Goal: Task Accomplishment & Management: Manage account settings

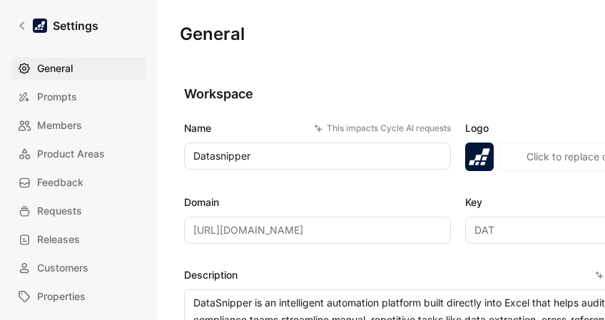
scroll to position [1213, 0]
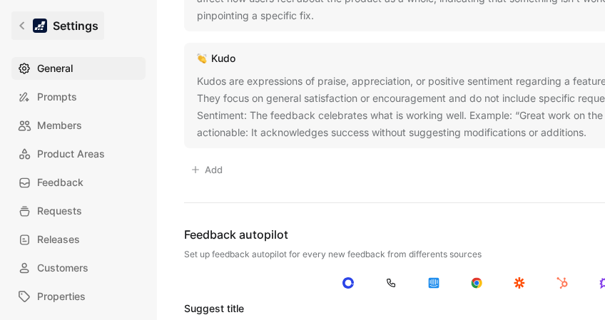
click at [14, 21] on link "Settings" at bounding box center [57, 25] width 93 height 29
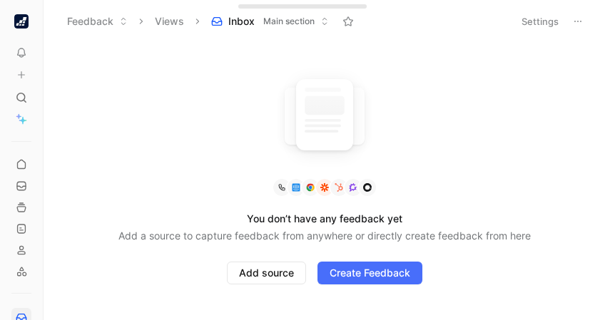
click at [120, 20] on icon at bounding box center [123, 21] width 9 height 9
click at [174, 15] on button "Views" at bounding box center [169, 21] width 42 height 21
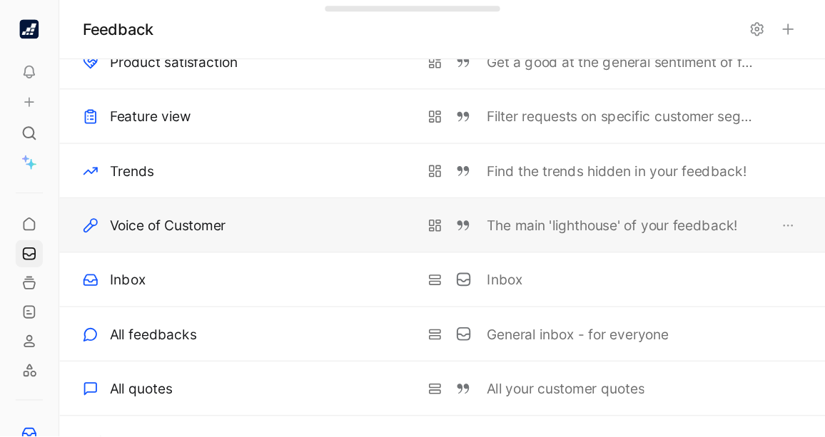
scroll to position [39, 0]
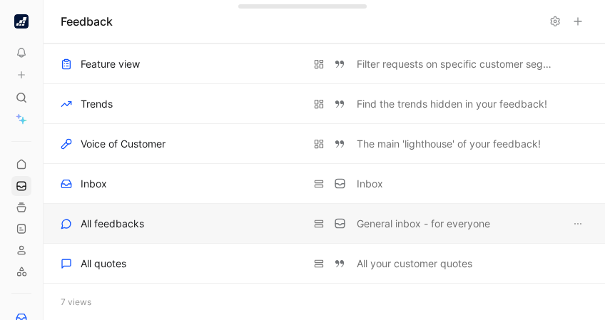
click at [126, 225] on div "All feedbacks" at bounding box center [113, 224] width 64 height 17
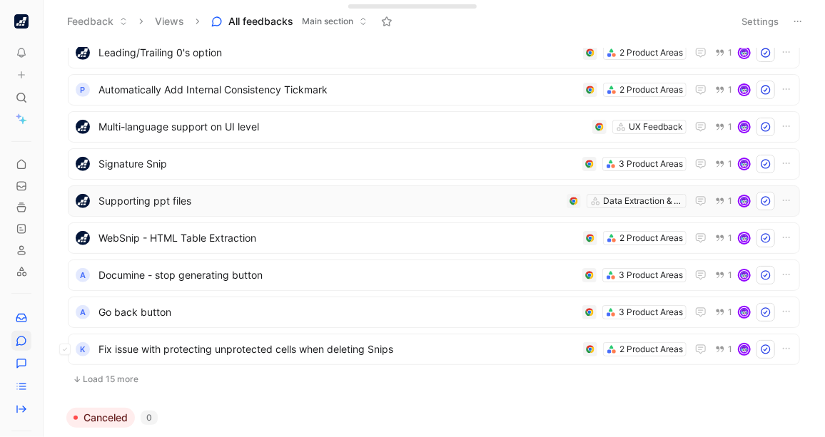
scroll to position [425, 0]
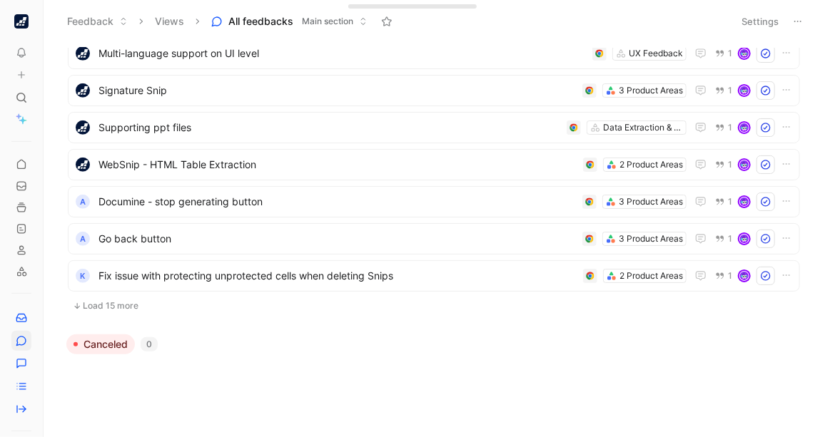
click at [102, 301] on button "Load 15 more" at bounding box center [434, 306] width 732 height 17
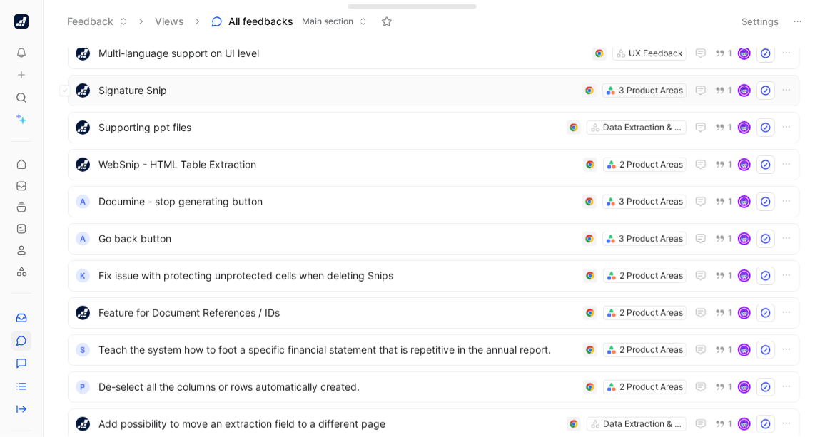
click at [184, 83] on span "Signature Snip" at bounding box center [337, 90] width 478 height 17
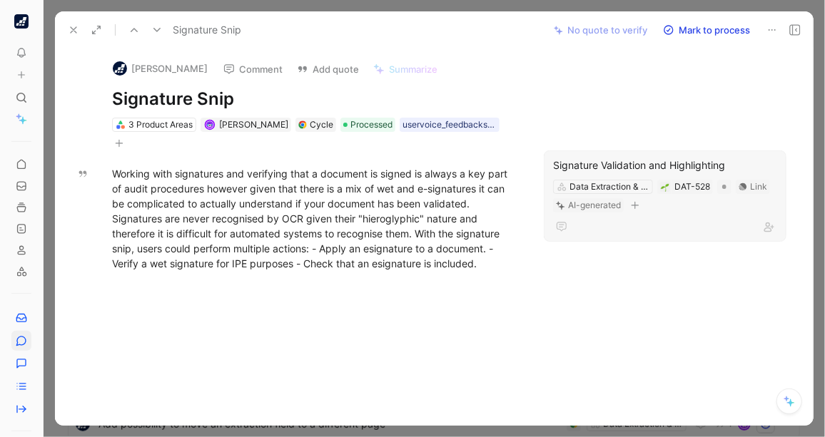
click at [604, 151] on div "Signature Validation and Highlighting Data Extraction & Snipping DAT-528 Link A…" at bounding box center [665, 196] width 243 height 91
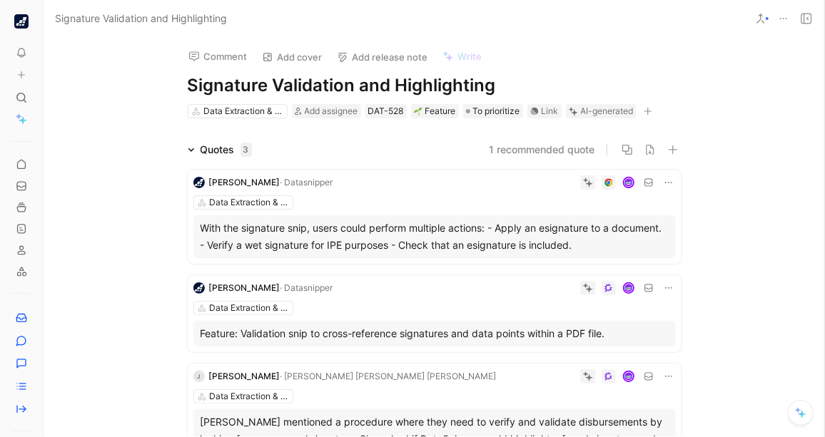
click at [604, 270] on div "Quotes 3 1 recommended quote Youssef Hounat · Datasnipper Data Extraction & Sni…" at bounding box center [434, 311] width 781 height 340
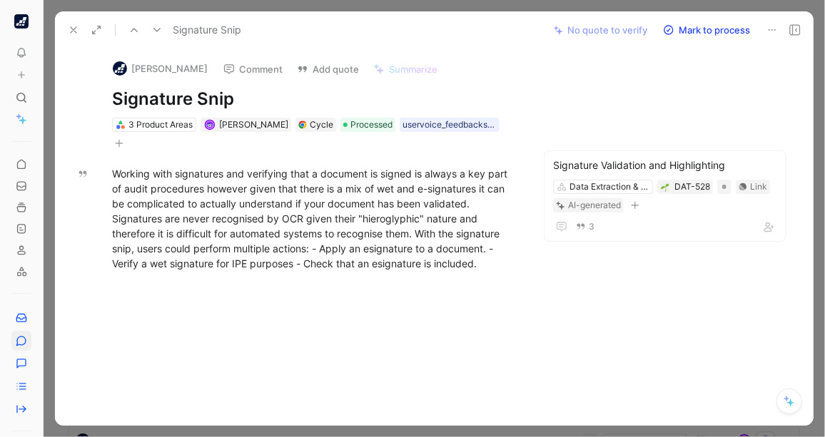
click at [74, 29] on use at bounding box center [74, 30] width 6 height 6
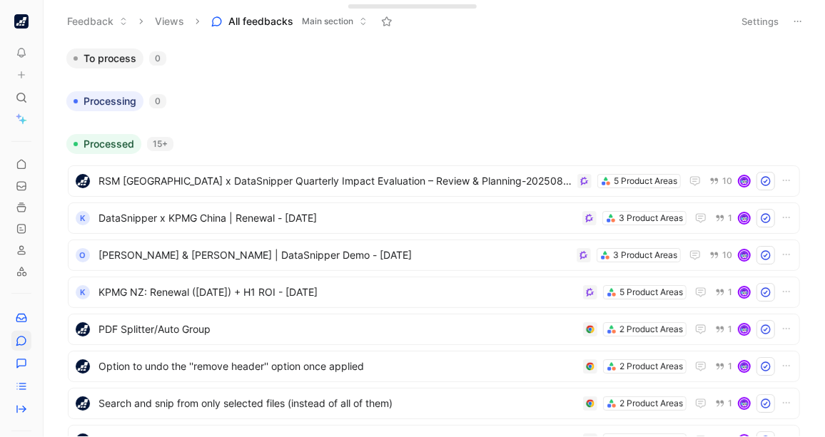
click at [116, 144] on span "Processed" at bounding box center [108, 144] width 51 height 14
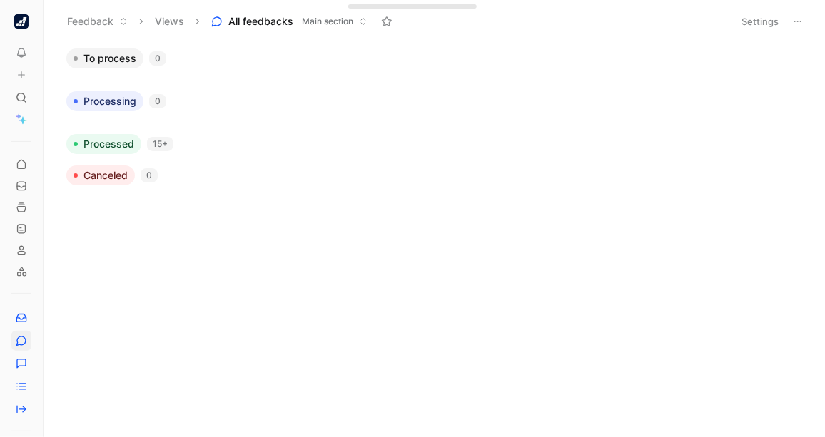
click at [116, 144] on span "Processed" at bounding box center [108, 144] width 51 height 14
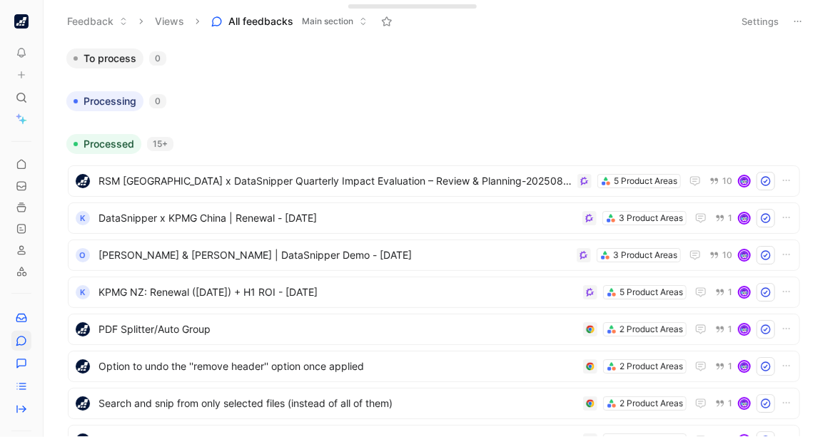
click at [173, 137] on div "Processed 15+" at bounding box center [434, 144] width 746 height 20
click at [604, 19] on button at bounding box center [798, 21] width 20 height 20
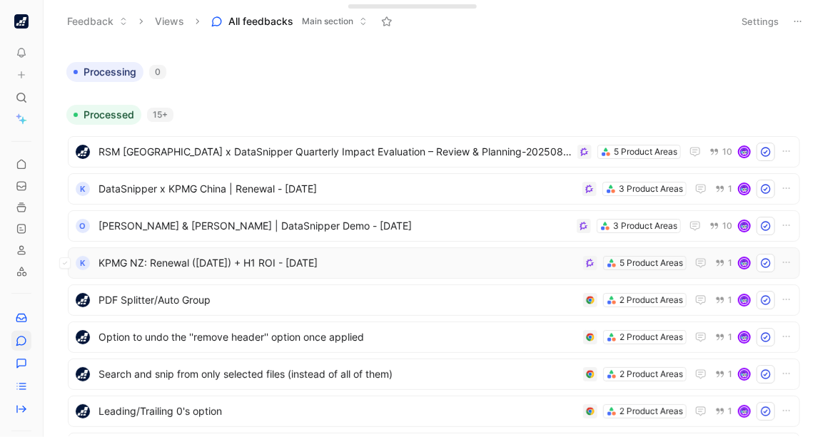
scroll to position [26, 0]
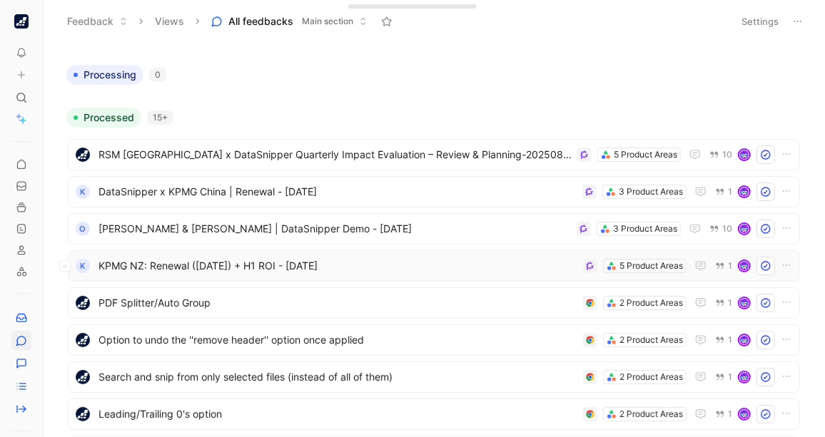
click at [403, 259] on span "KPMG NZ: Renewal ([DATE]) + H1 ROI - [DATE]" at bounding box center [337, 266] width 479 height 17
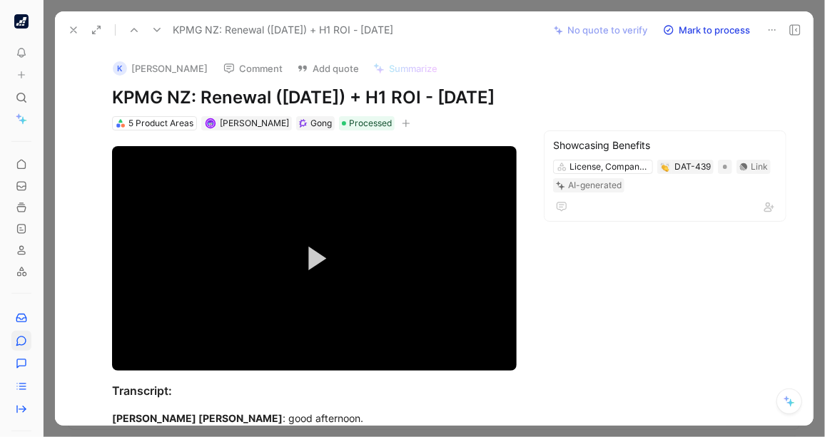
click at [68, 31] on icon at bounding box center [73, 29] width 11 height 11
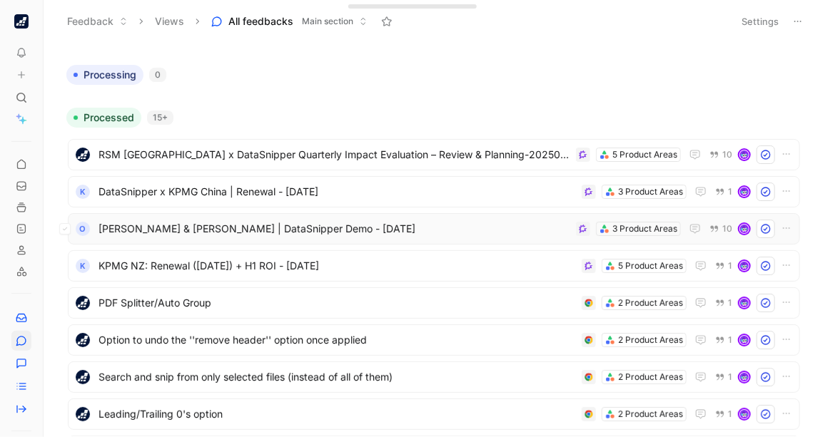
click at [404, 224] on span "[PERSON_NAME] & [PERSON_NAME] | DataSnipper Demo - [DATE]" at bounding box center [334, 229] width 472 height 17
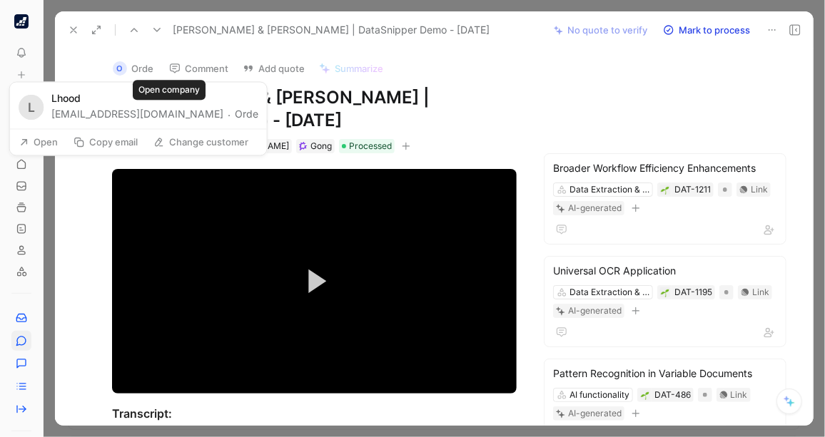
click at [235, 114] on button "Orde" at bounding box center [247, 114] width 24 height 17
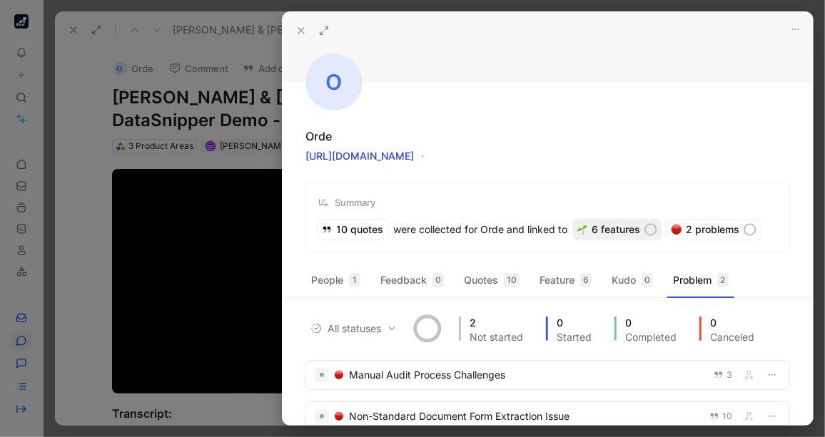
click at [604, 229] on div "6 features" at bounding box center [617, 230] width 88 height 20
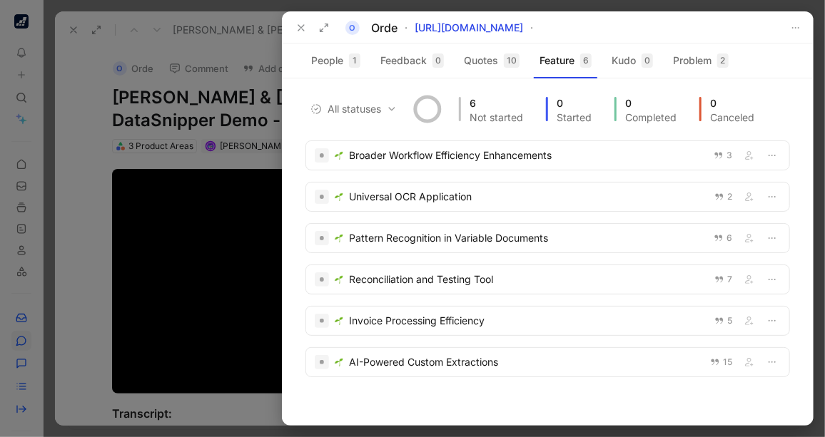
click at [62, 273] on div at bounding box center [412, 218] width 825 height 437
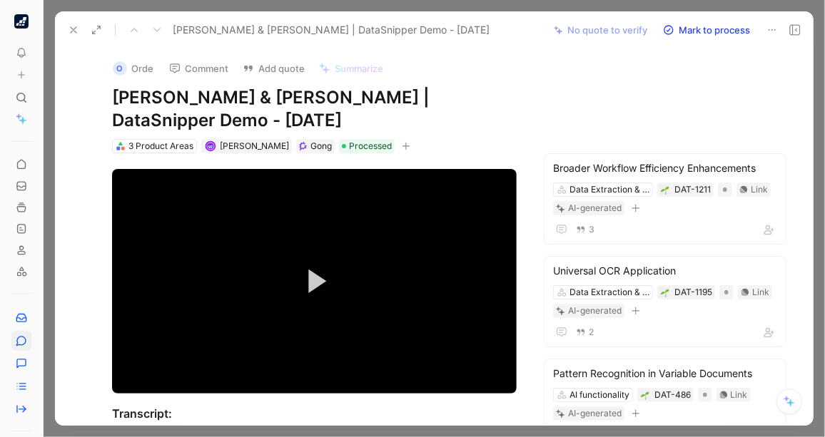
click at [604, 152] on div at bounding box center [434, 218] width 781 height 437
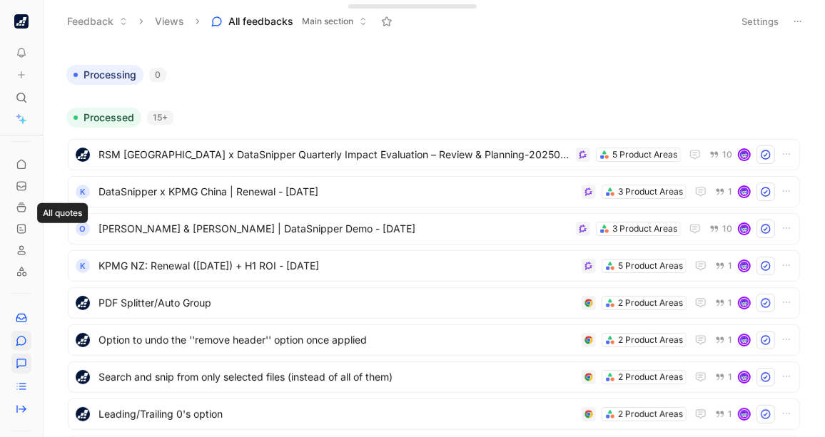
scroll to position [176, 0]
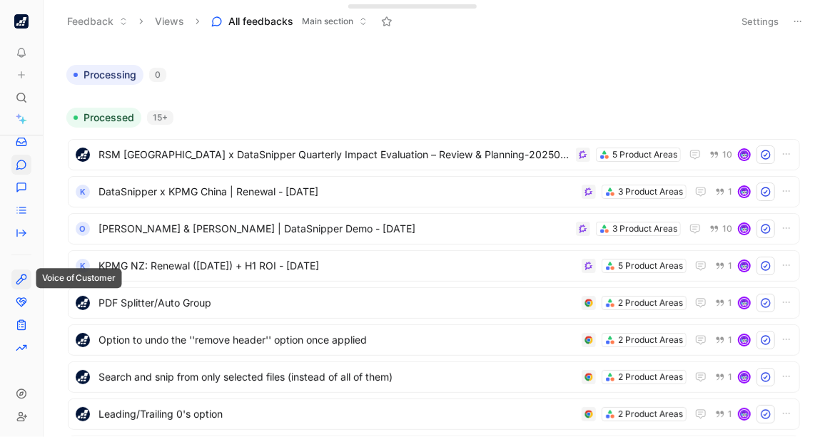
click at [21, 283] on icon at bounding box center [21, 279] width 11 height 11
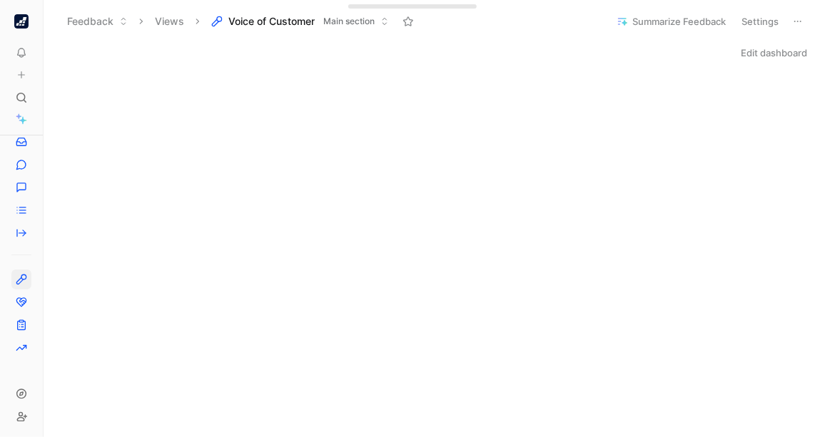
click at [111, 21] on button "Feedback" at bounding box center [98, 21] width 74 height 21
click at [162, 24] on button "Views" at bounding box center [169, 21] width 42 height 21
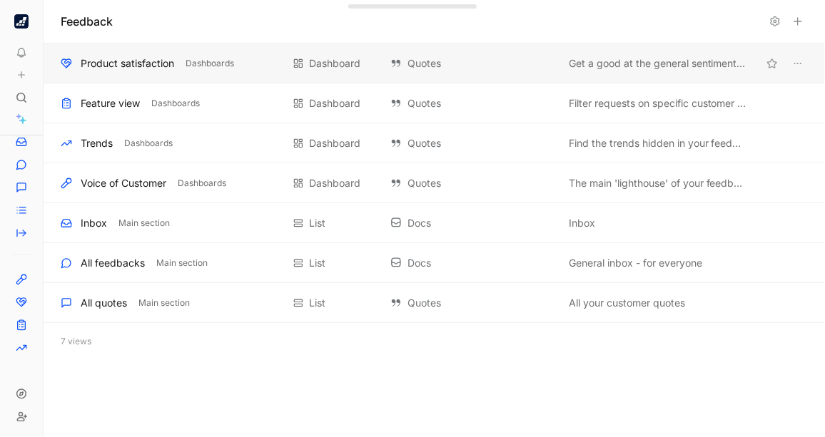
click at [142, 69] on div "Product satisfaction" at bounding box center [127, 63] width 93 height 17
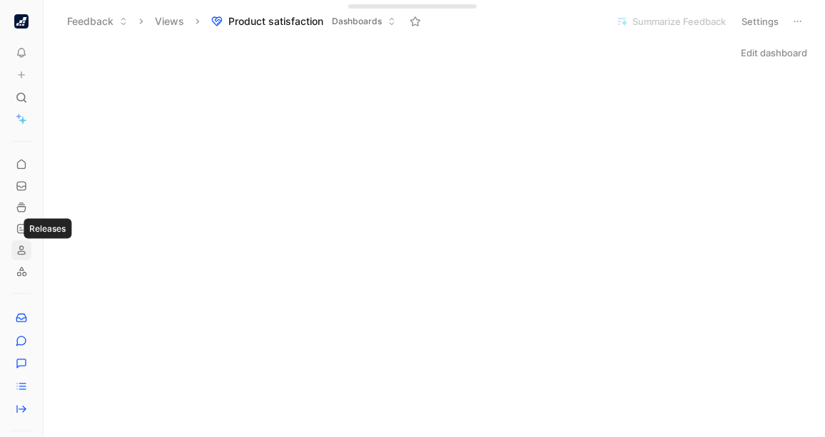
click at [22, 248] on icon at bounding box center [21, 250] width 11 height 11
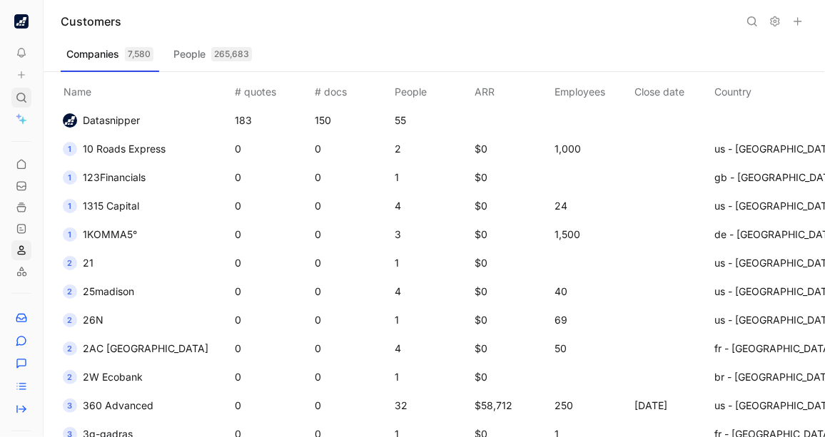
click at [19, 94] on icon at bounding box center [21, 97] width 11 height 11
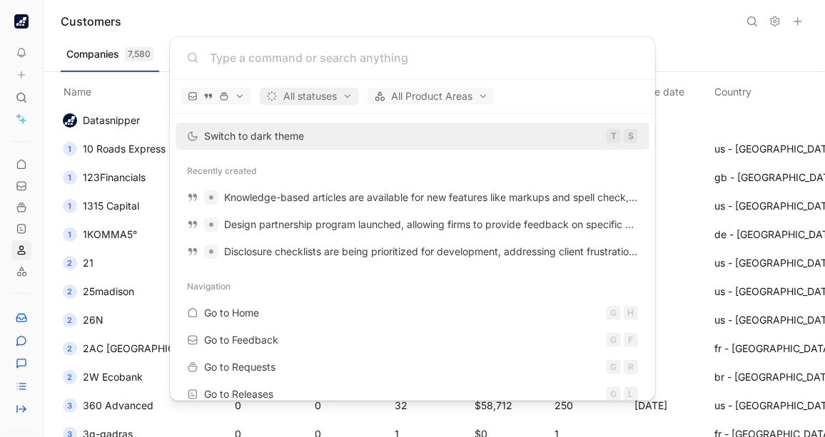
click at [350, 98] on span "All statuses" at bounding box center [309, 96] width 86 height 17
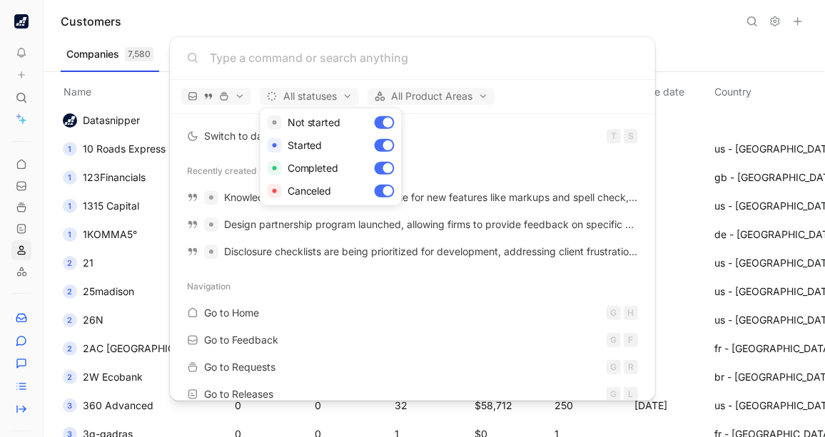
click at [464, 99] on div at bounding box center [412, 218] width 825 height 437
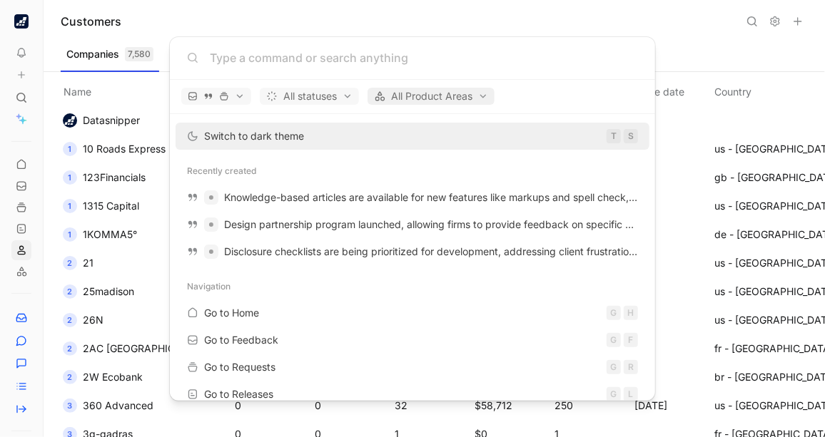
click at [480, 93] on span "All Product Areas" at bounding box center [431, 96] width 114 height 17
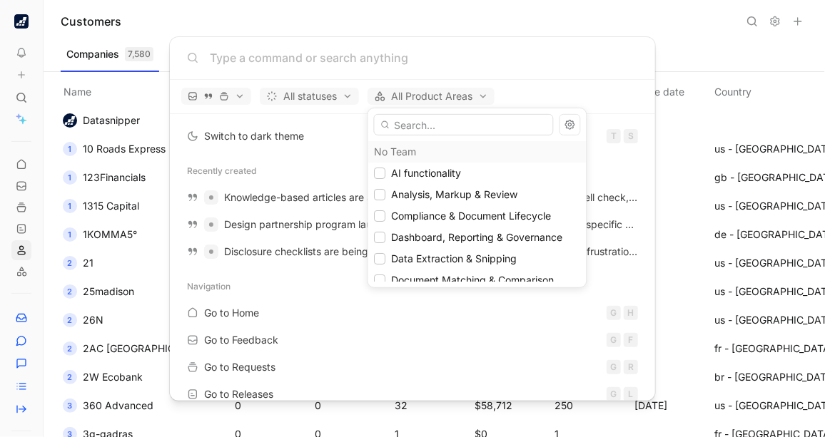
click at [536, 84] on div at bounding box center [412, 218] width 825 height 437
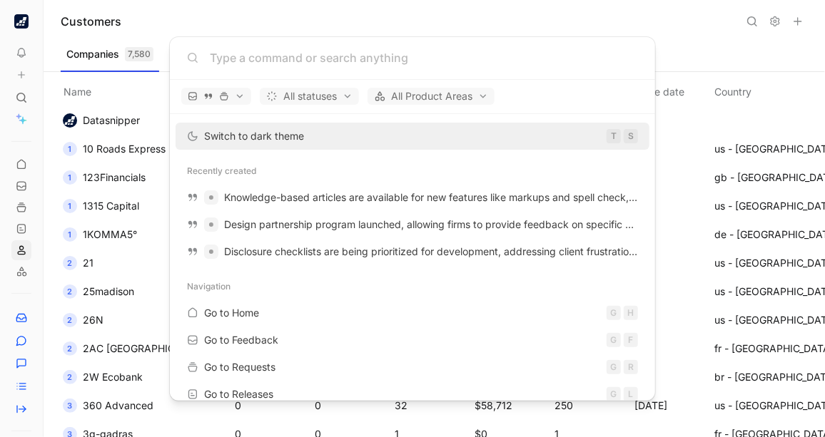
click at [511, 16] on body "To pick up a draggable item, press the space bar. While dragging, use the arrow…" at bounding box center [412, 218] width 825 height 437
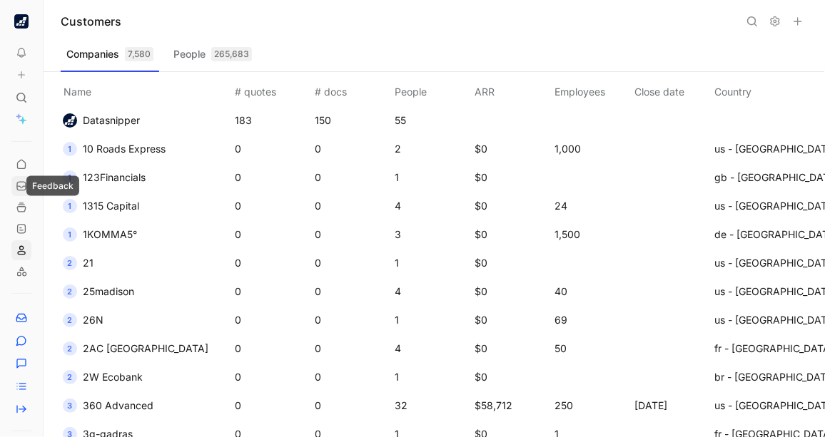
click at [21, 189] on icon at bounding box center [21, 186] width 11 height 11
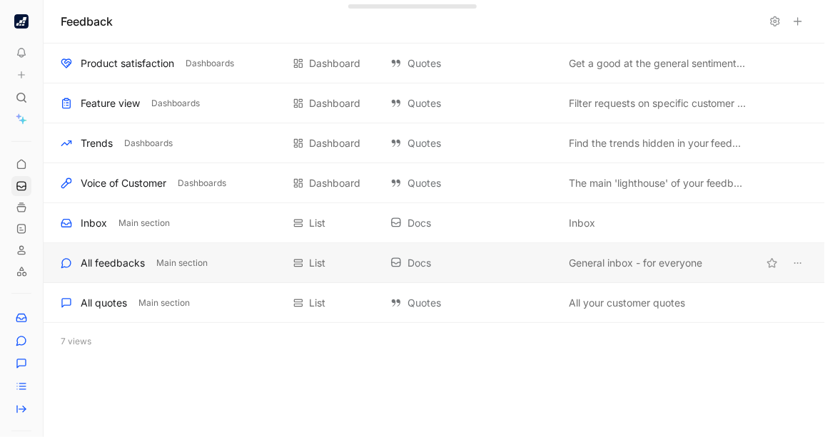
click at [111, 264] on div "All feedbacks" at bounding box center [113, 263] width 64 height 17
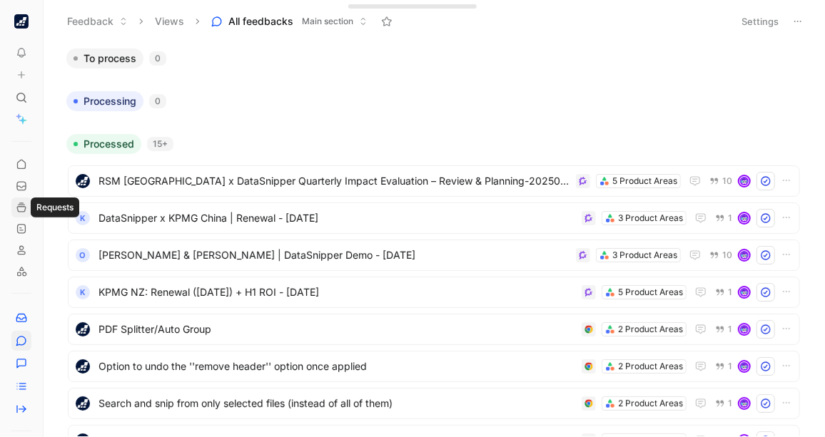
click at [20, 206] on icon at bounding box center [21, 207] width 11 height 11
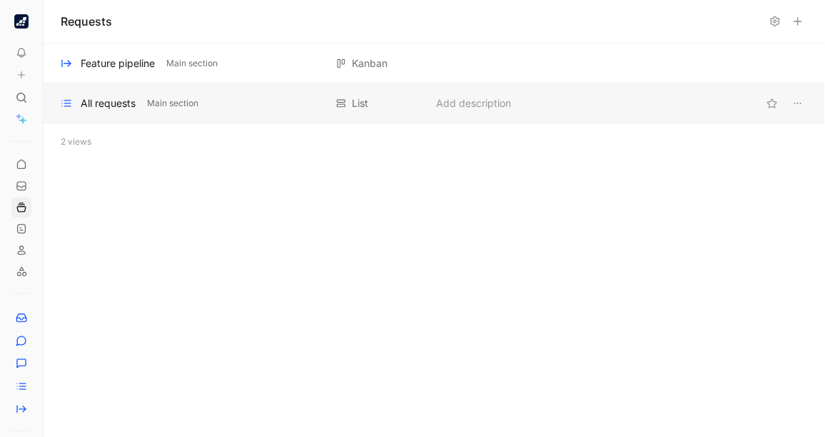
click at [110, 109] on div "All requests" at bounding box center [108, 103] width 55 height 17
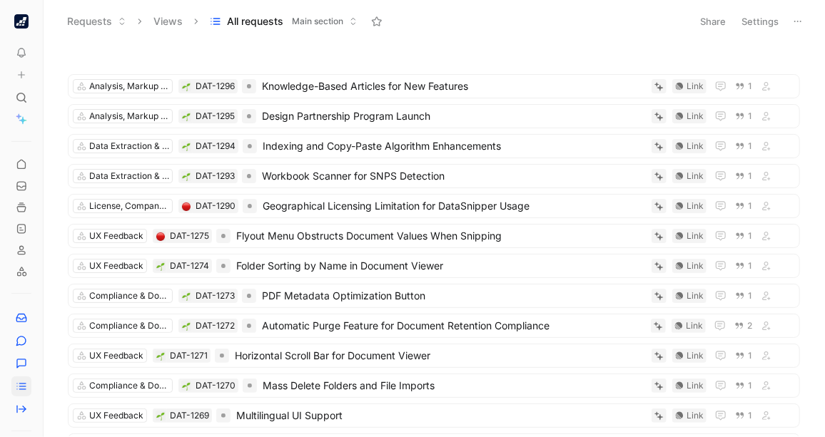
click at [604, 20] on button "Settings" at bounding box center [760, 21] width 50 height 20
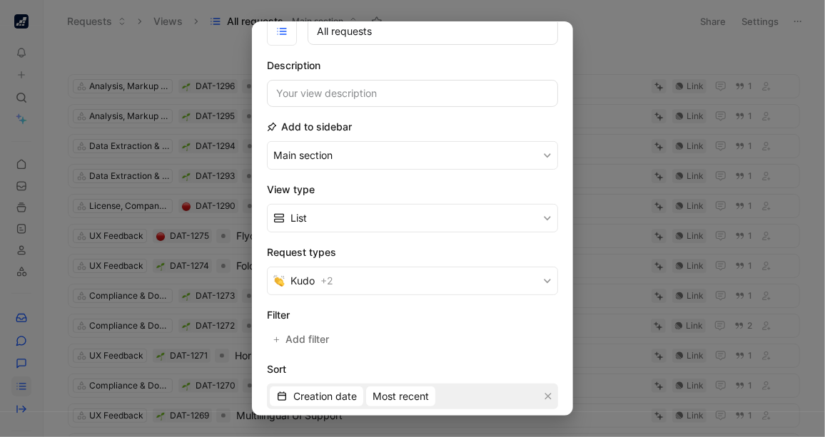
scroll to position [80, 0]
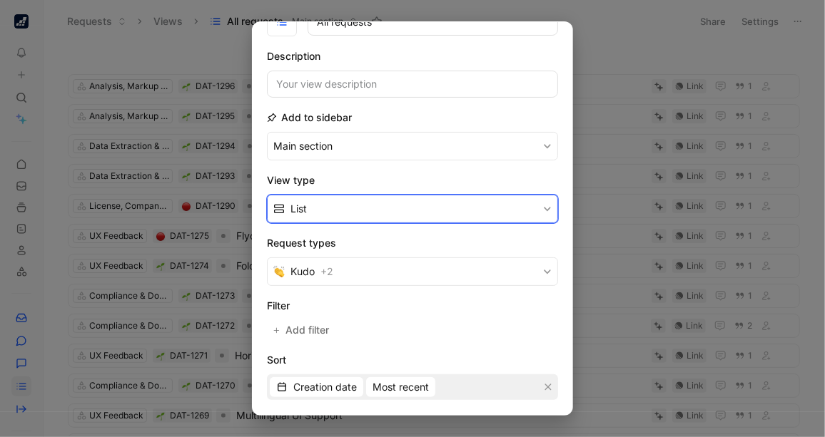
click at [531, 202] on button "List" at bounding box center [412, 209] width 291 height 29
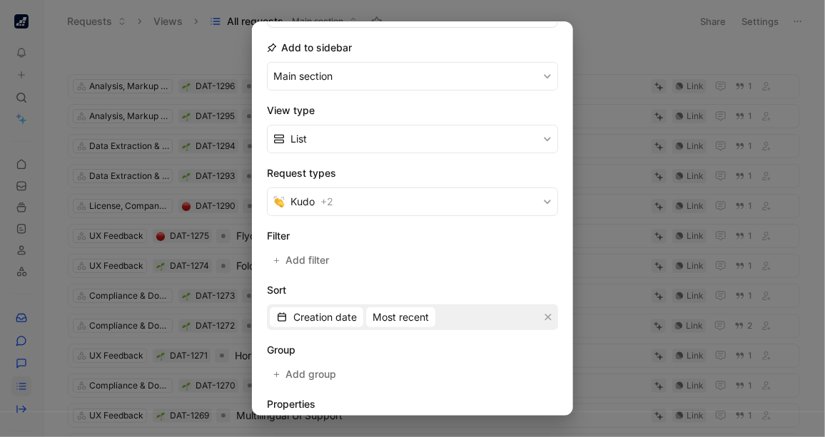
scroll to position [151, 0]
click at [315, 265] on form "Icon Name All requests Description Add to sidebar Main section View type List R…" at bounding box center [412, 206] width 291 height 584
click at [308, 255] on span "Add filter" at bounding box center [307, 258] width 45 height 17
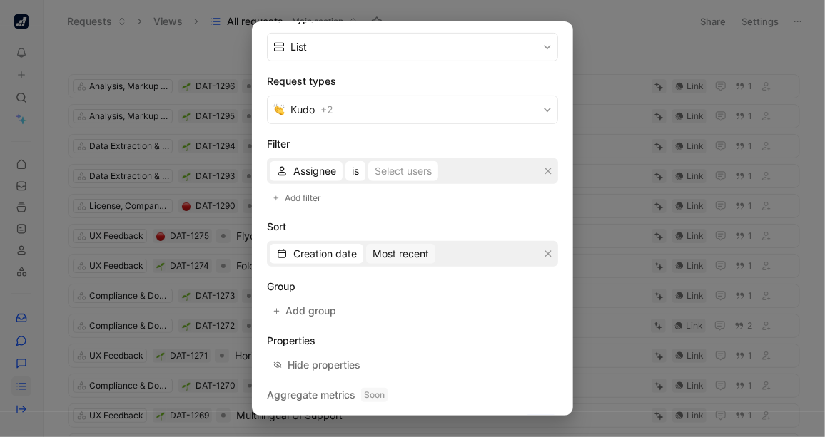
scroll to position [243, 0]
click at [317, 168] on span "Assignee" at bounding box center [314, 169] width 43 height 17
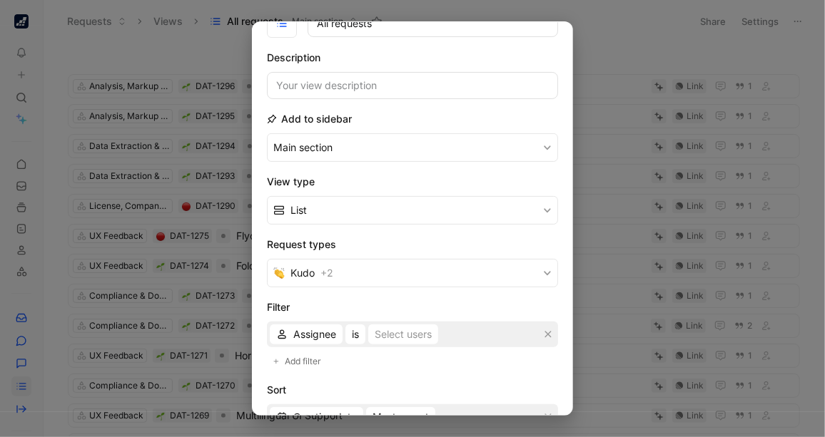
scroll to position [0, 0]
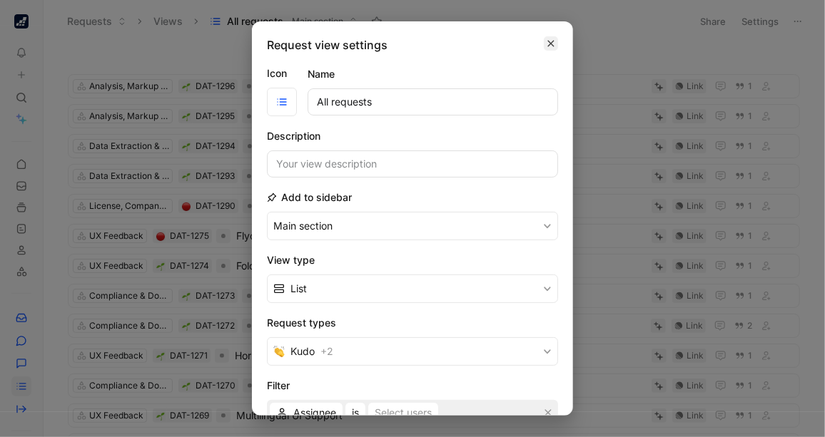
click at [547, 42] on icon "button" at bounding box center [551, 43] width 9 height 11
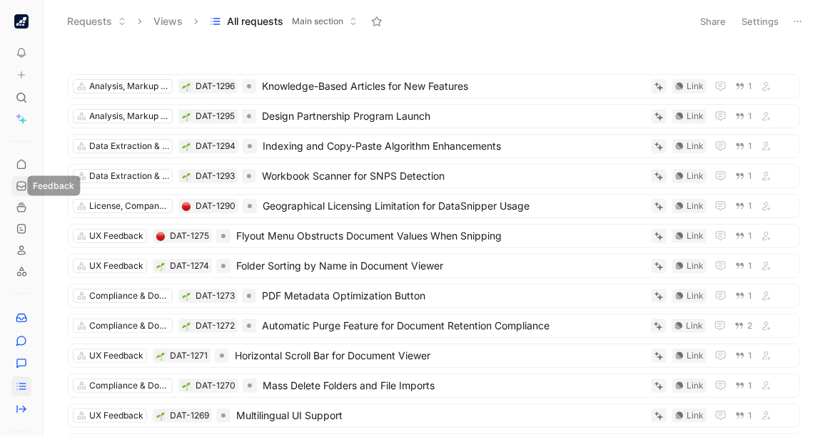
click at [23, 179] on link at bounding box center [21, 186] width 20 height 20
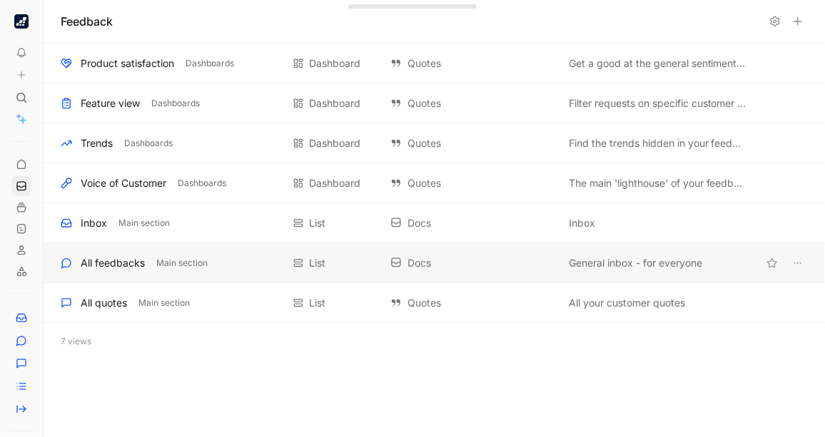
click at [129, 255] on div "All feedbacks" at bounding box center [113, 263] width 64 height 17
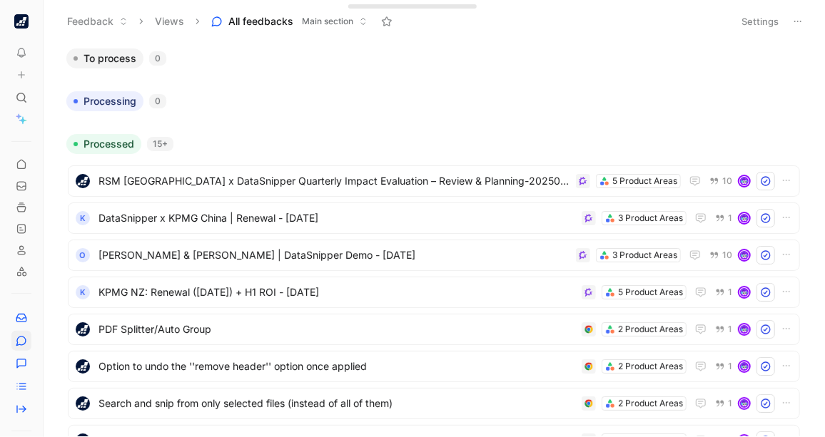
click at [604, 19] on button "Settings" at bounding box center [760, 21] width 50 height 20
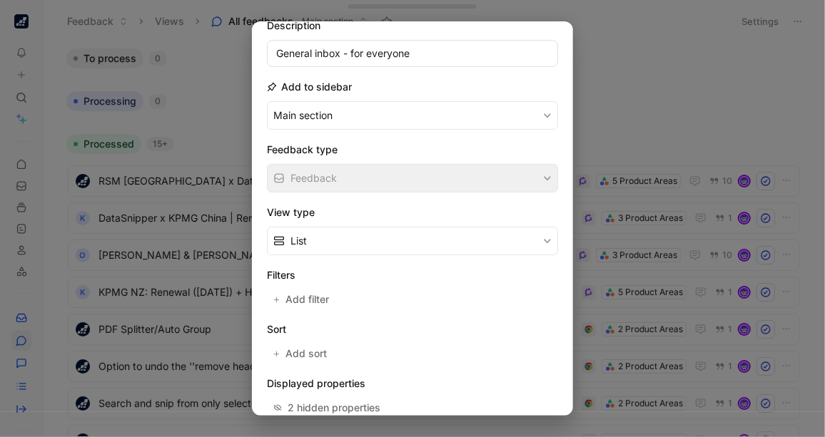
scroll to position [113, 0]
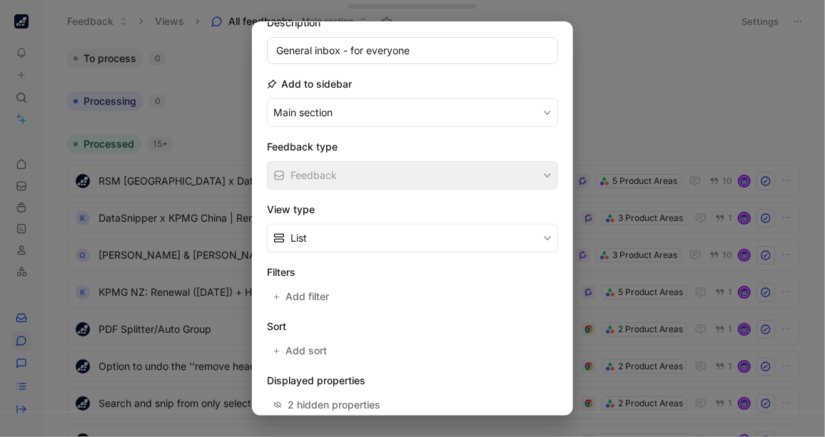
click at [348, 286] on div "Filters Add filter" at bounding box center [412, 285] width 291 height 43
click at [298, 293] on span "Add filter" at bounding box center [307, 296] width 45 height 17
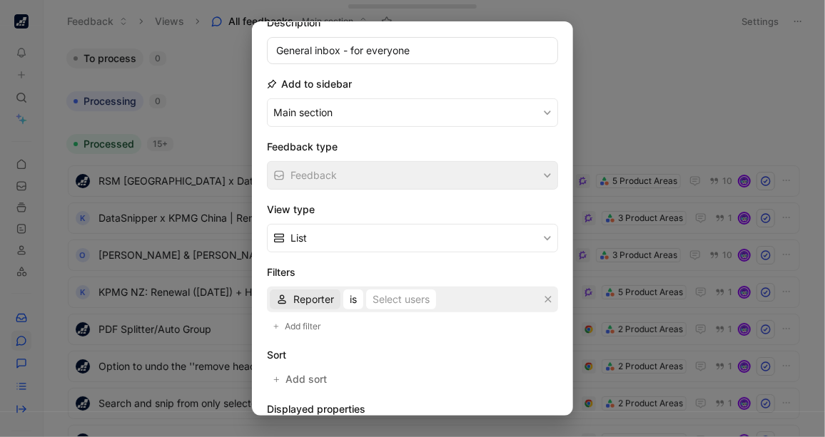
click at [306, 295] on span "Reporter" at bounding box center [313, 299] width 41 height 17
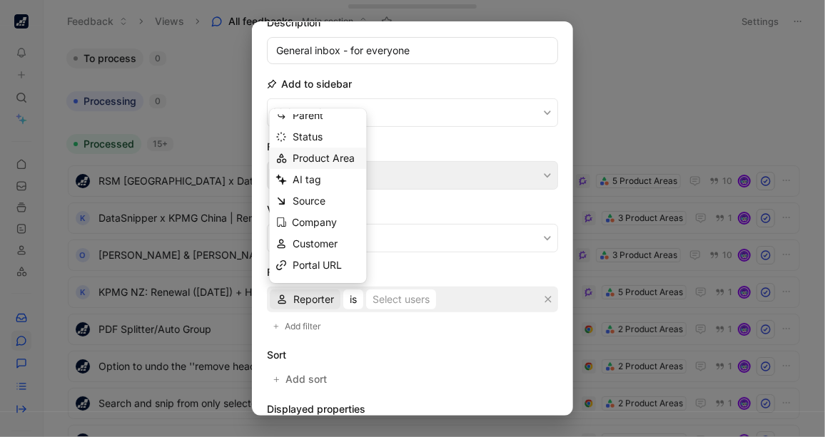
scroll to position [50, 0]
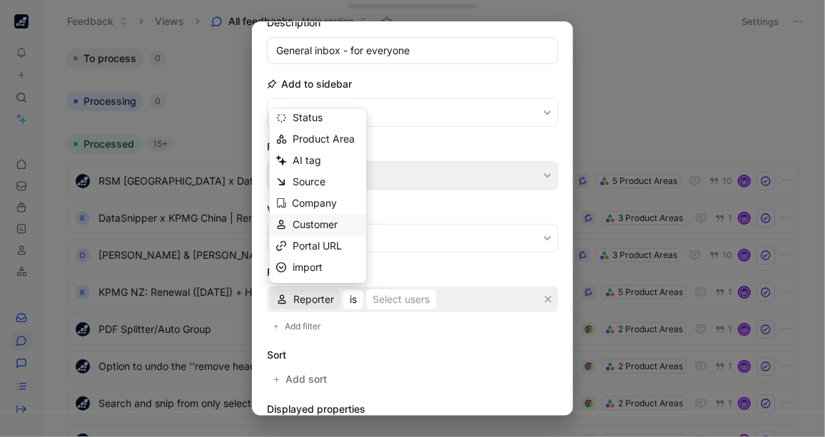
click at [314, 221] on span "Customer" at bounding box center [315, 224] width 45 height 12
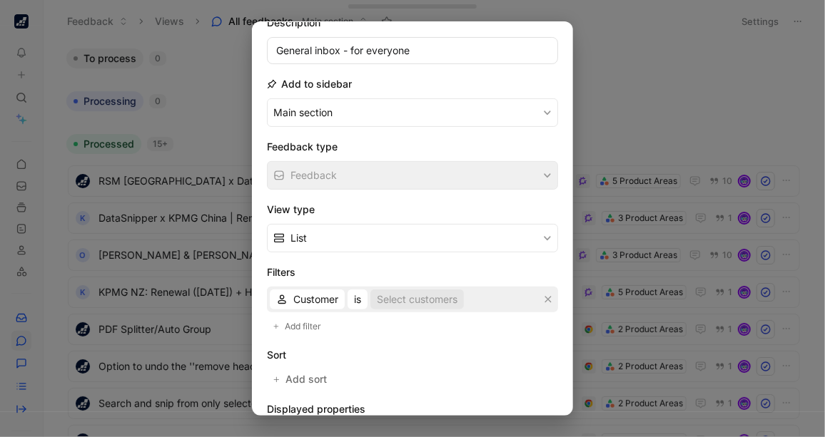
click at [405, 295] on div "Select customers" at bounding box center [417, 299] width 81 height 17
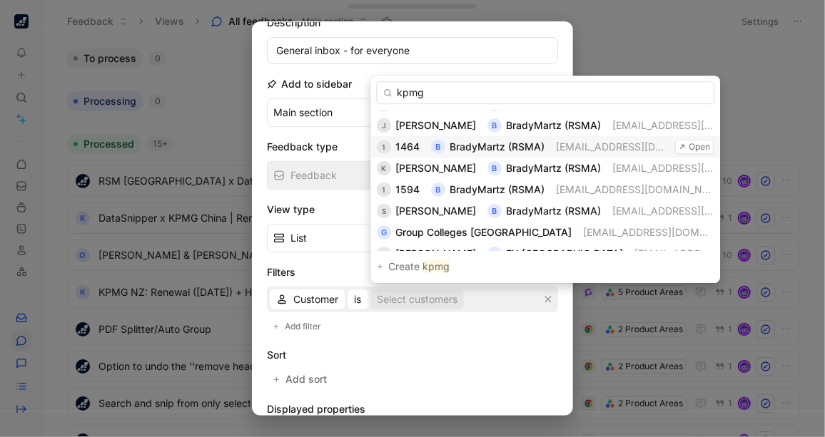
scroll to position [0, 0]
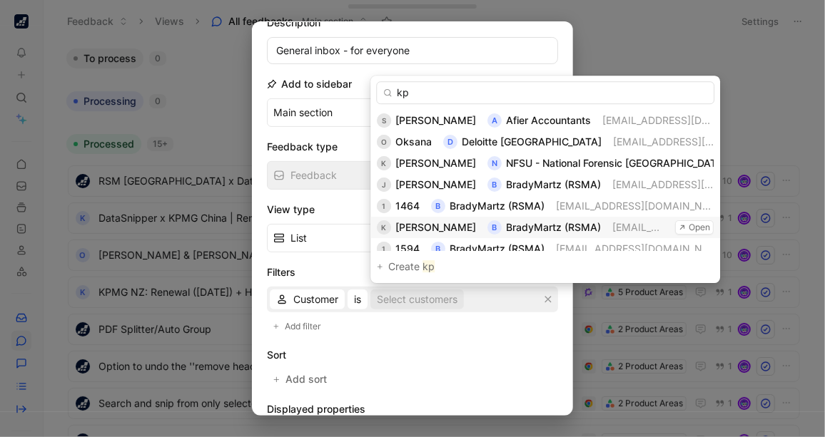
type input "k"
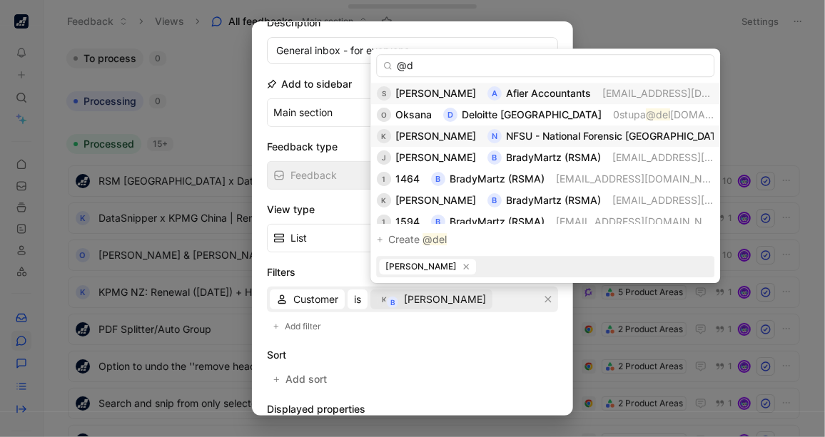
type input "@"
click at [447, 270] on span "[PERSON_NAME]" at bounding box center [427, 267] width 84 height 14
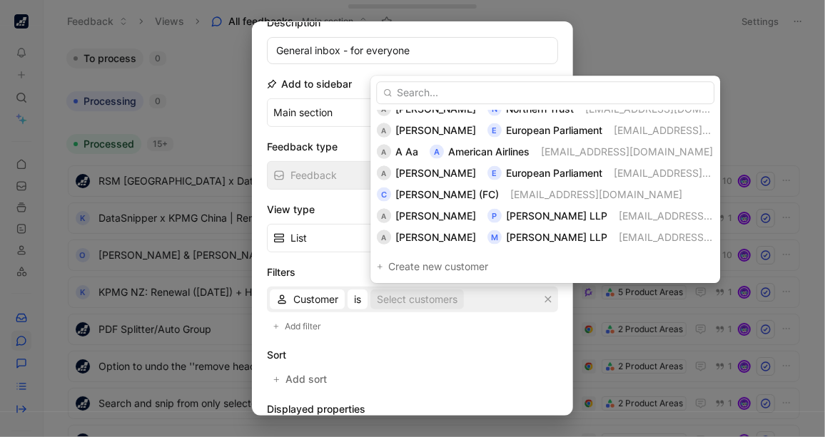
scroll to position [930, 0]
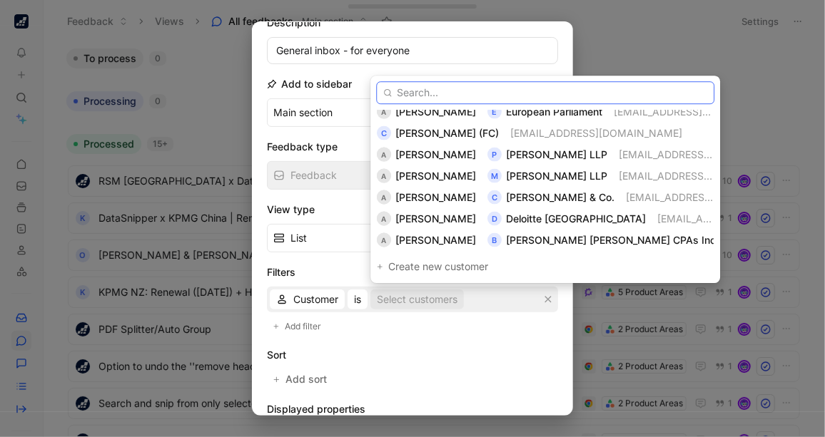
click at [430, 94] on input "text" at bounding box center [545, 92] width 338 height 23
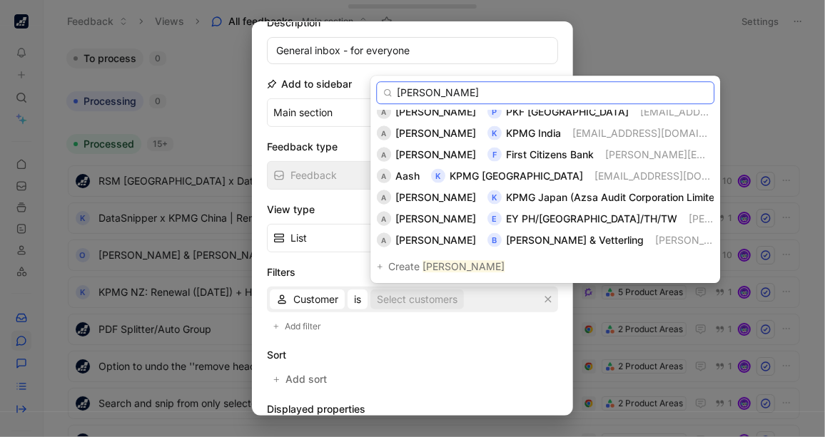
scroll to position [0, 0]
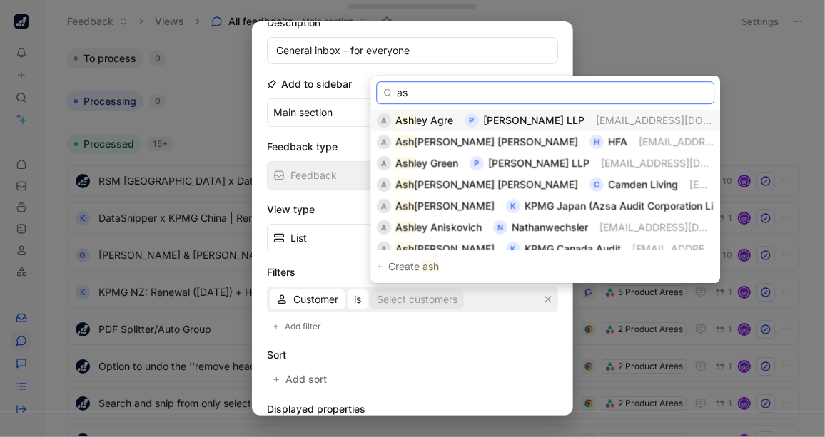
type input "a"
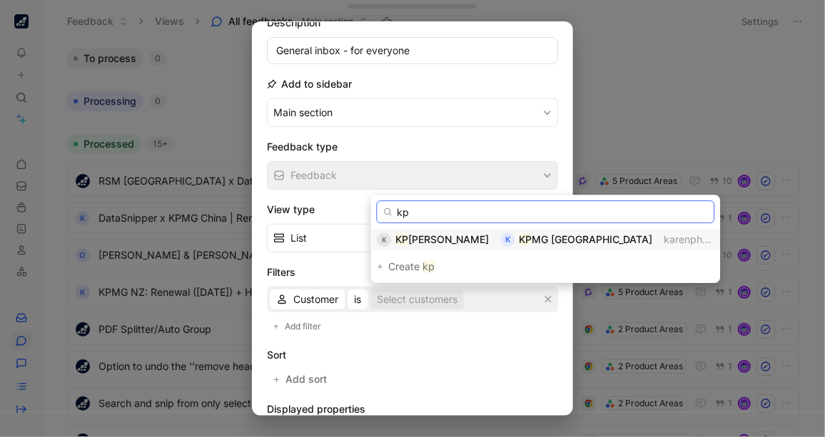
type input "k"
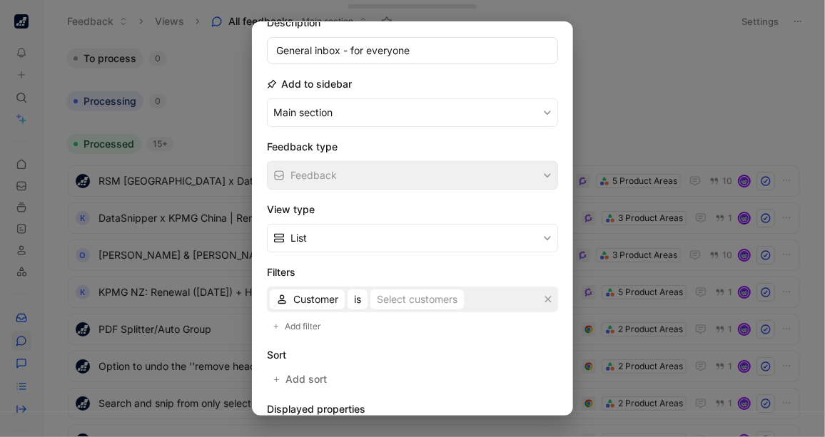
click at [604, 81] on div at bounding box center [412, 218] width 825 height 437
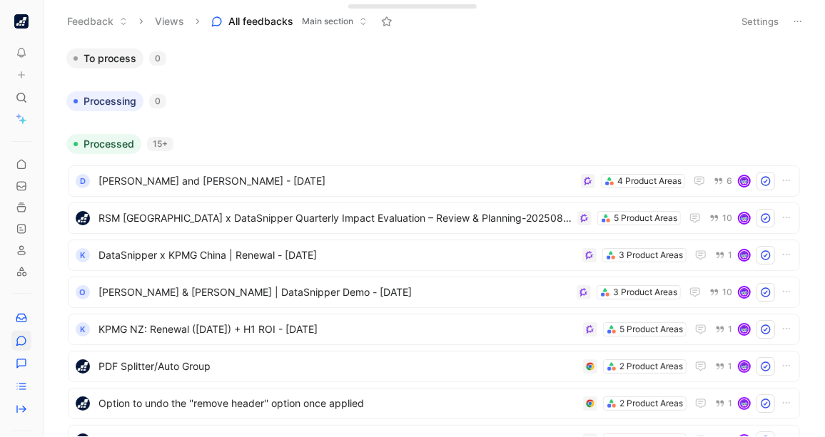
click at [750, 13] on button "Settings" at bounding box center [760, 21] width 50 height 20
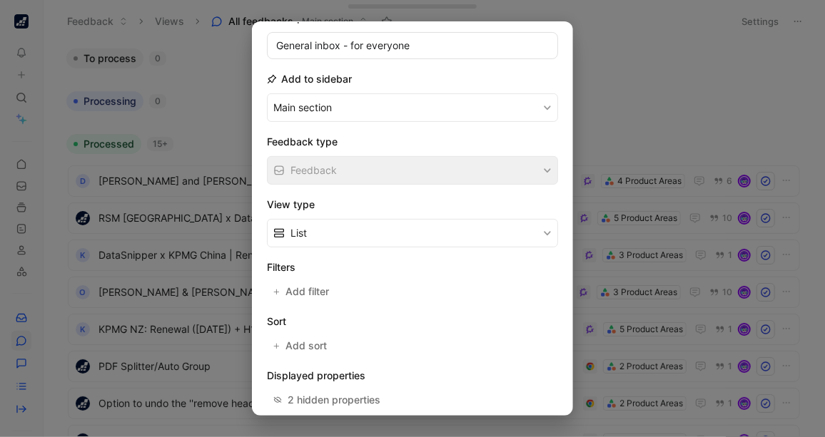
scroll to position [122, 0]
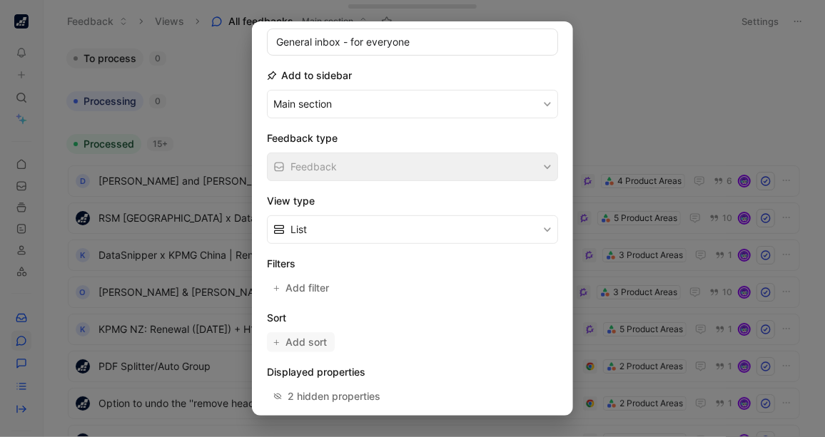
click at [318, 335] on span "Add sort" at bounding box center [306, 342] width 43 height 17
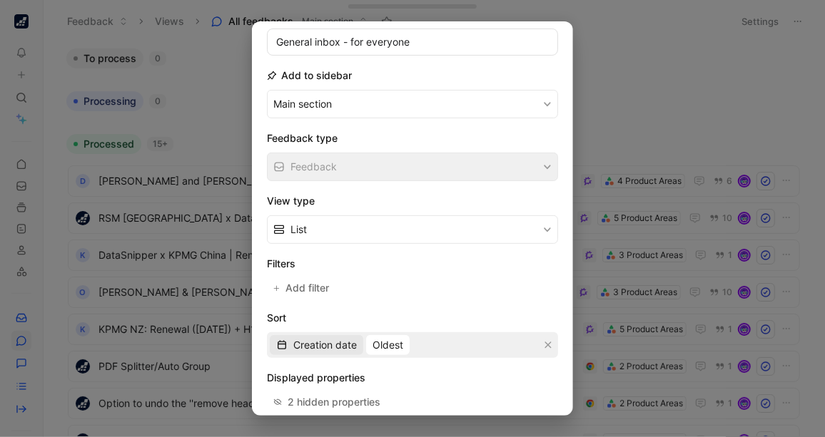
click at [322, 337] on span "Creation date" at bounding box center [325, 345] width 64 height 17
click at [338, 337] on span "Creation date" at bounding box center [325, 345] width 64 height 17
click at [315, 370] on span "Children" at bounding box center [312, 371] width 39 height 12
click at [434, 345] on div "Children Least" at bounding box center [412, 346] width 291 height 26
click at [405, 338] on div "Children Least" at bounding box center [412, 346] width 291 height 26
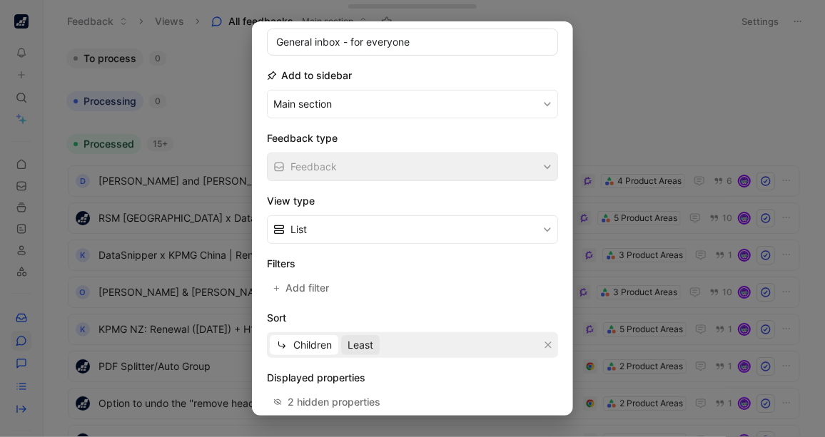
click at [362, 338] on span "Least" at bounding box center [361, 345] width 26 height 17
click at [313, 337] on span "Children" at bounding box center [312, 345] width 39 height 17
click at [307, 365] on span "Quotes" at bounding box center [310, 371] width 34 height 12
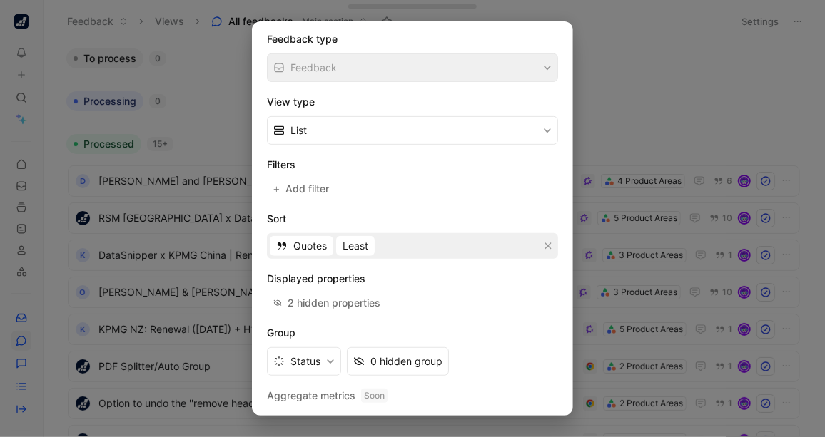
scroll to position [250, 0]
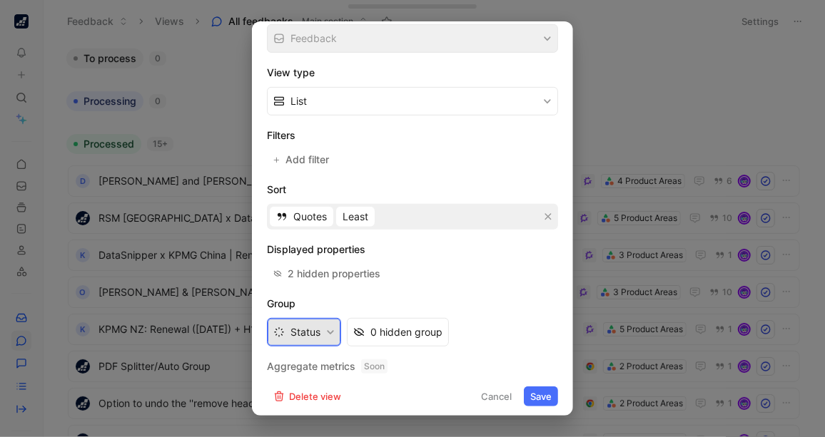
click at [298, 330] on button "Status" at bounding box center [304, 332] width 74 height 29
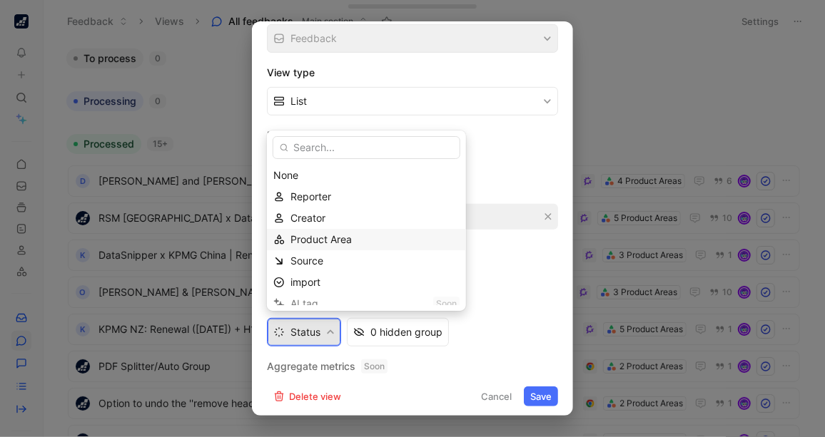
scroll to position [51, 0]
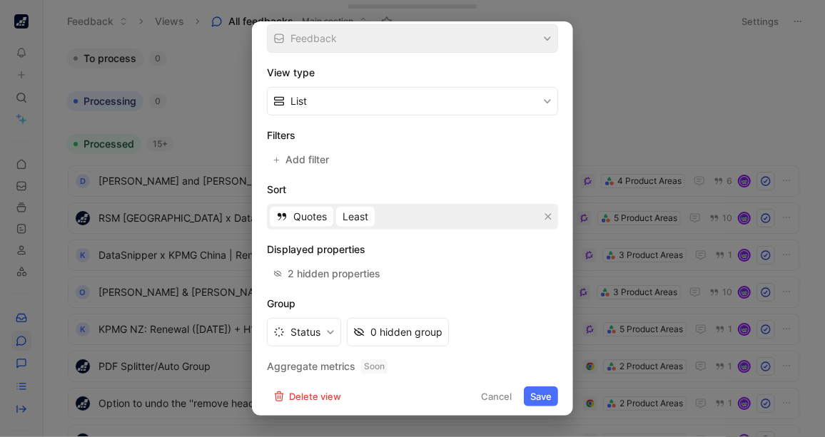
click at [642, 96] on div at bounding box center [412, 218] width 825 height 437
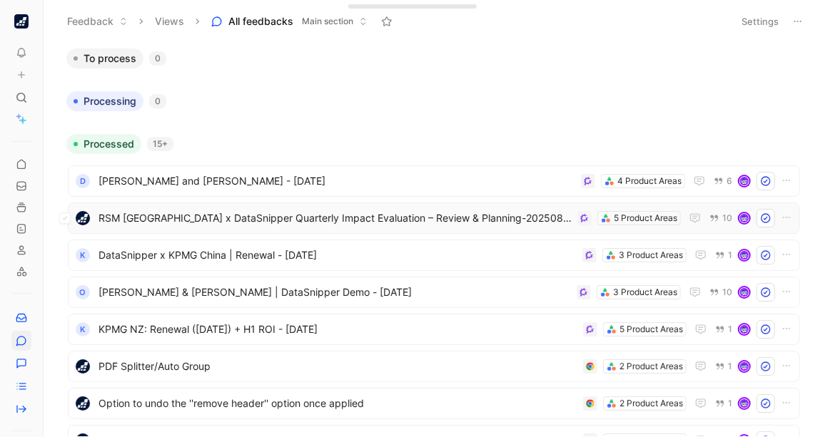
click at [449, 211] on span "RSM [GEOGRAPHIC_DATA] x DataSnipper Quarterly Impact Evaluation – Review & Plan…" at bounding box center [334, 218] width 473 height 17
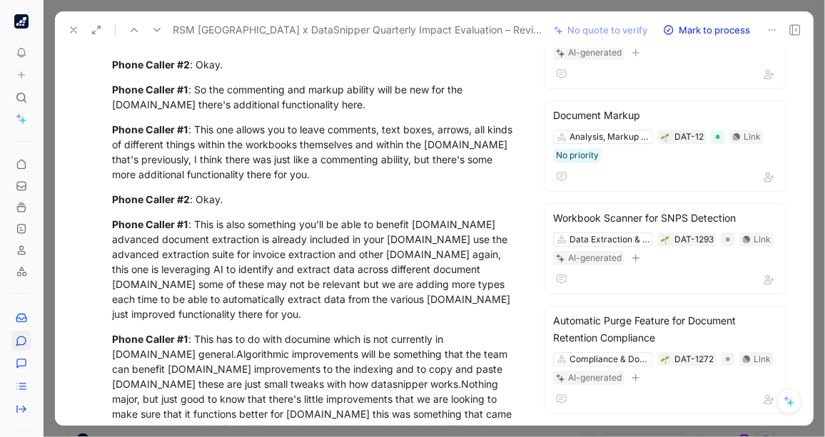
scroll to position [323, 0]
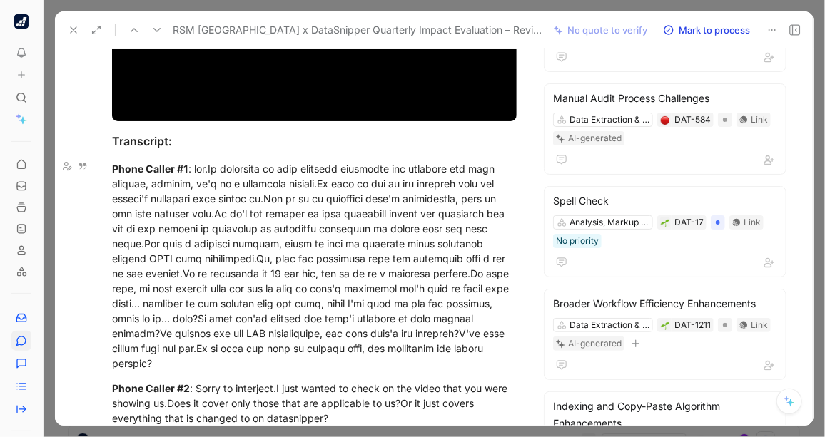
click at [68, 29] on icon at bounding box center [73, 29] width 11 height 11
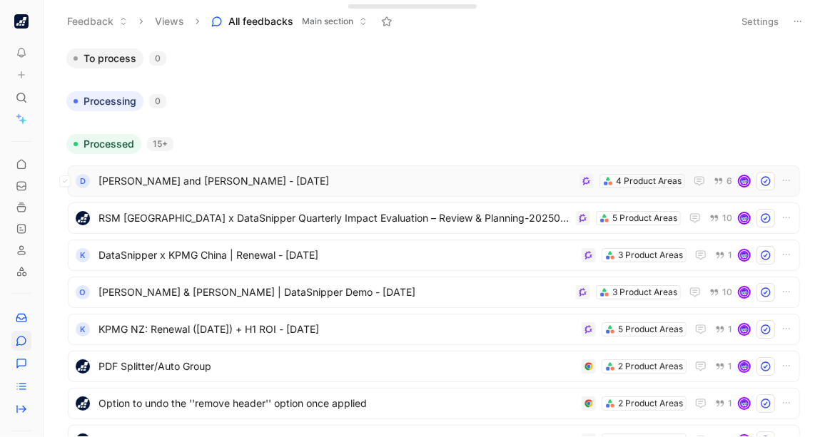
click at [342, 177] on span "[PERSON_NAME] and [PERSON_NAME] - [DATE]" at bounding box center [335, 181] width 475 height 17
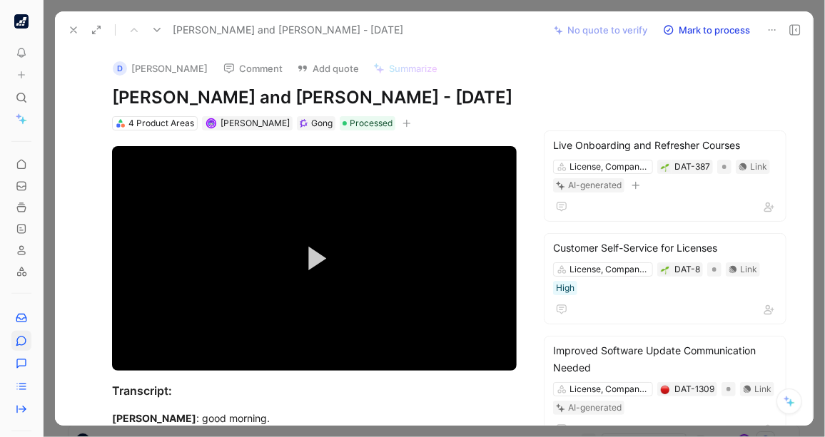
click at [156, 64] on button "D Robert Adam" at bounding box center [160, 68] width 108 height 21
click at [128, 71] on button "D Robert Adam" at bounding box center [160, 68] width 108 height 21
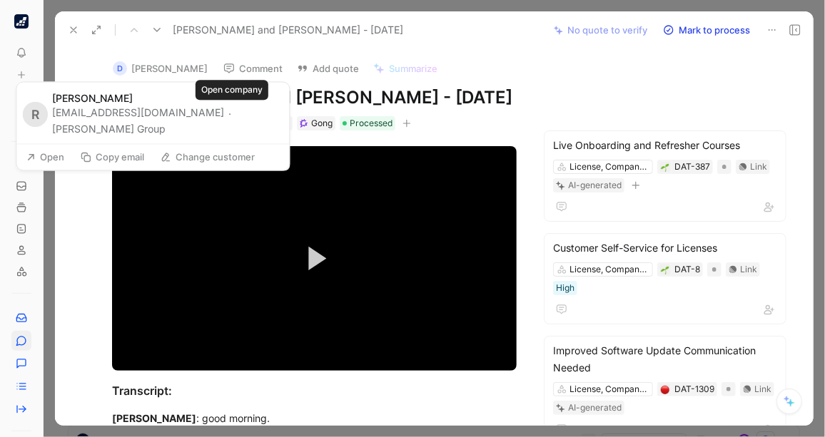
click at [166, 121] on button "Donald Reid Group" at bounding box center [108, 129] width 113 height 17
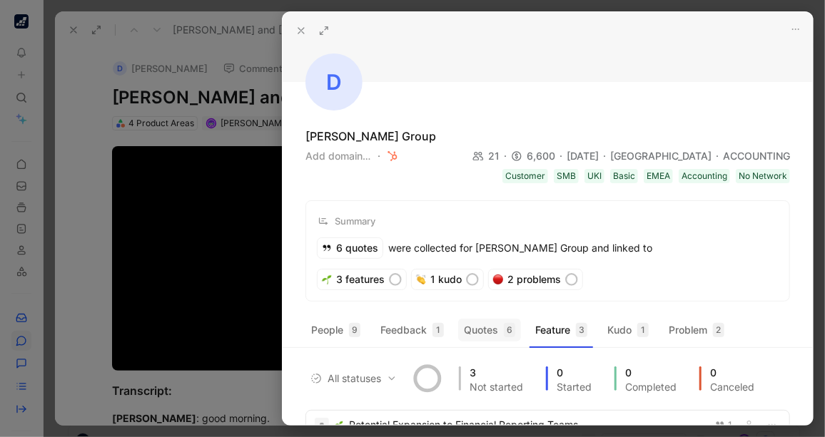
click at [496, 324] on button "Quotes 6" at bounding box center [489, 330] width 63 height 23
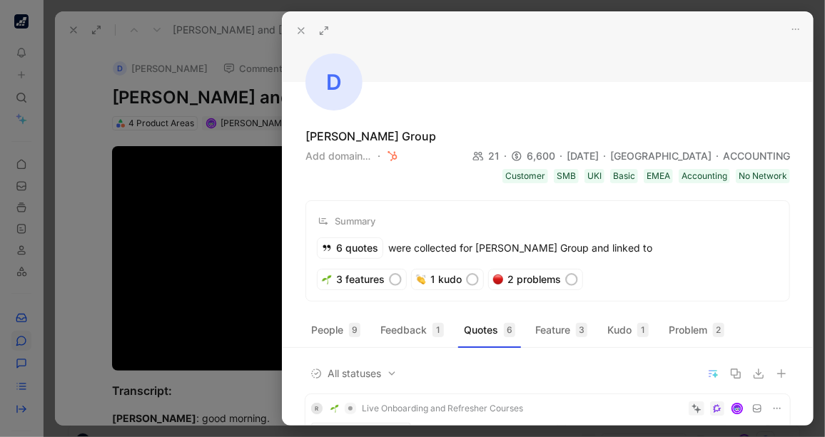
click at [81, 167] on div at bounding box center [412, 218] width 825 height 437
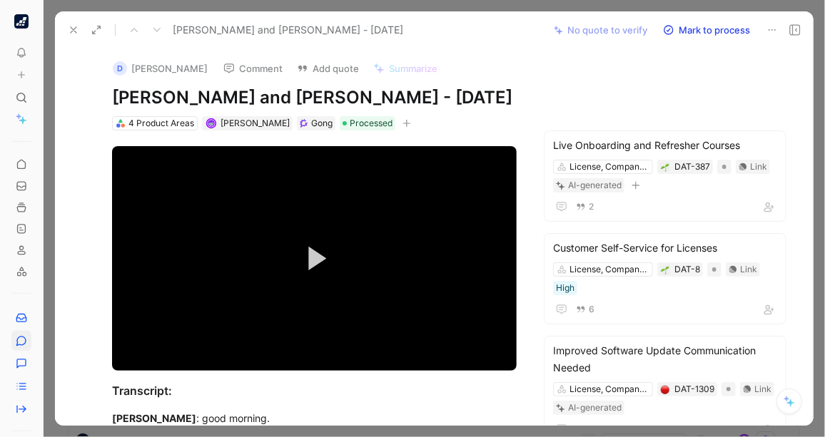
click at [74, 28] on icon at bounding box center [73, 29] width 11 height 11
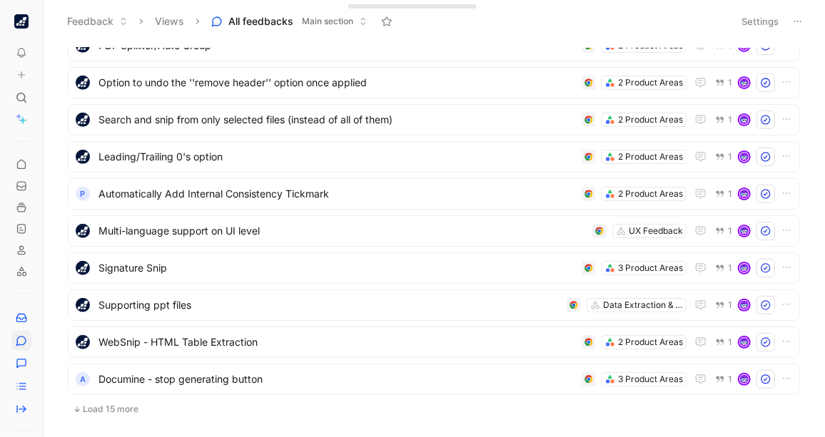
scroll to position [425, 0]
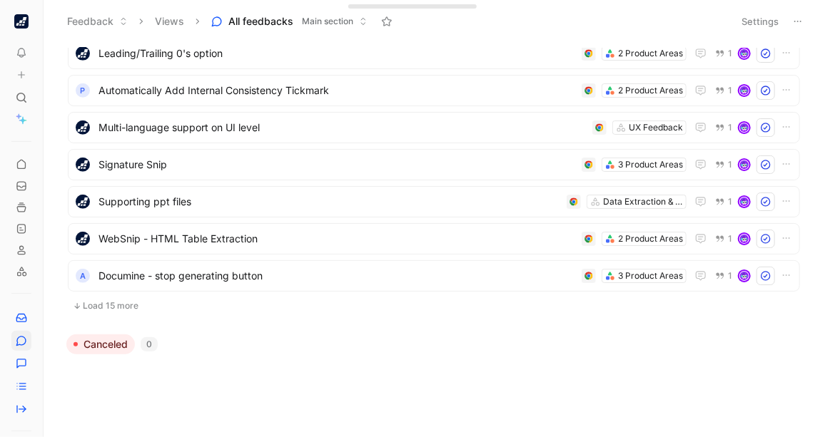
click at [122, 308] on button "Load 15 more" at bounding box center [434, 306] width 732 height 17
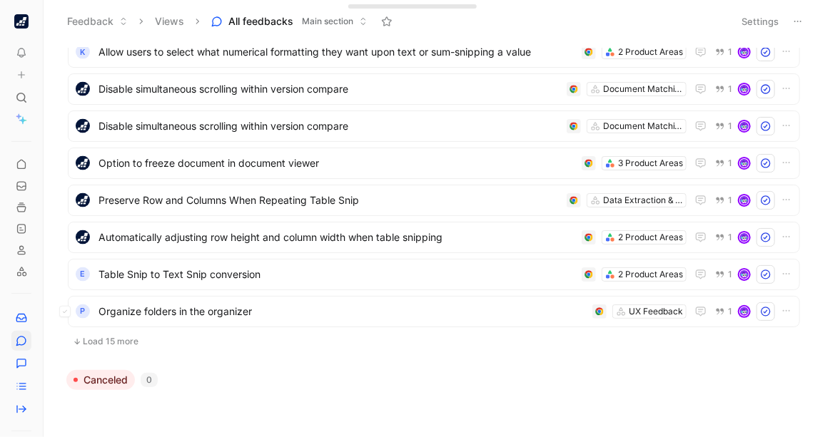
scroll to position [981, 0]
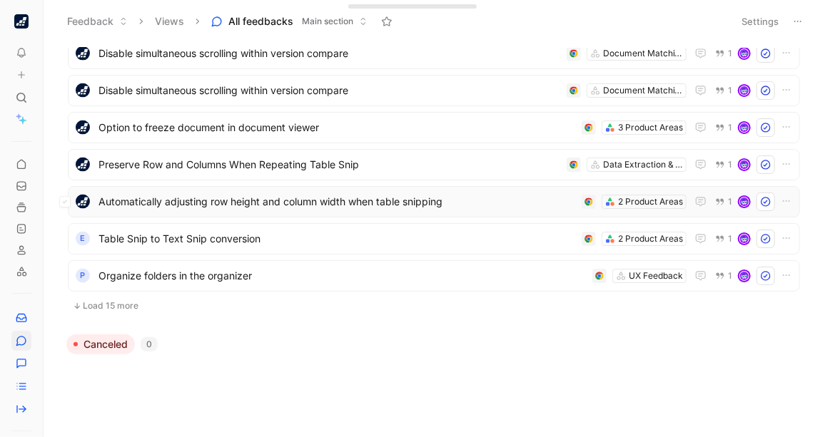
click at [317, 205] on span "Automatically adjusting row height and column width when table snipping" at bounding box center [336, 201] width 477 height 17
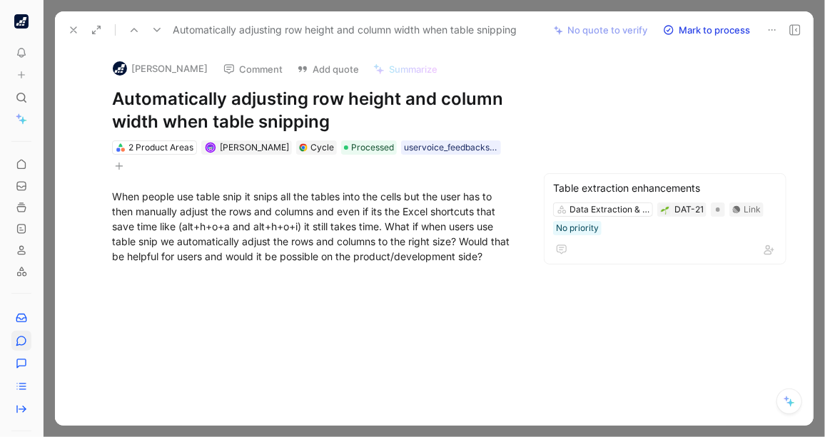
click at [72, 29] on use at bounding box center [74, 30] width 6 height 6
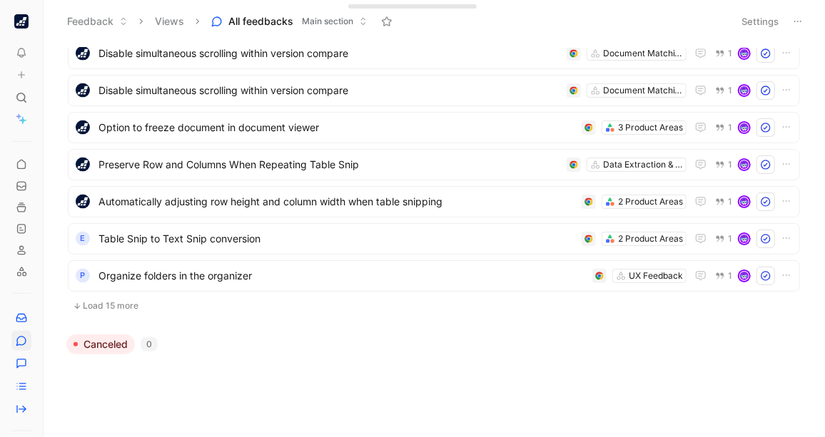
click at [108, 308] on button "Load 15 more" at bounding box center [434, 306] width 732 height 17
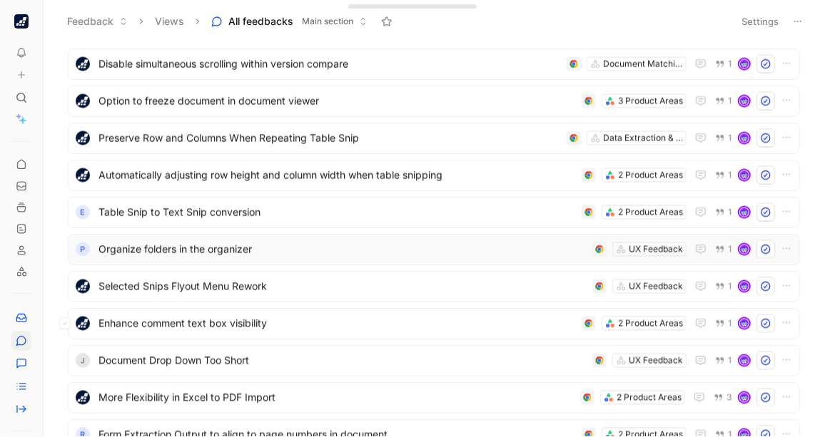
scroll to position [1099, 0]
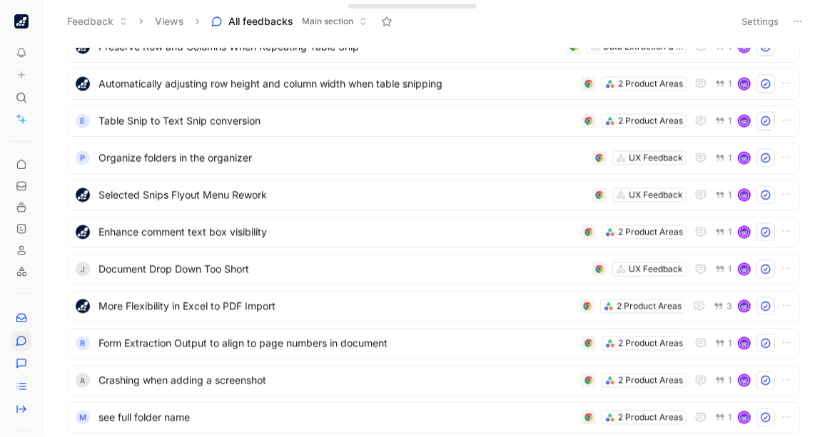
click at [3, 142] on div "To pick up a draggable item, press the space bar. While dragging, use the arrow…" at bounding box center [21, 286] width 43 height 303
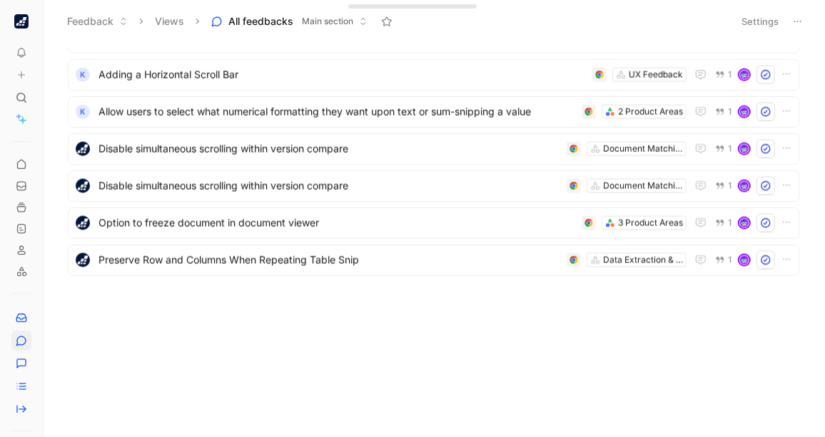
scroll to position [0, 0]
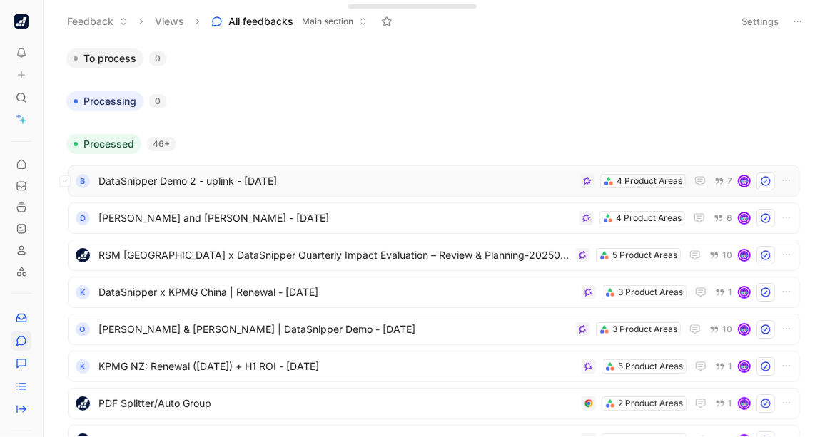
click at [342, 180] on span "DataSnipper Demo 2 - uplink - [DATE]" at bounding box center [336, 181] width 476 height 17
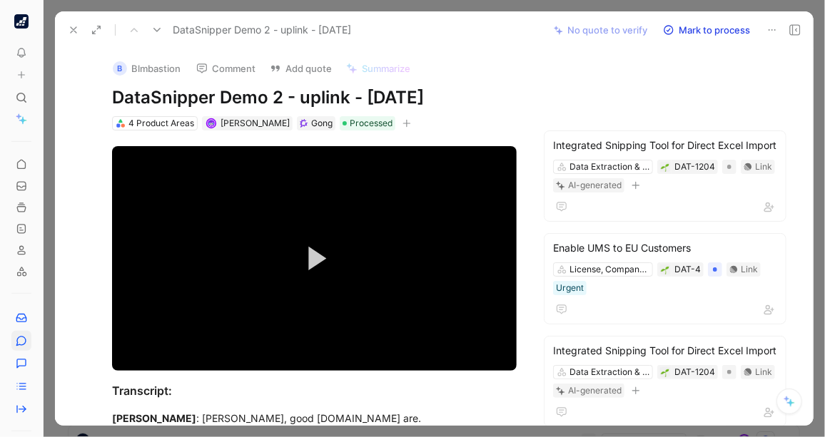
click at [819, 115] on div at bounding box center [434, 218] width 781 height 437
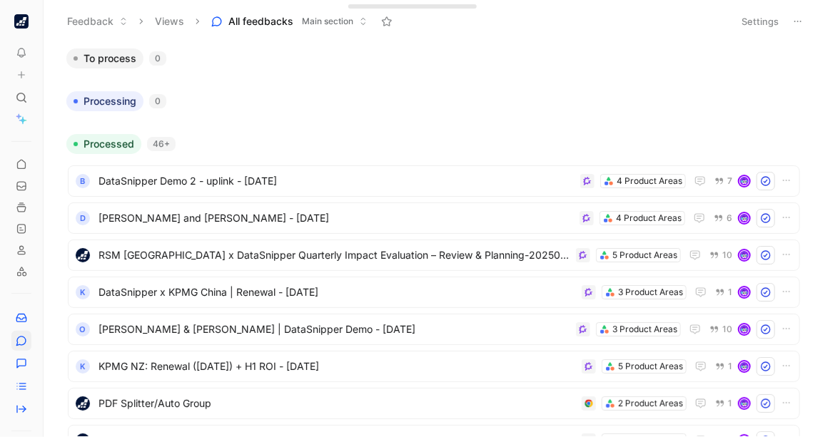
click at [17, 21] on img "button" at bounding box center [21, 21] width 14 height 14
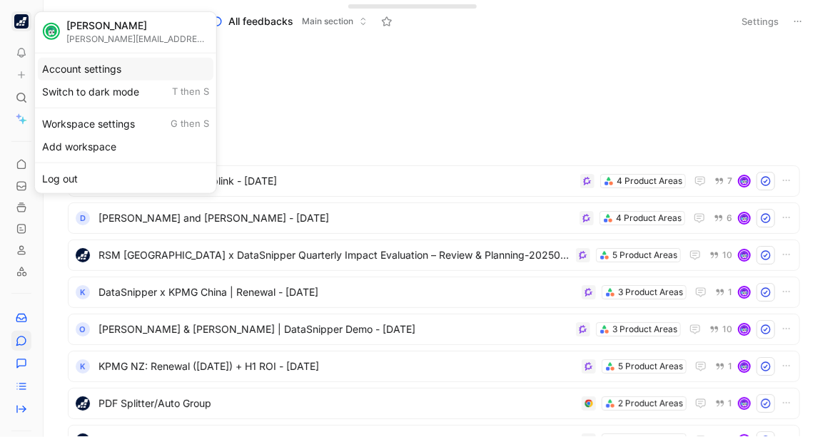
click at [87, 64] on div "Account settings" at bounding box center [126, 68] width 176 height 23
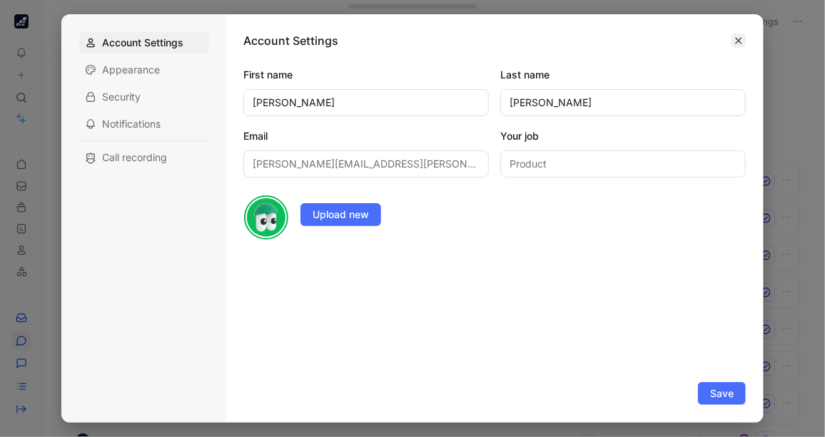
click at [734, 37] on button "button" at bounding box center [738, 41] width 14 height 14
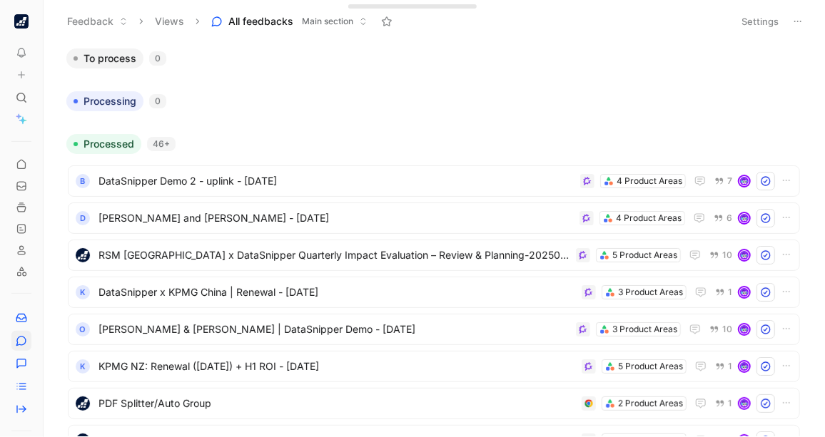
click at [15, 14] on button "button" at bounding box center [21, 21] width 20 height 20
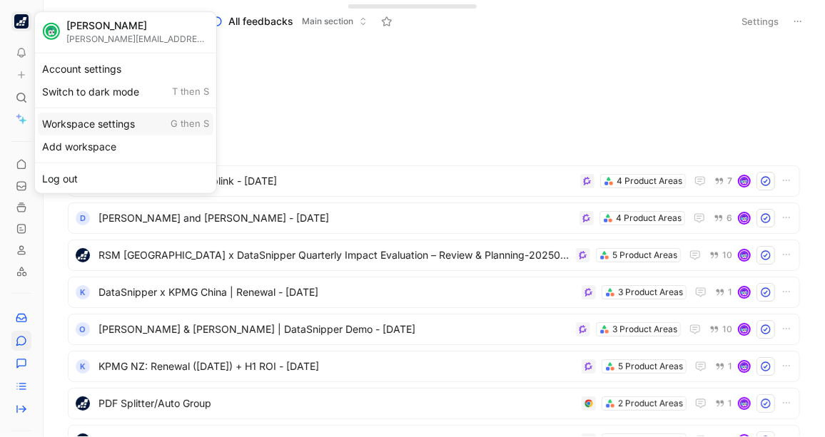
click at [93, 123] on div "Workspace settings G then S" at bounding box center [126, 123] width 176 height 23
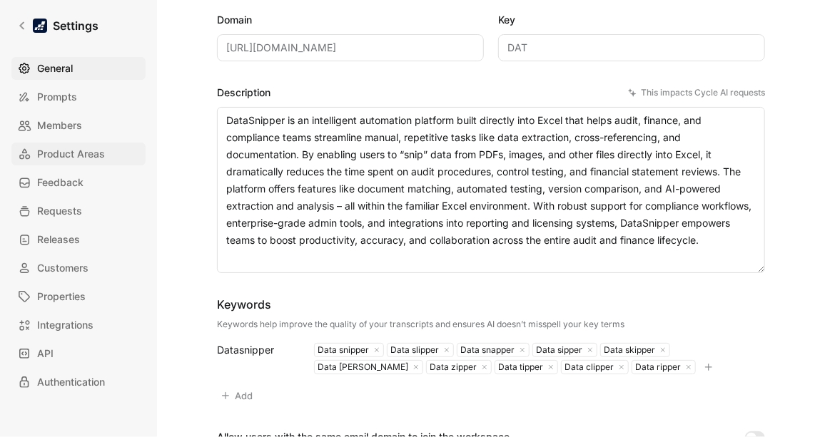
scroll to position [186, 0]
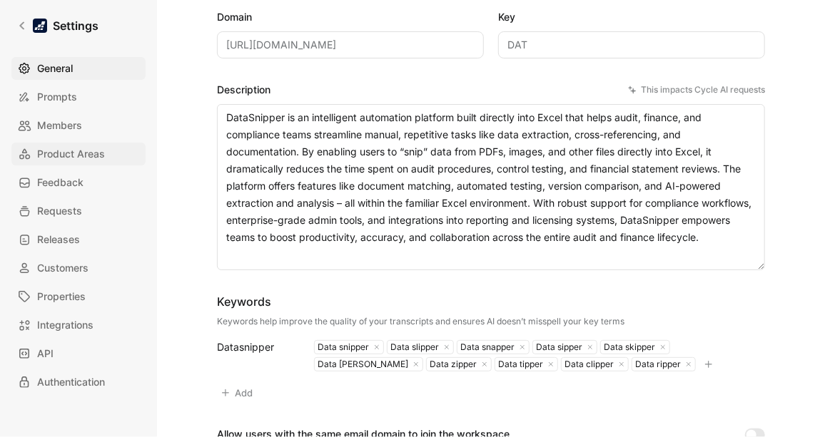
click at [74, 153] on span "Product Areas" at bounding box center [71, 154] width 68 height 17
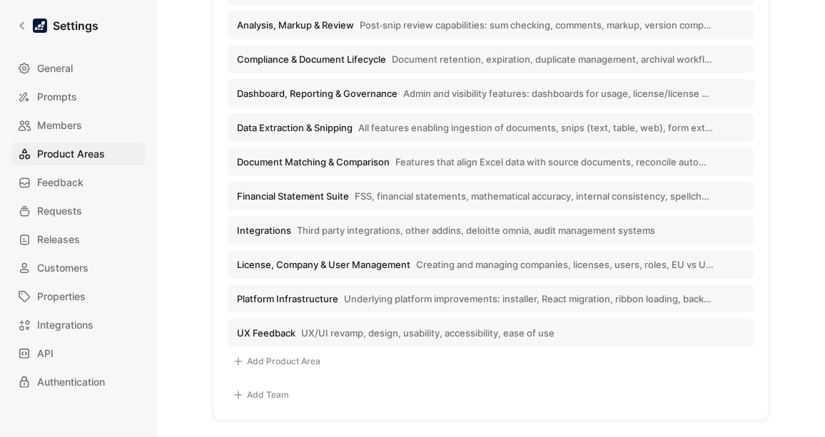
scroll to position [316, 0]
click at [817, 208] on div "Product Areas Linked to Feedback Quotes Kudo Problem Feature Product hierarchy …" at bounding box center [491, 218] width 668 height 437
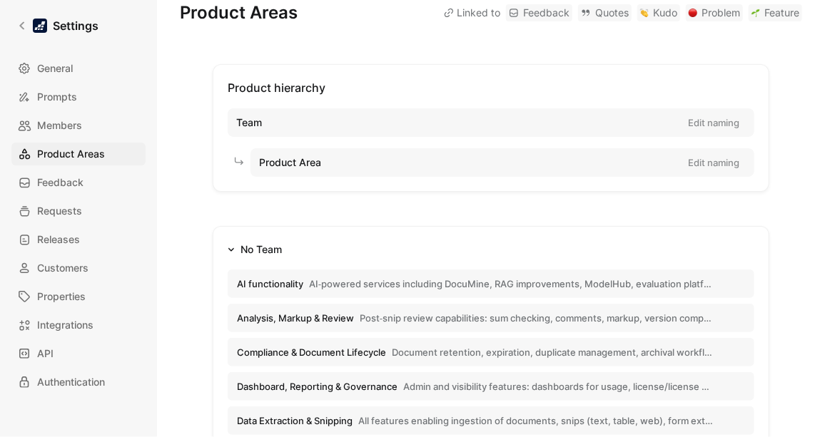
scroll to position [0, 0]
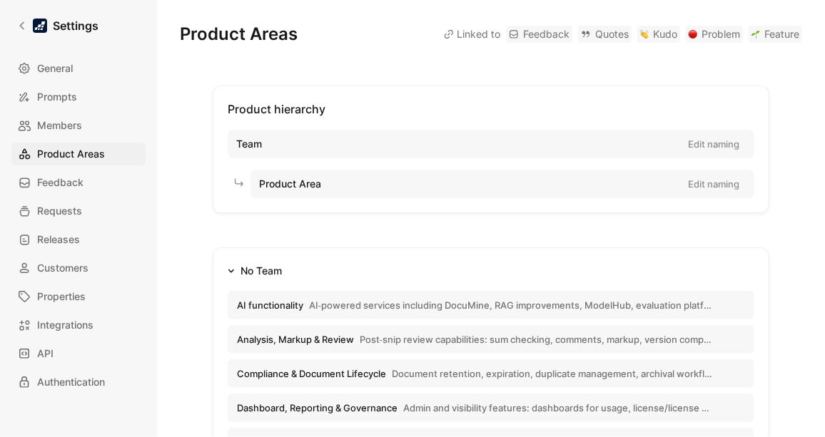
click at [789, 295] on div "Product hierarchy Team Edit naming Product Area Edit naming No Team AI function…" at bounding box center [491, 411] width 622 height 650
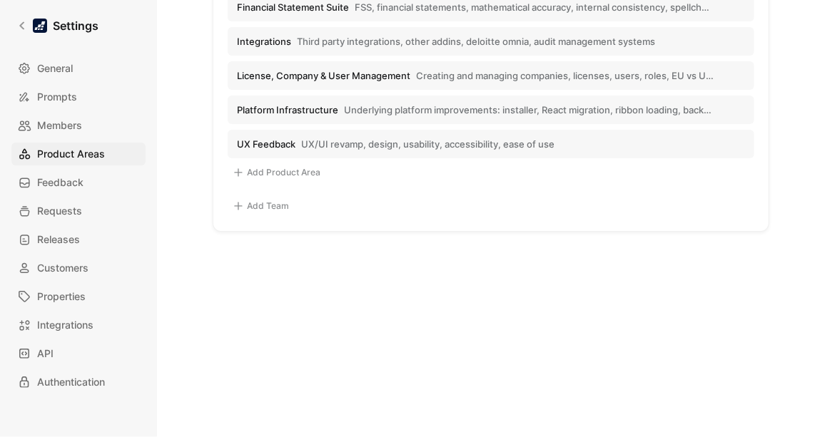
scroll to position [505, 0]
click at [265, 168] on button "Add Product Area" at bounding box center [277, 171] width 98 height 17
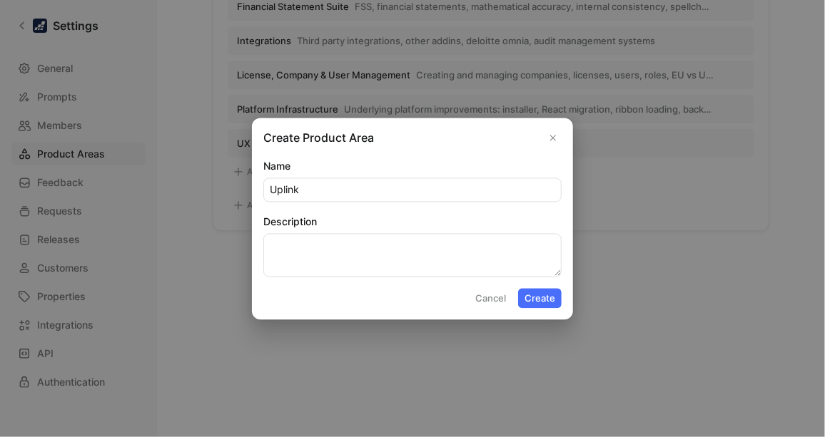
type input "Uplink"
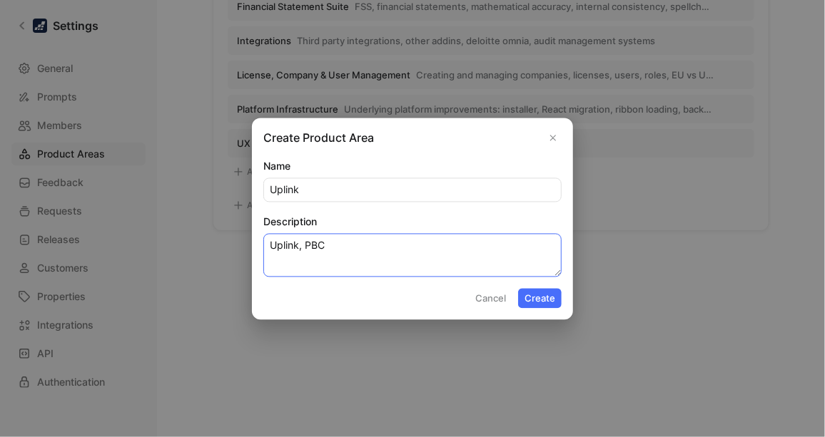
type textarea "Uplink, PBC"
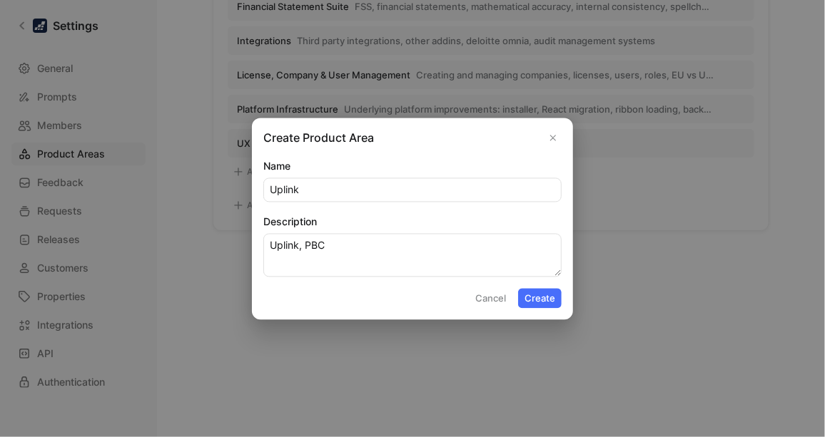
click at [543, 303] on button "Create" at bounding box center [540, 298] width 44 height 20
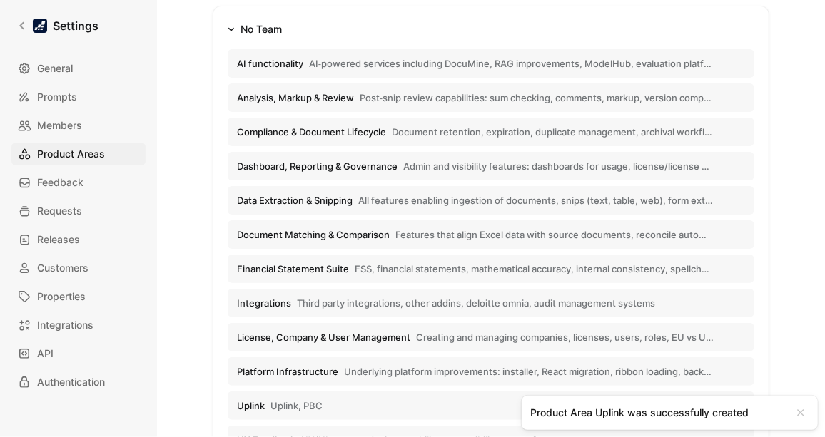
scroll to position [233, 0]
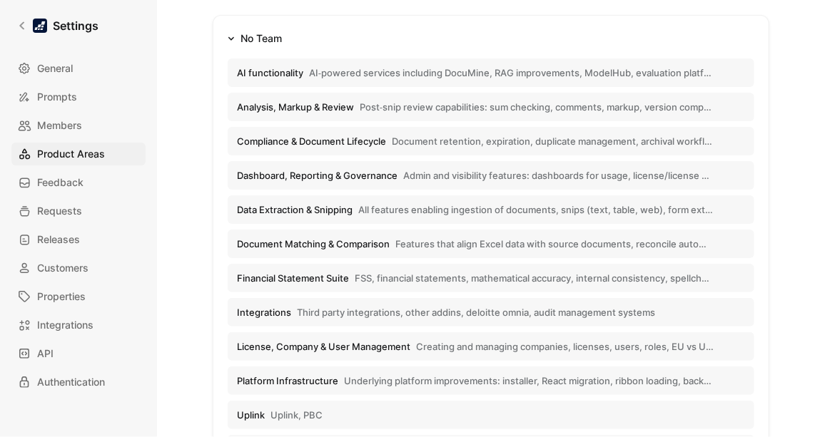
click at [796, 261] on div "Product Areas Linked to Feedback Quotes Kudo Problem Feature Product hierarchy …" at bounding box center [491, 218] width 668 height 437
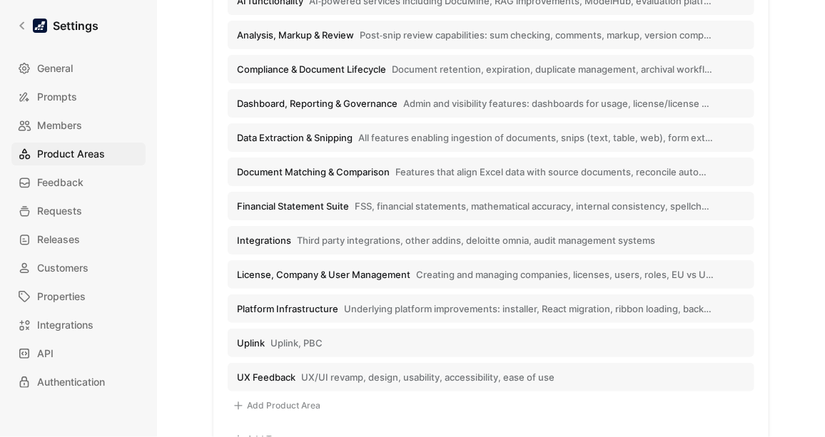
scroll to position [269, 0]
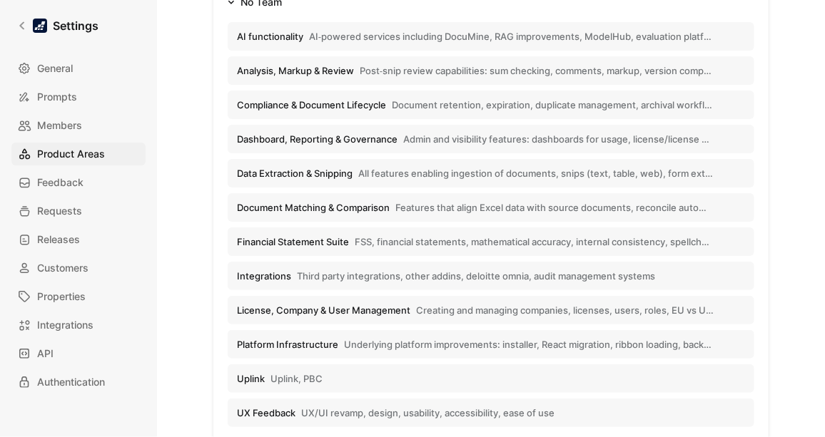
click at [619, 34] on span "AI‑powered services including DocuMine, RAG improvements, ModelHub, evaluation …" at bounding box center [511, 36] width 405 height 13
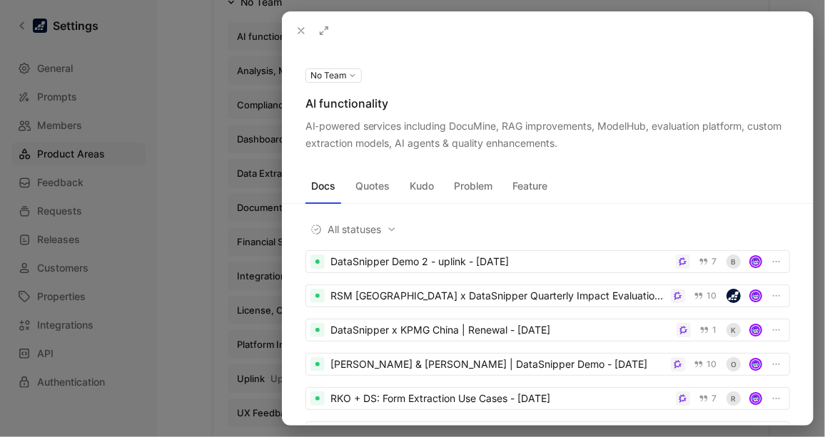
click at [178, 177] on div at bounding box center [412, 218] width 825 height 437
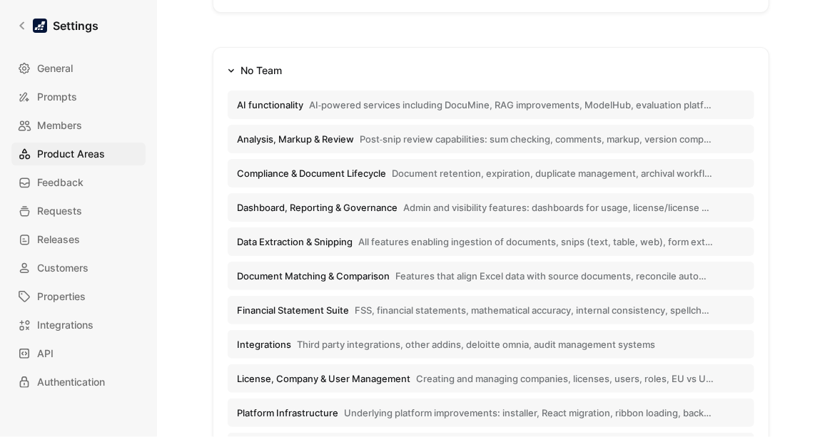
scroll to position [201, 0]
click at [66, 178] on span "Feedback" at bounding box center [60, 182] width 46 height 17
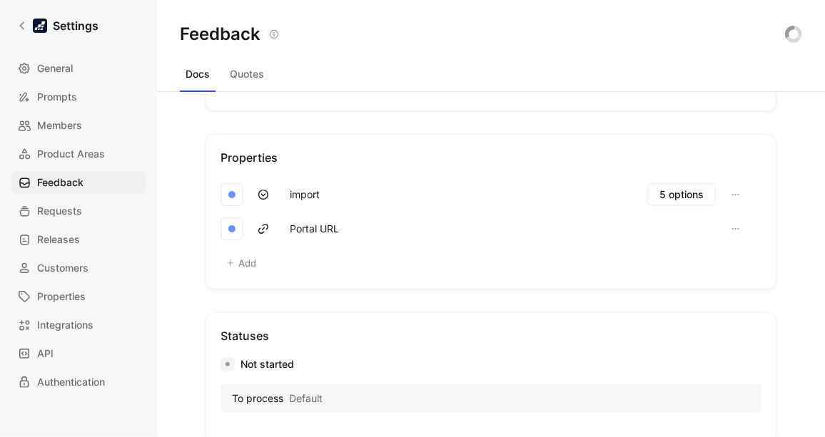
scroll to position [621, 0]
click at [245, 261] on button "Add" at bounding box center [242, 265] width 42 height 20
click at [659, 188] on span "5 options" at bounding box center [681, 196] width 44 height 17
click at [730, 191] on icon "button" at bounding box center [735, 196] width 11 height 11
click at [252, 261] on button "Add" at bounding box center [242, 265] width 42 height 20
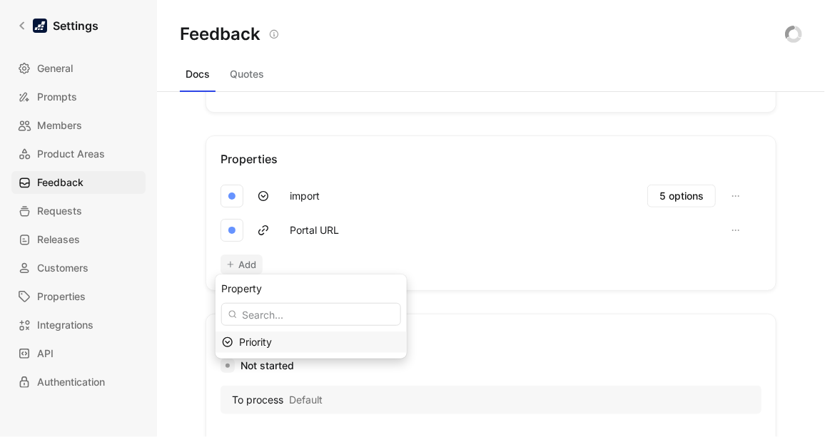
click at [253, 343] on span "Priority" at bounding box center [255, 342] width 33 height 12
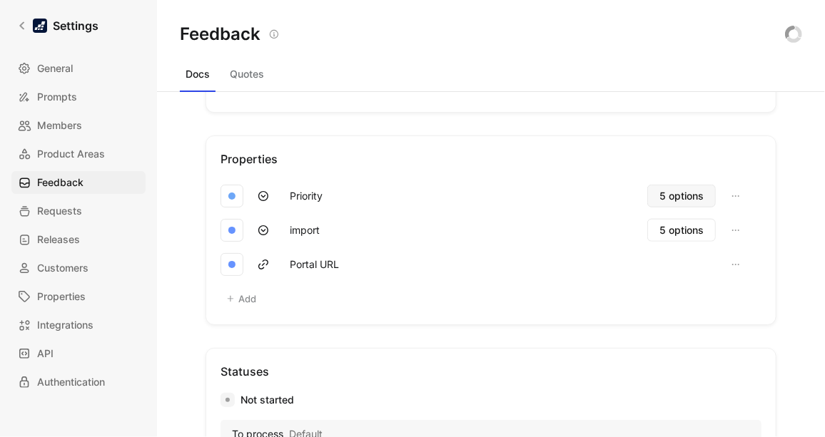
click at [672, 195] on span "5 options" at bounding box center [681, 196] width 44 height 17
click at [234, 290] on button "Add" at bounding box center [242, 299] width 42 height 20
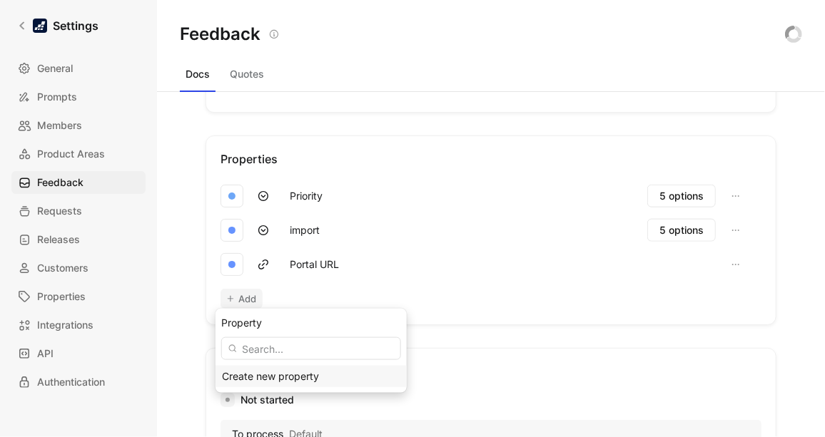
click at [285, 376] on div "Create new property" at bounding box center [270, 376] width 97 height 17
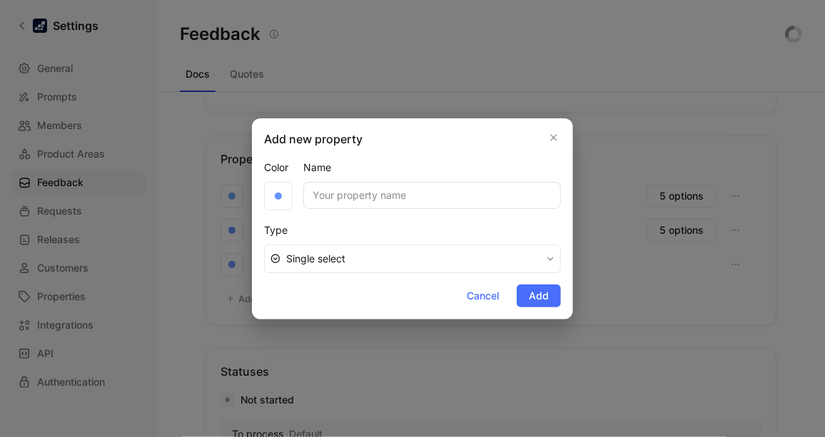
click at [487, 249] on button "Single select" at bounding box center [412, 259] width 297 height 29
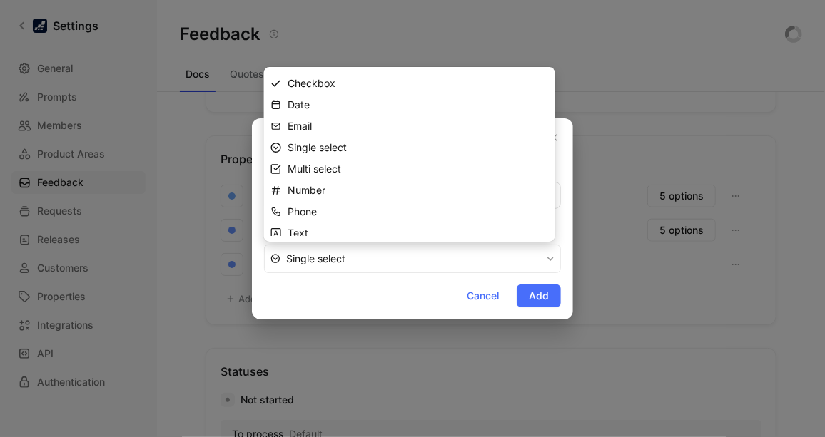
scroll to position [1, 0]
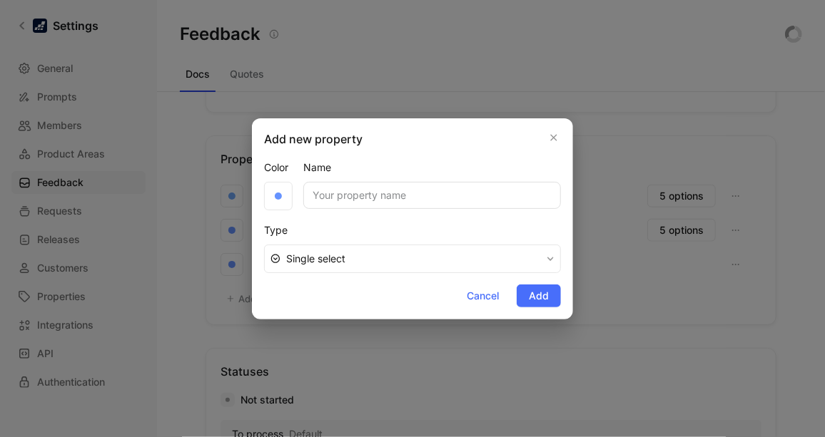
click at [806, 178] on div at bounding box center [412, 218] width 825 height 437
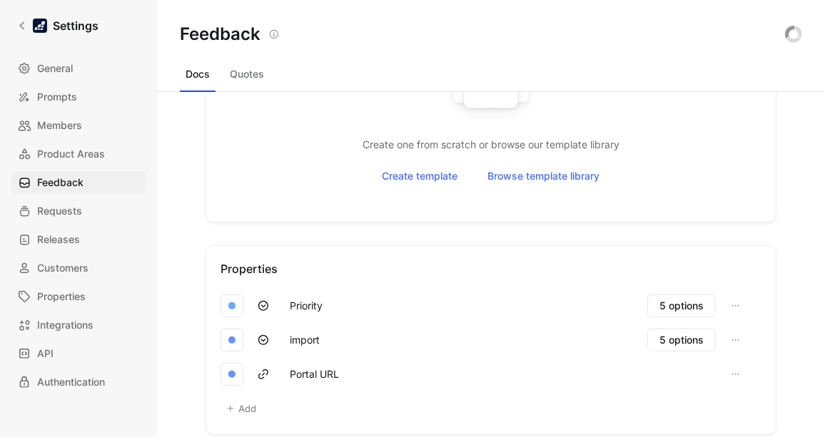
scroll to position [482, 0]
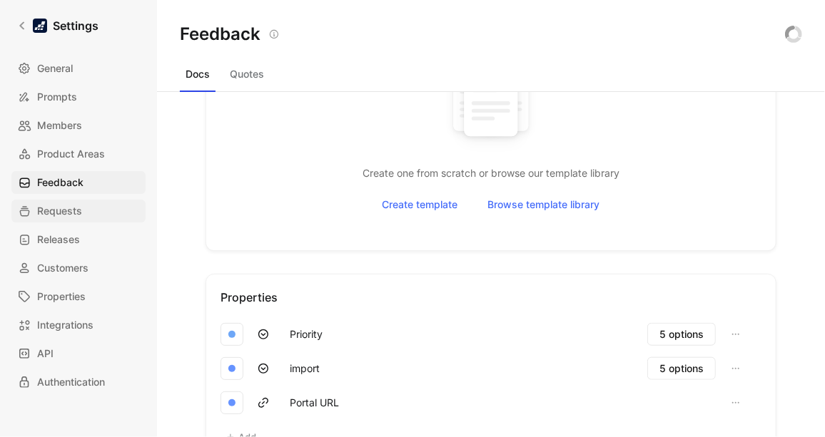
click at [42, 211] on span "Requests" at bounding box center [59, 211] width 45 height 17
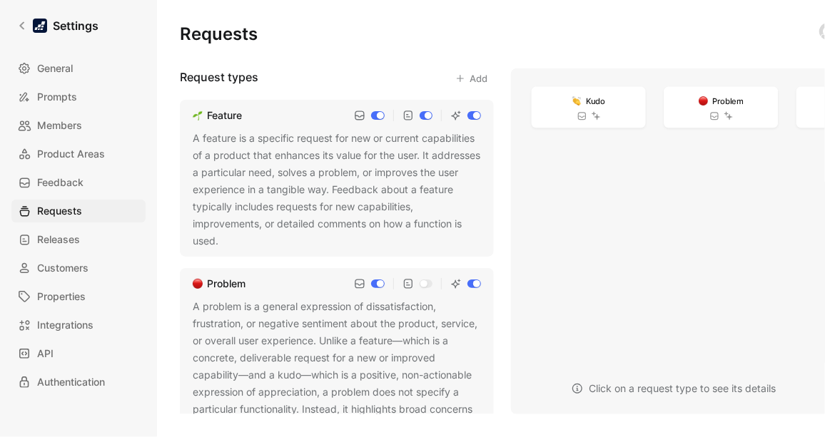
scroll to position [270, 0]
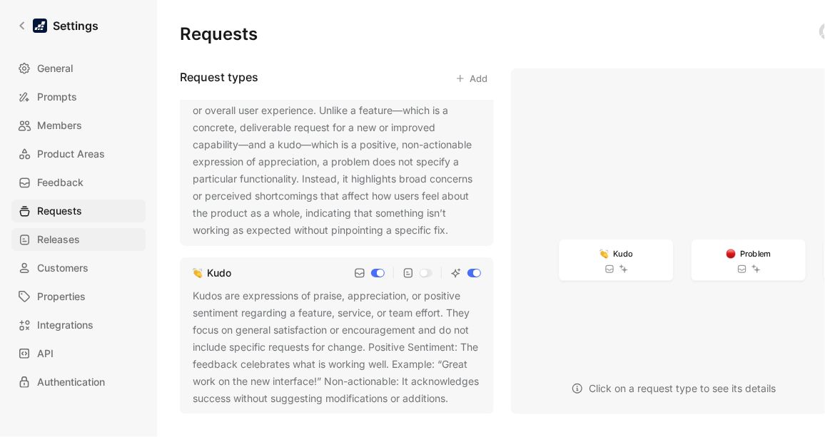
click at [59, 238] on span "Releases" at bounding box center [58, 239] width 43 height 17
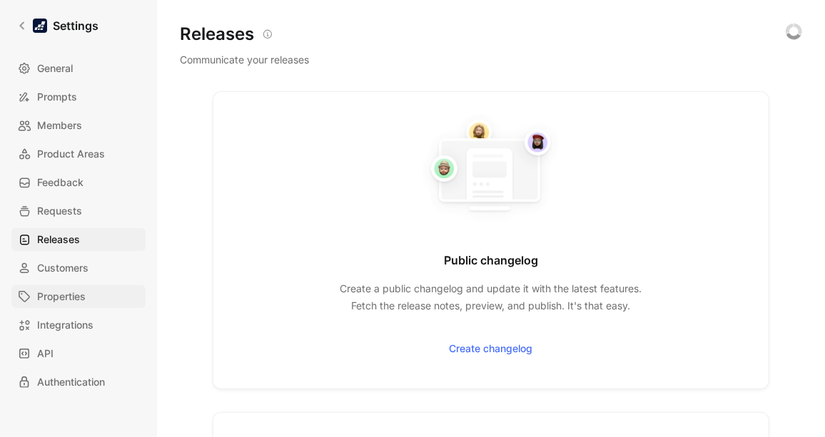
click at [62, 288] on span "Properties" at bounding box center [61, 296] width 49 height 17
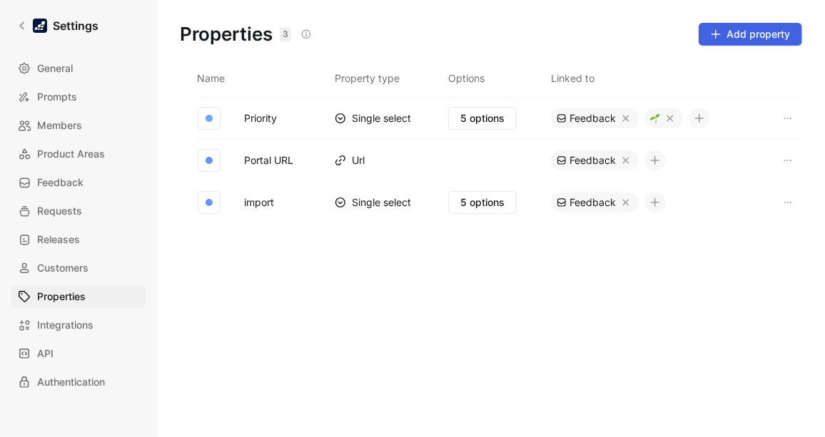
click at [741, 32] on span "Add property" at bounding box center [750, 34] width 79 height 17
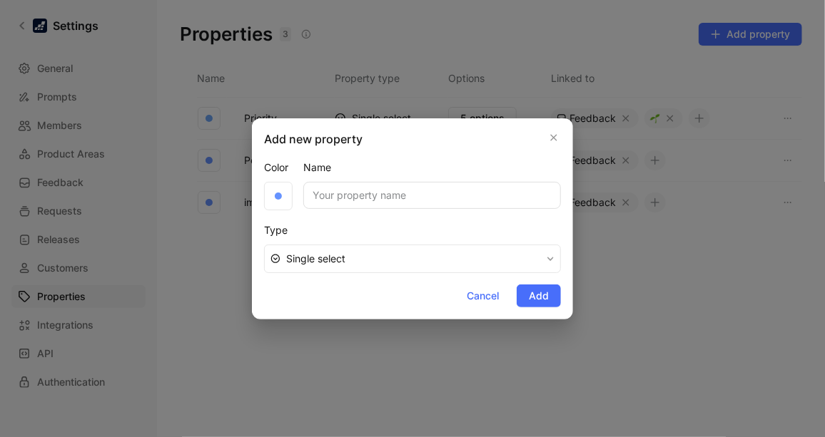
click at [384, 196] on input "Name" at bounding box center [432, 195] width 258 height 27
type input "Customer"
click at [535, 254] on span "Single select" at bounding box center [413, 258] width 255 height 17
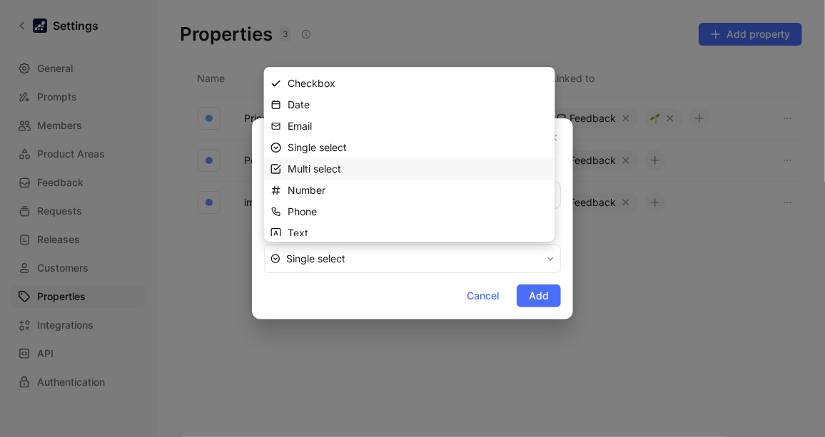
scroll to position [29, 0]
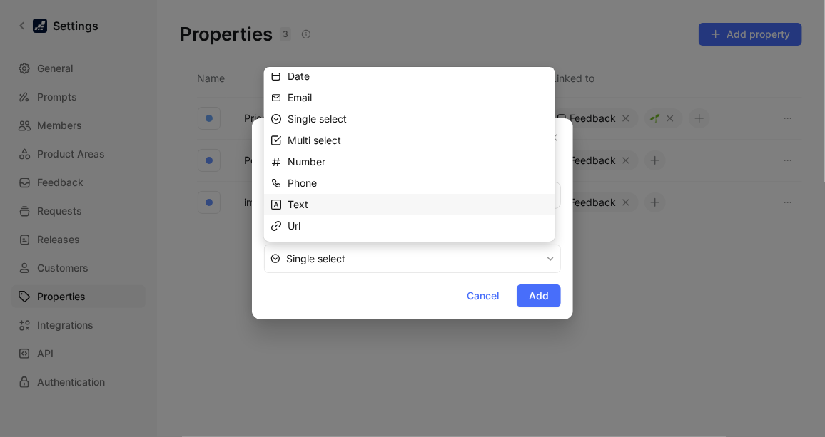
click at [298, 198] on span "Text" at bounding box center [298, 204] width 21 height 12
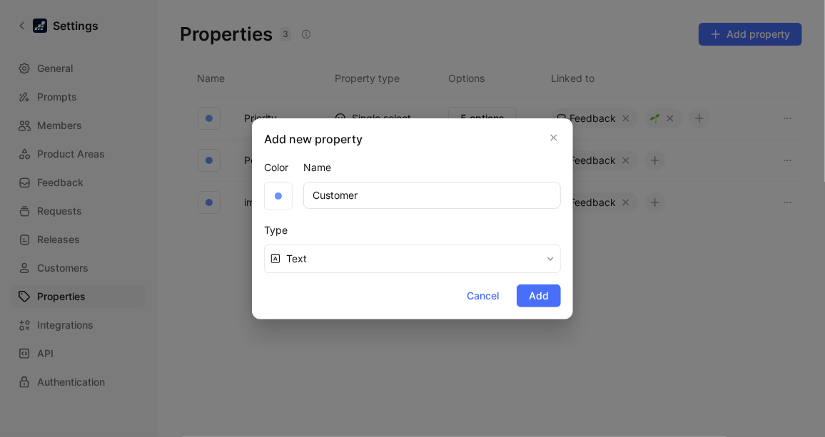
click at [548, 248] on button "Text" at bounding box center [412, 259] width 297 height 29
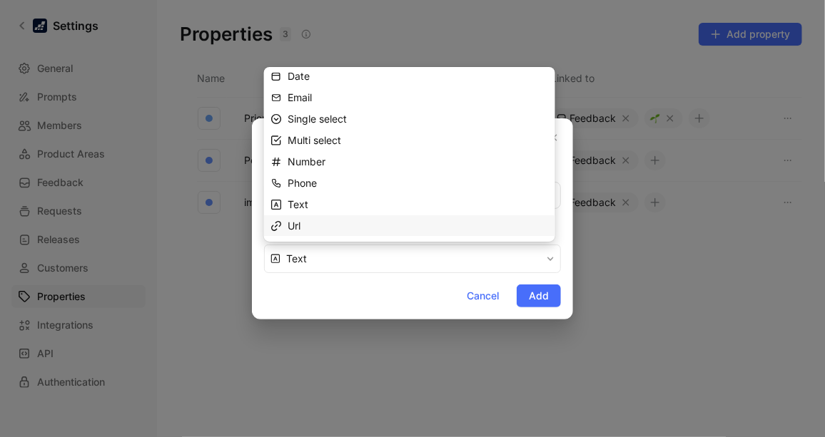
click at [299, 229] on span "Url" at bounding box center [294, 226] width 13 height 12
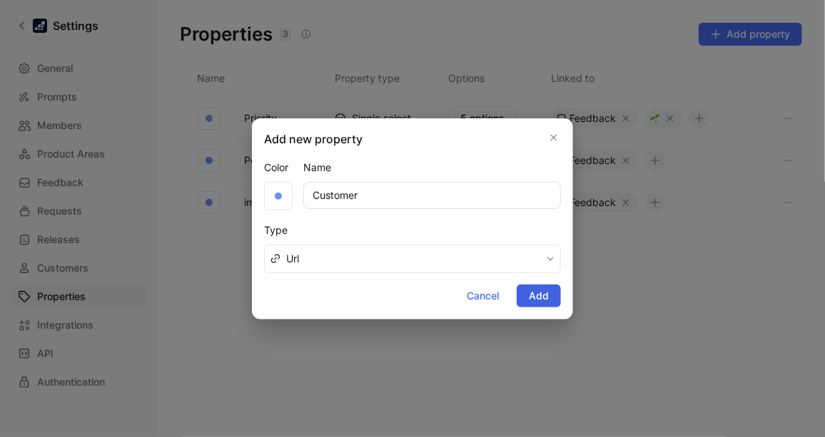
click at [540, 291] on span "Add" at bounding box center [539, 296] width 20 height 17
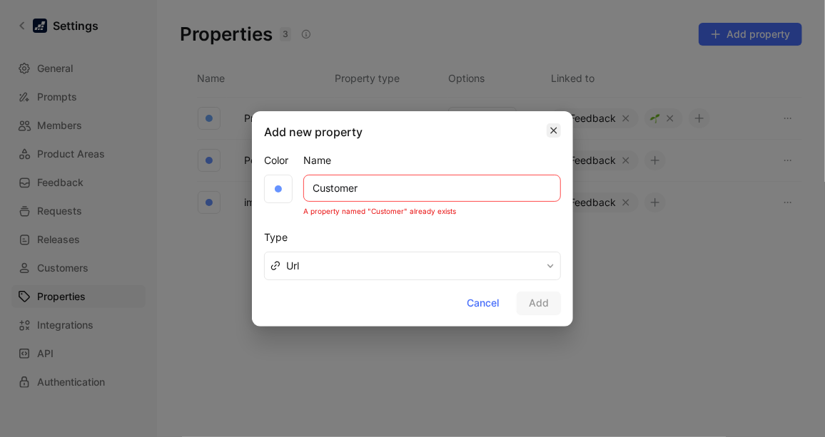
click at [557, 133] on icon "button" at bounding box center [554, 130] width 9 height 11
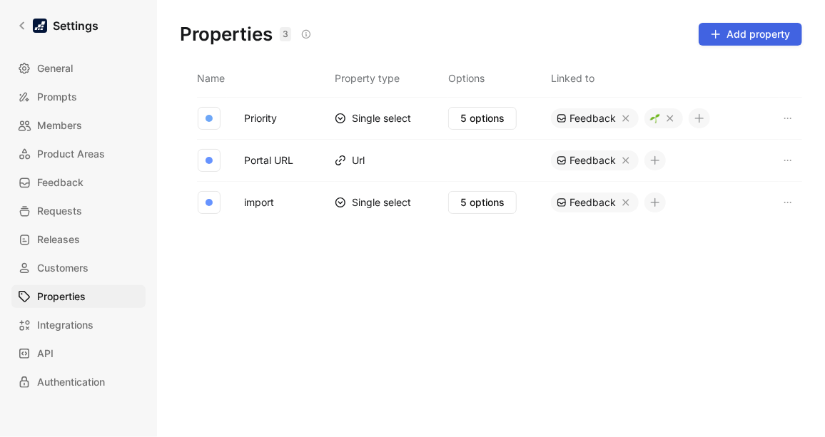
click at [743, 42] on span "Add property" at bounding box center [750, 34] width 79 height 17
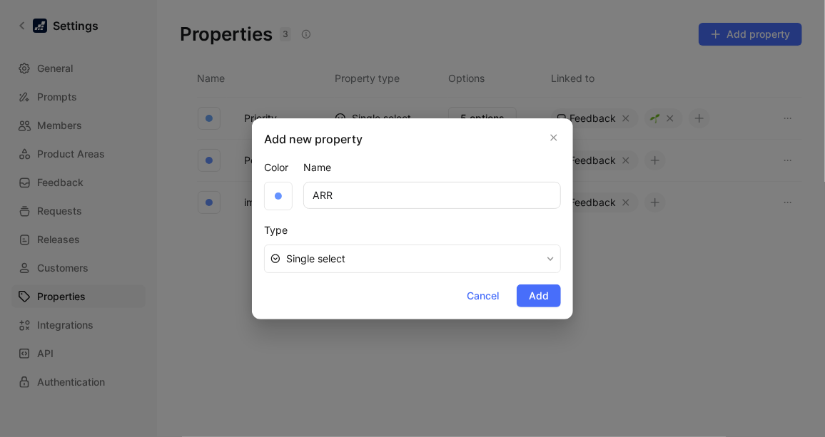
type input "ARR"
click at [515, 247] on button "Single select" at bounding box center [412, 259] width 297 height 29
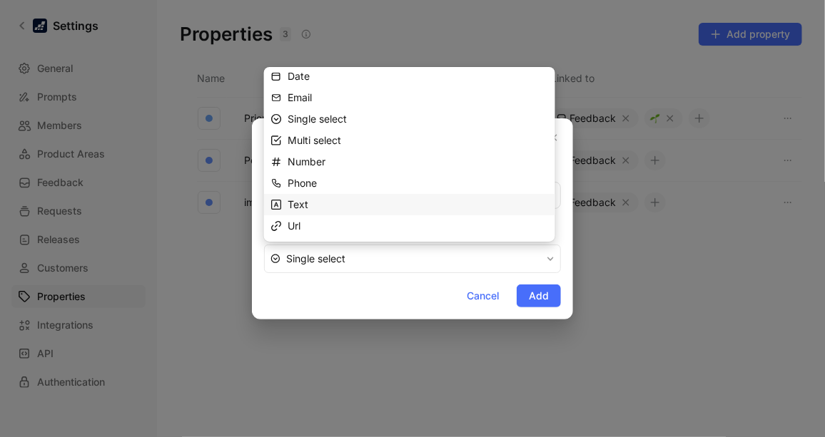
click at [305, 196] on div "Text" at bounding box center [418, 204] width 261 height 17
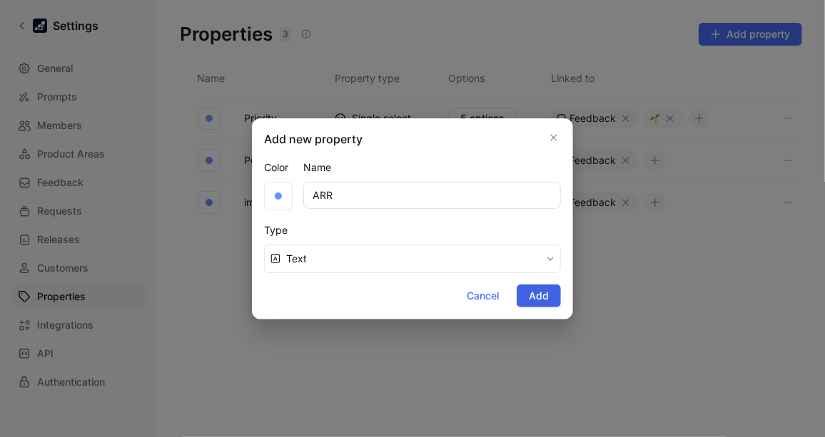
click at [532, 295] on span "Add" at bounding box center [539, 296] width 20 height 17
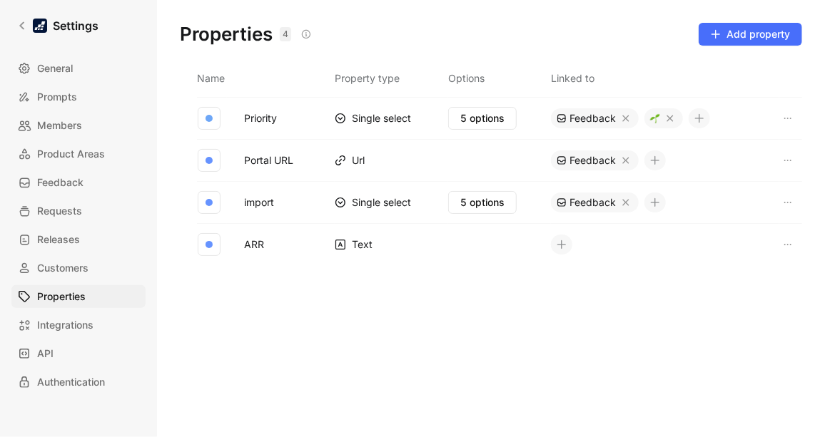
drag, startPoint x: 796, startPoint y: 242, endPoint x: 807, endPoint y: 250, distance: 13.3
drag, startPoint x: 807, startPoint y: 250, endPoint x: 818, endPoint y: 253, distance: 11.1
click at [818, 253] on div "Properties 4 Saved Add property Name Property type Options Linked to Priority S…" at bounding box center [491, 218] width 668 height 437
click at [777, 229] on td at bounding box center [665, 244] width 228 height 42
click at [781, 238] on button "button" at bounding box center [787, 244] width 17 height 17
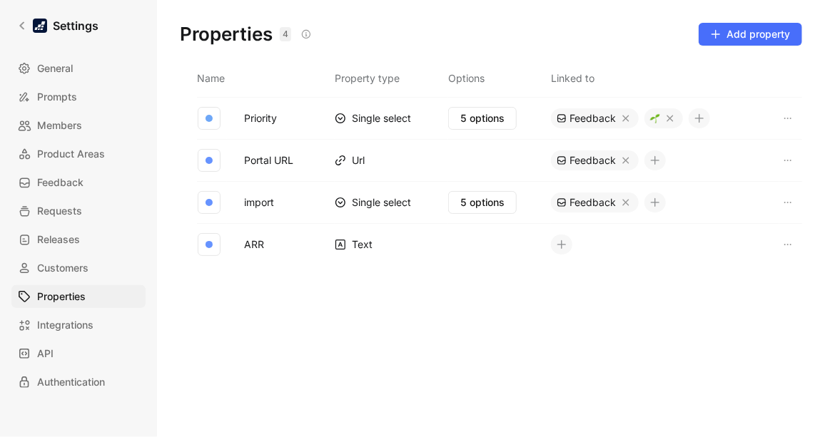
click at [566, 240] on icon at bounding box center [562, 245] width 10 height 10
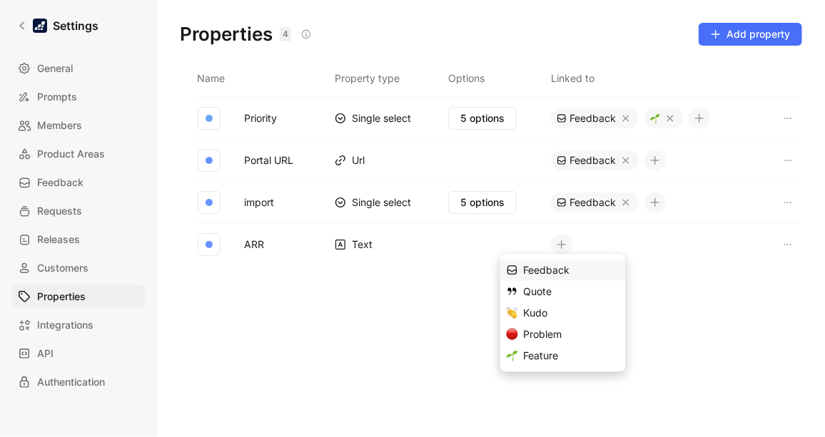
click at [584, 270] on div "Feedback" at bounding box center [572, 270] width 96 height 17
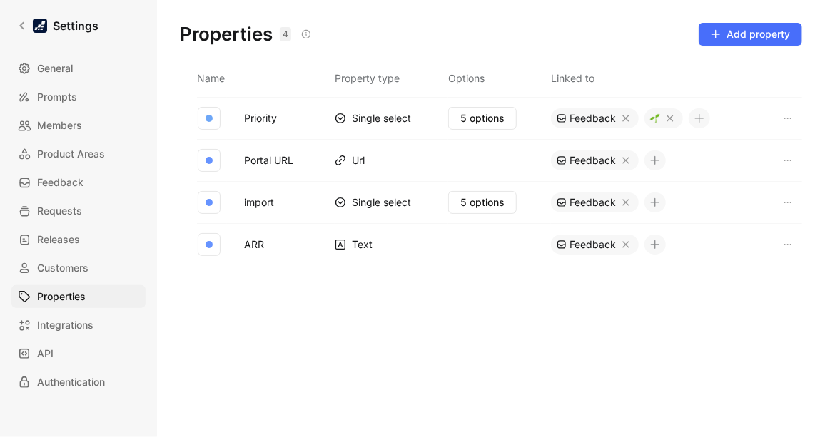
click at [656, 244] on icon at bounding box center [655, 244] width 9 height 1
click at [790, 246] on icon "button" at bounding box center [787, 244] width 11 height 11
click at [764, 264] on div "Delete" at bounding box center [781, 271] width 67 height 17
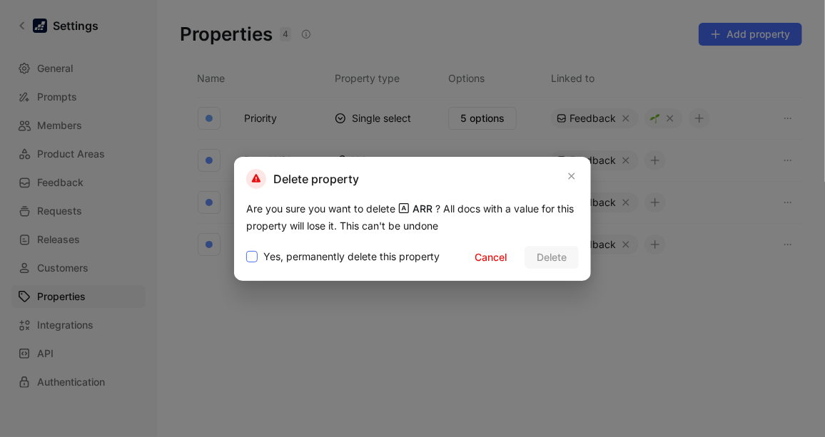
click at [250, 255] on icon at bounding box center [252, 257] width 9 height 9
click at [246, 248] on input "Yes, permanently delete this property" at bounding box center [246, 248] width 0 height 0
click at [546, 259] on span "Delete" at bounding box center [552, 257] width 30 height 17
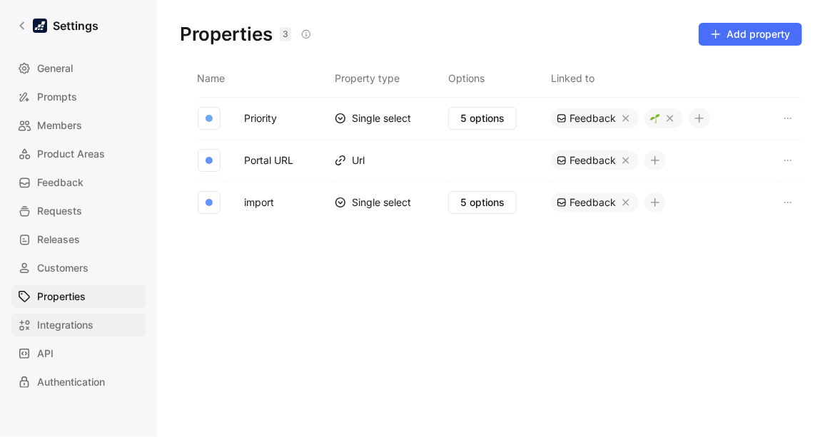
click at [76, 322] on span "Integrations" at bounding box center [65, 325] width 56 height 17
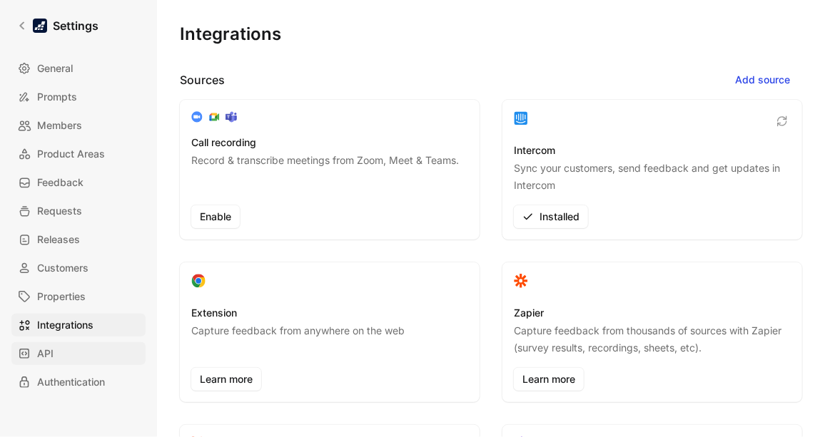
click at [71, 345] on link "API" at bounding box center [78, 354] width 134 height 23
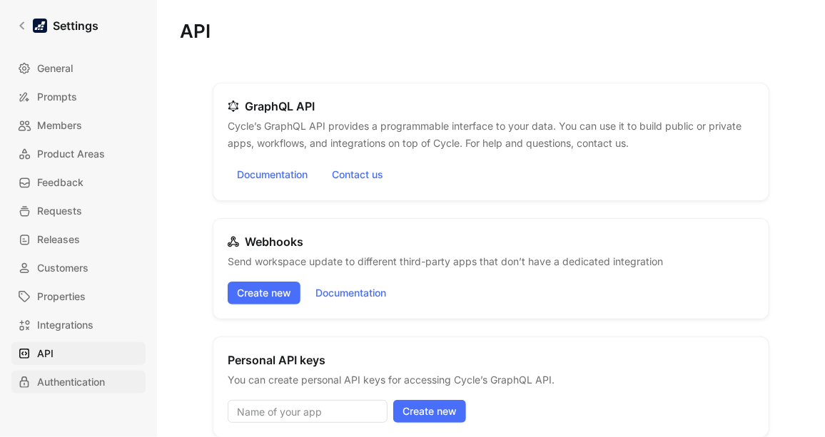
click at [64, 379] on span "Authentication" at bounding box center [71, 382] width 68 height 17
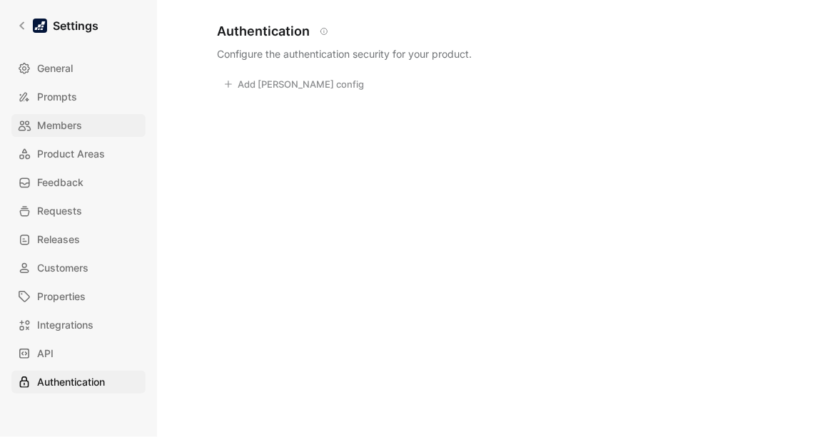
click at [54, 123] on span "Members" at bounding box center [59, 125] width 45 height 17
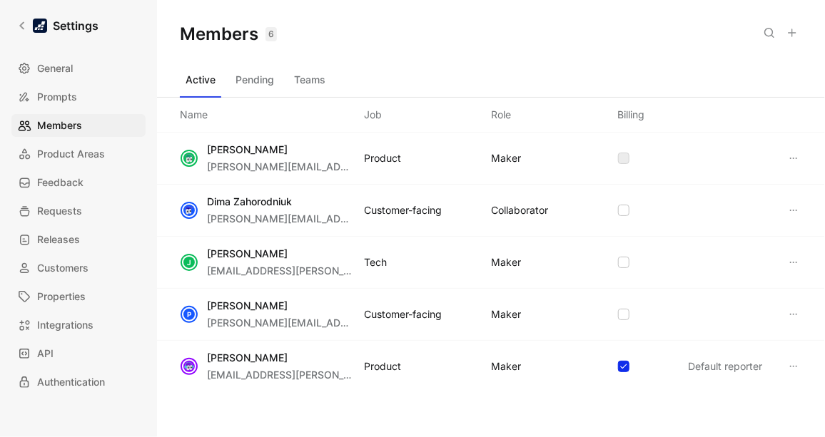
click at [56, 50] on div "Settings General Prompts Members Product Areas Feedback Requests Releases Custo…" at bounding box center [78, 218] width 157 height 437
click at [54, 62] on span "General" at bounding box center [55, 68] width 36 height 17
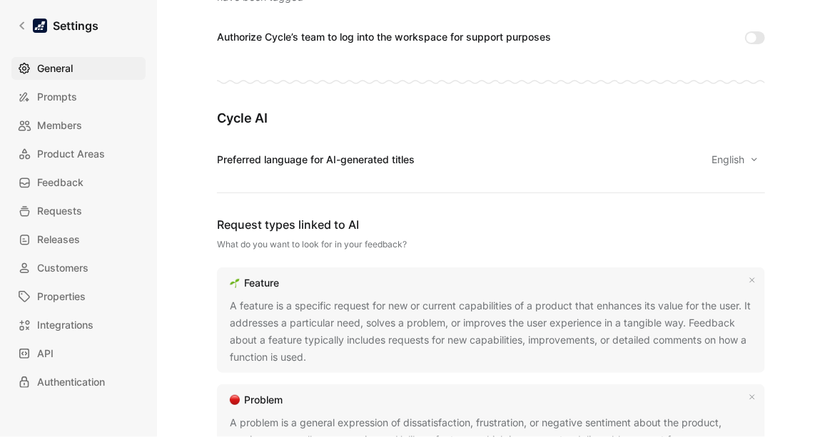
scroll to position [489, 0]
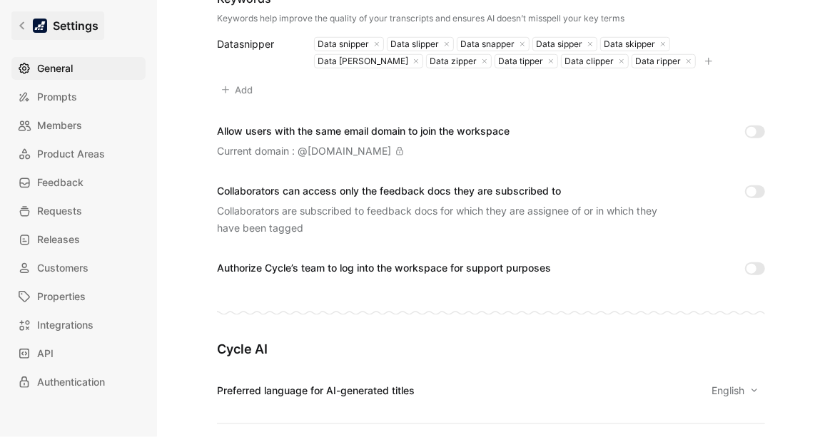
click at [23, 31] on icon at bounding box center [22, 26] width 10 height 10
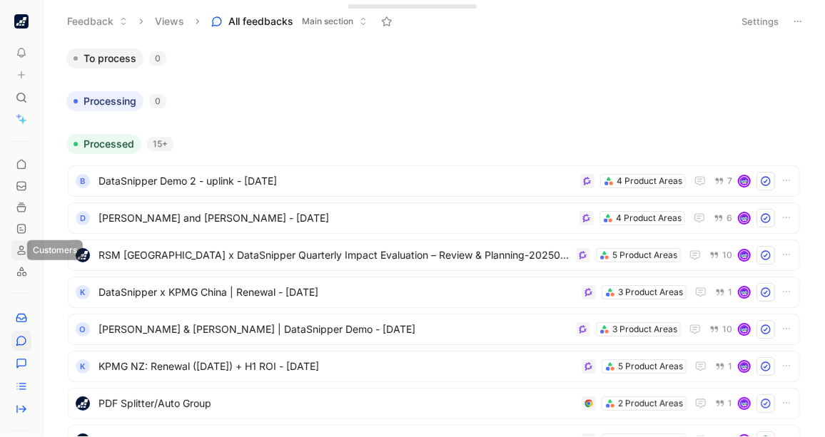
click at [21, 246] on use at bounding box center [21, 250] width 7 height 8
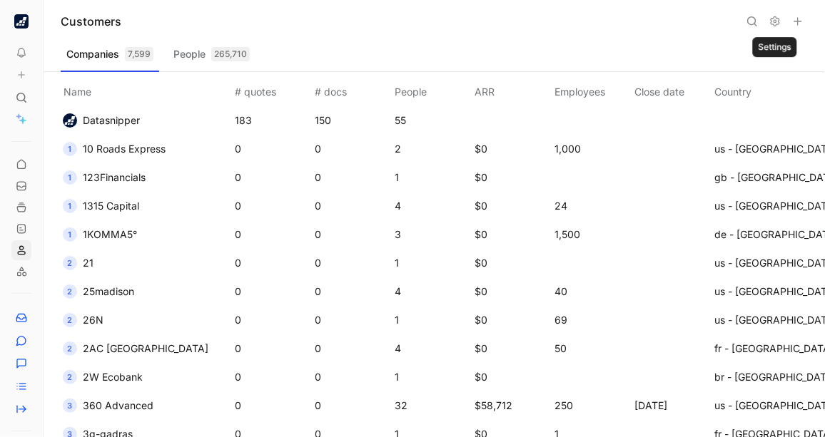
click at [781, 21] on button at bounding box center [775, 21] width 20 height 20
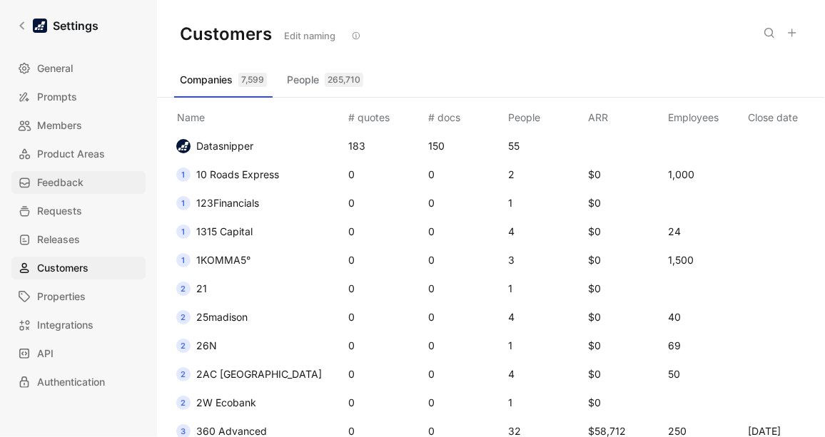
click at [92, 190] on link "Feedback" at bounding box center [78, 182] width 134 height 23
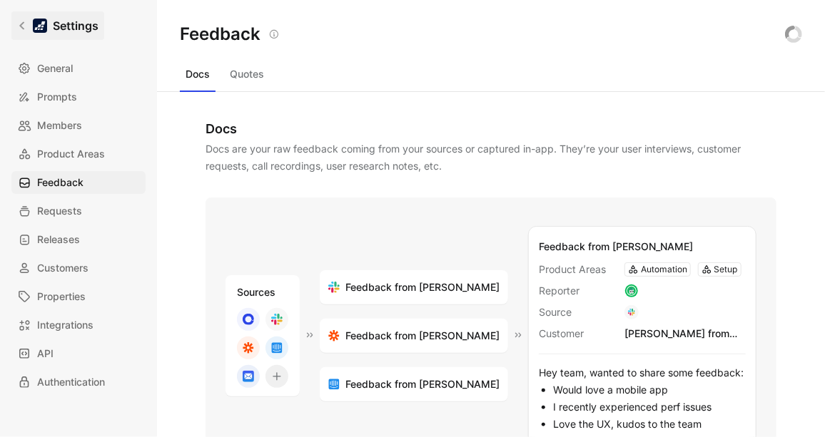
click at [28, 26] on link "Settings" at bounding box center [57, 25] width 93 height 29
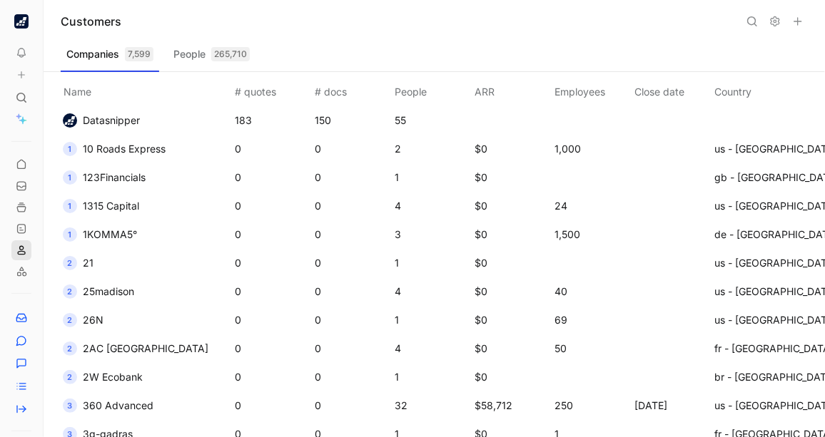
click at [23, 249] on use at bounding box center [21, 250] width 7 height 8
click at [20, 341] on icon at bounding box center [21, 340] width 11 height 11
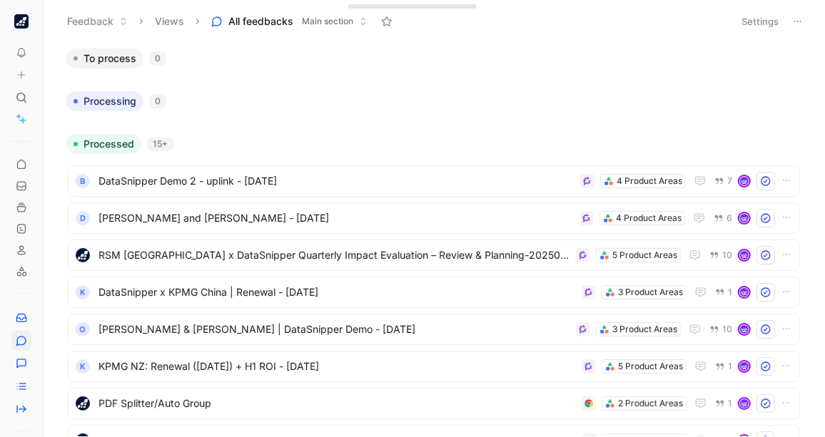
click at [739, 24] on button "Settings" at bounding box center [760, 21] width 50 height 20
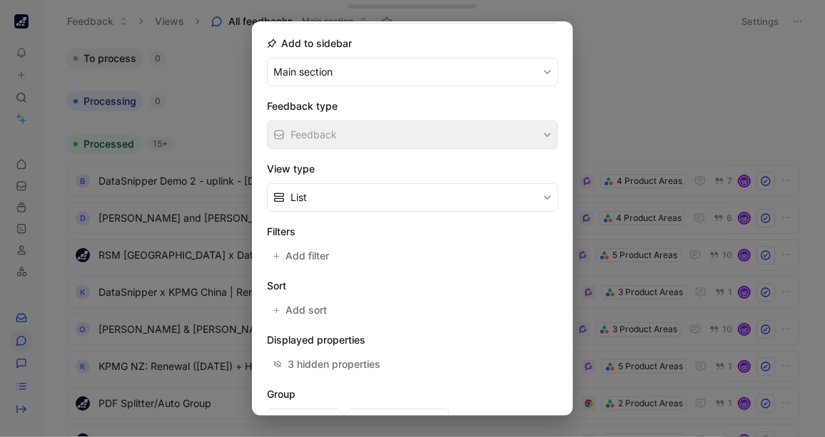
scroll to position [156, 0]
click at [311, 257] on span "Add filter" at bounding box center [307, 253] width 45 height 17
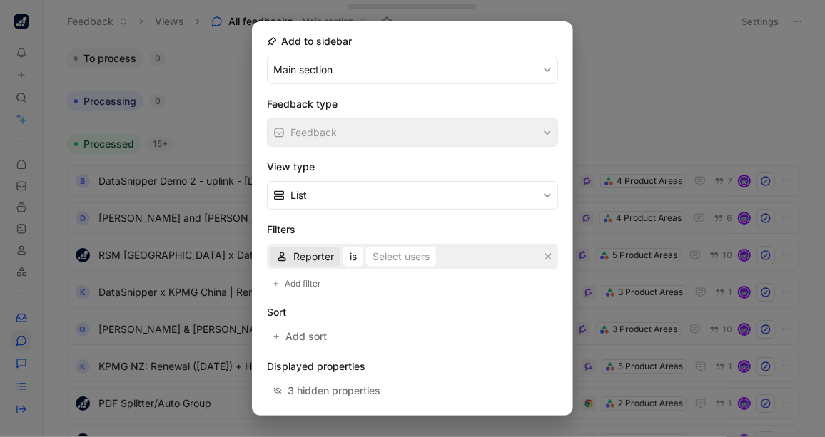
click at [313, 251] on span "Reporter" at bounding box center [313, 256] width 41 height 17
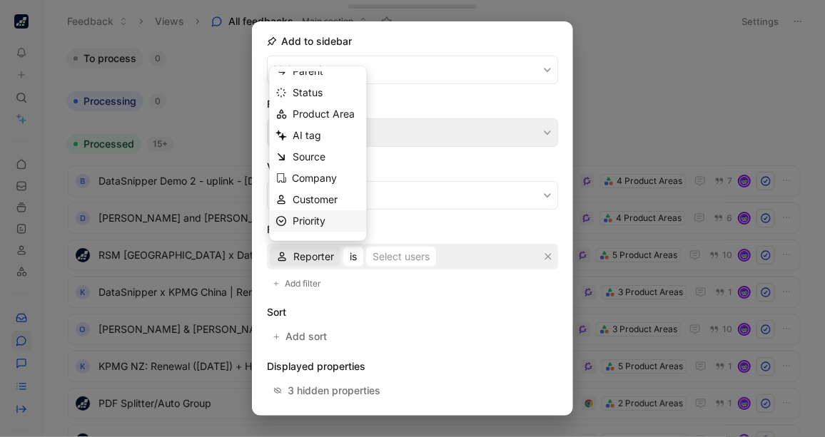
scroll to position [0, 0]
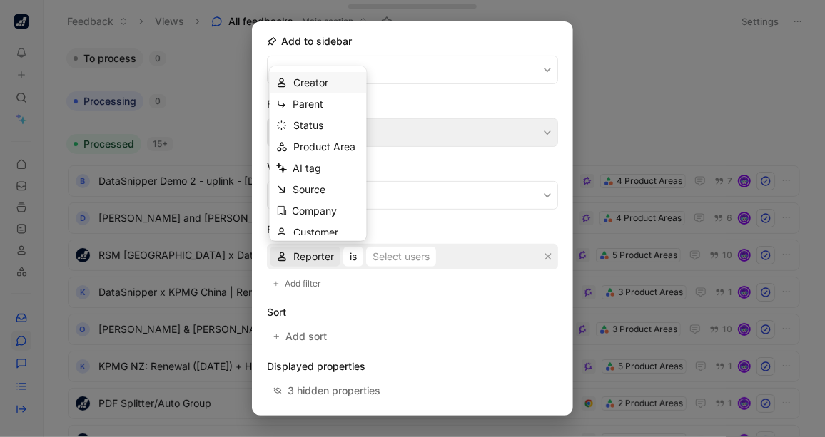
click at [323, 83] on span "Creator" at bounding box center [310, 82] width 35 height 12
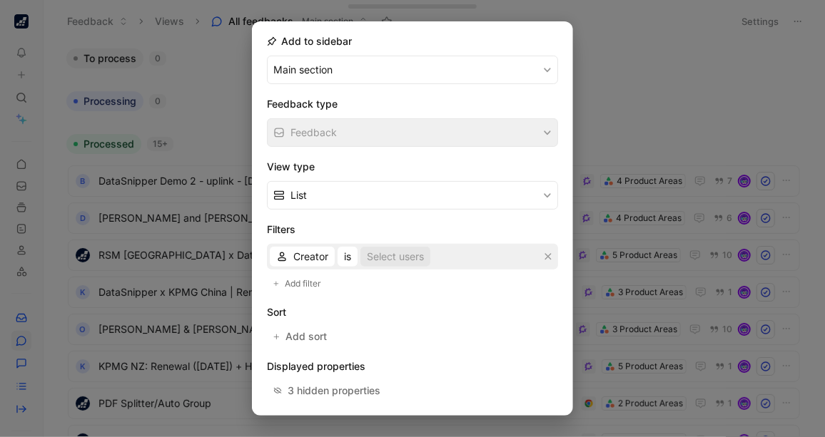
click at [393, 255] on div "Select users" at bounding box center [395, 256] width 57 height 17
click at [310, 248] on span "Creator" at bounding box center [310, 256] width 35 height 17
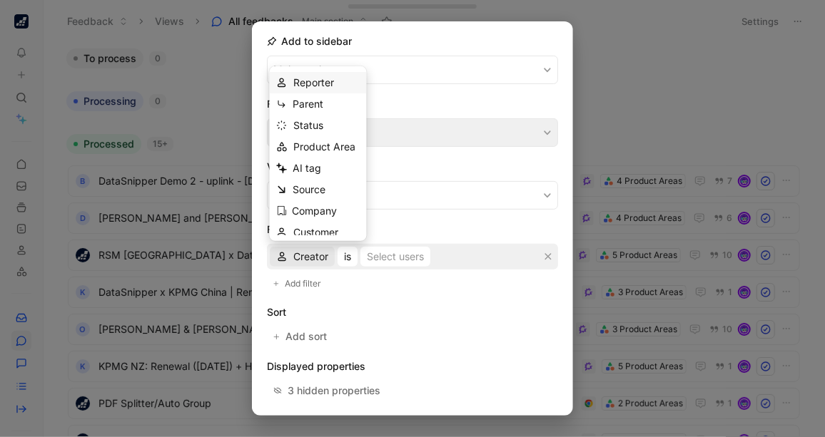
click at [319, 88] on span "Reporter" at bounding box center [313, 82] width 41 height 12
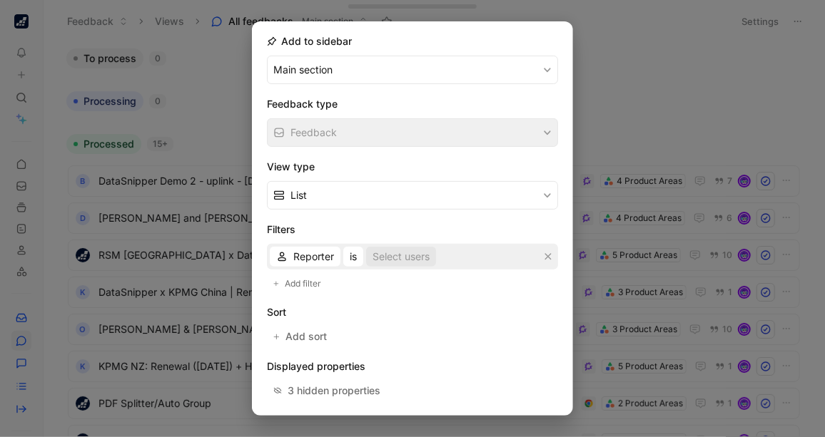
click at [396, 252] on div "Select users" at bounding box center [401, 256] width 57 height 17
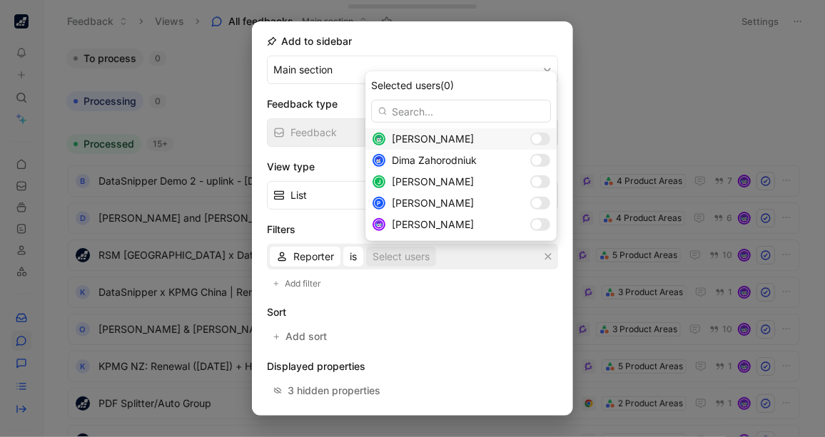
type input "h"
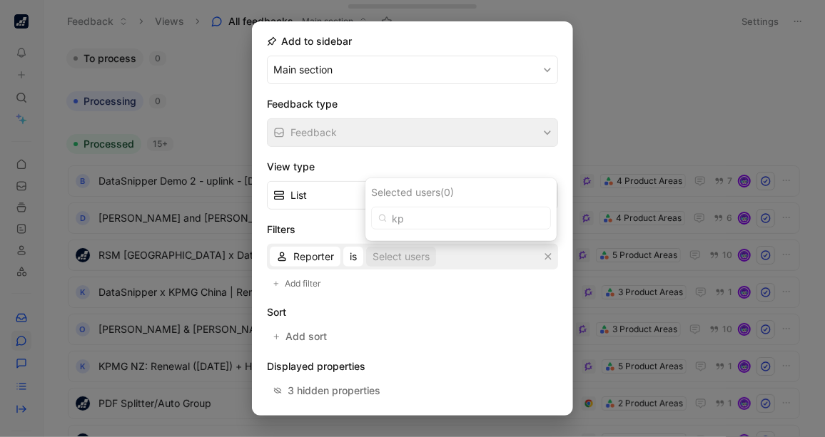
type input "k"
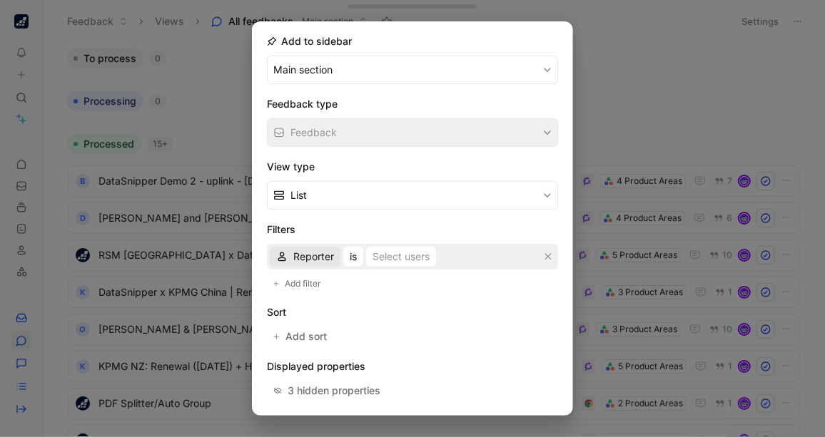
click at [313, 248] on span "Reporter" at bounding box center [313, 256] width 41 height 17
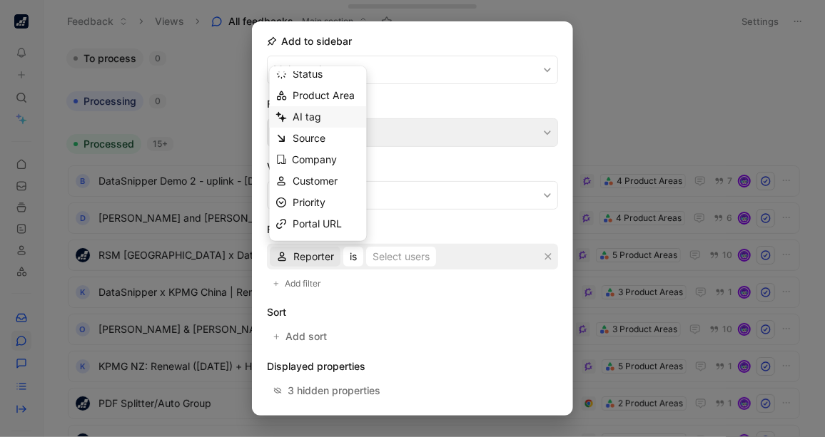
scroll to position [53, 0]
click at [305, 161] on span "Company" at bounding box center [315, 158] width 45 height 12
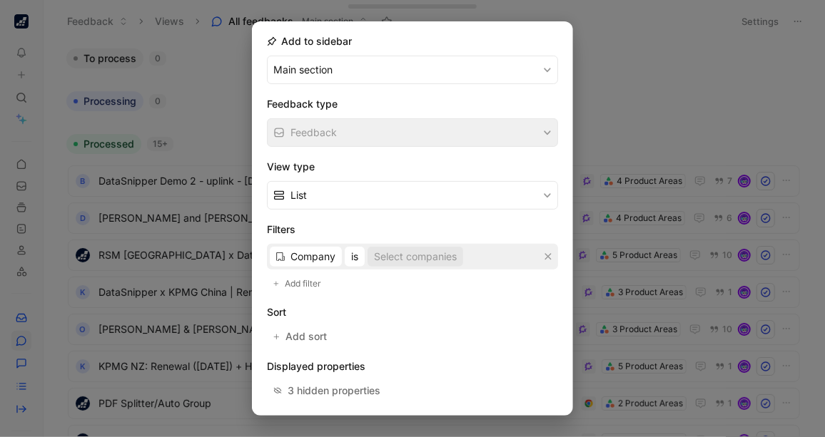
click at [407, 247] on button "Select companies" at bounding box center [416, 257] width 96 height 20
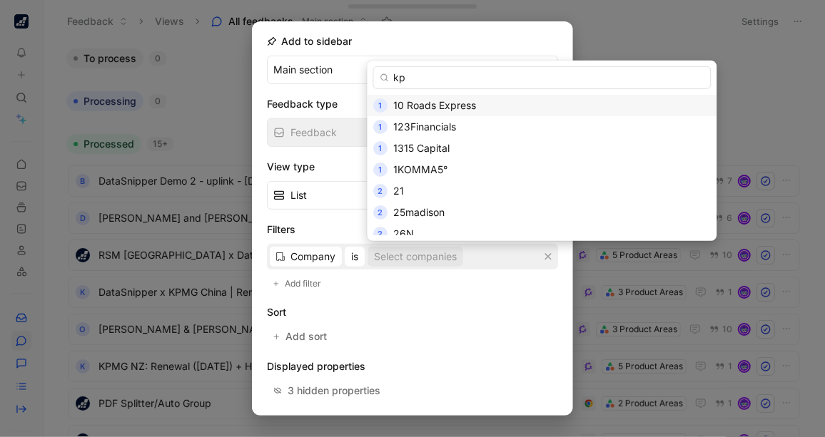
type input "k"
type input "d"
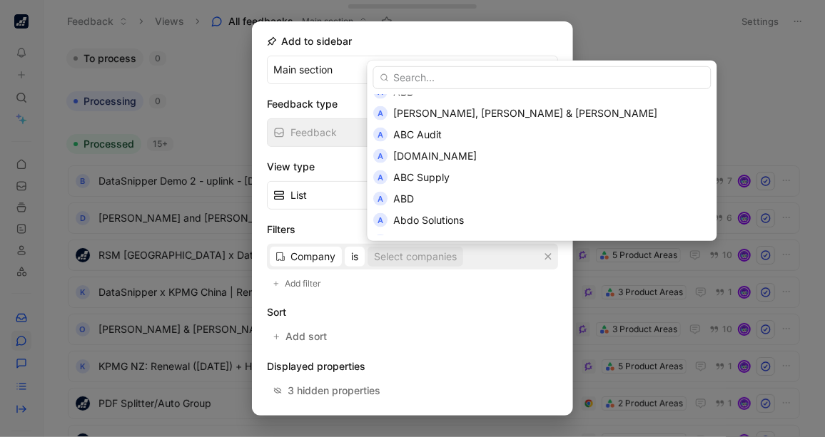
scroll to position [930, 0]
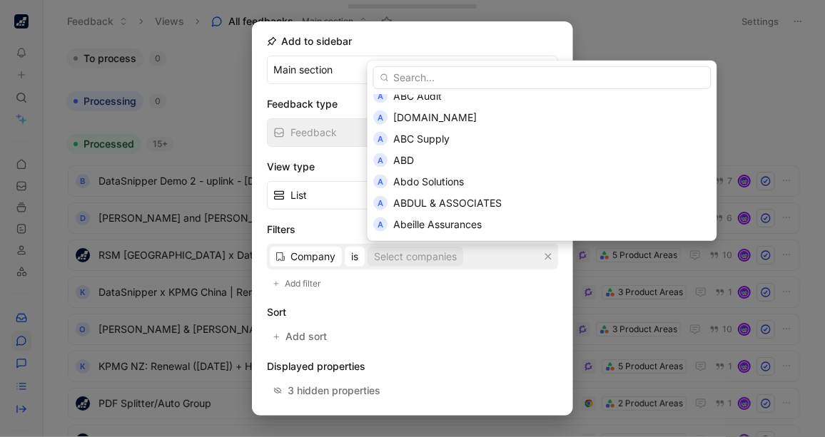
drag, startPoint x: 420, startPoint y: 153, endPoint x: 393, endPoint y: 283, distance: 132.8
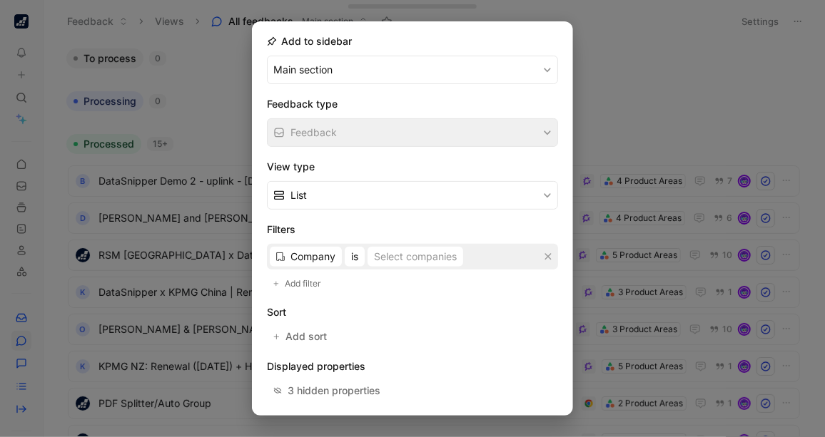
click at [323, 38] on h2 "Add to sidebar" at bounding box center [309, 41] width 85 height 17
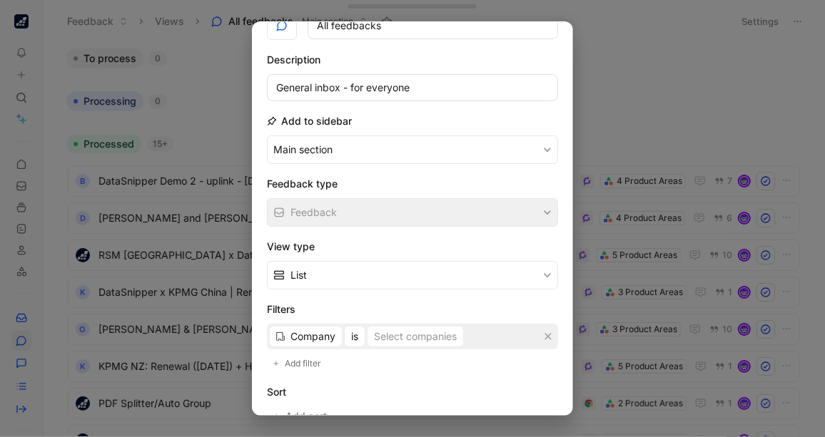
scroll to position [76, 0]
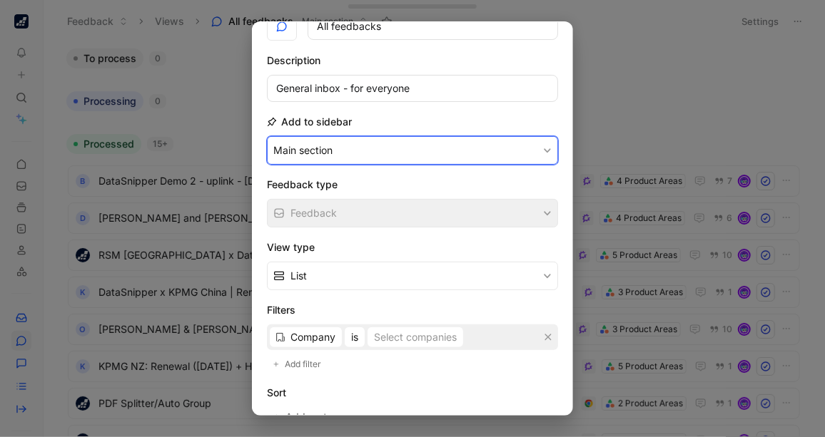
click at [412, 146] on button "Main section" at bounding box center [412, 150] width 291 height 29
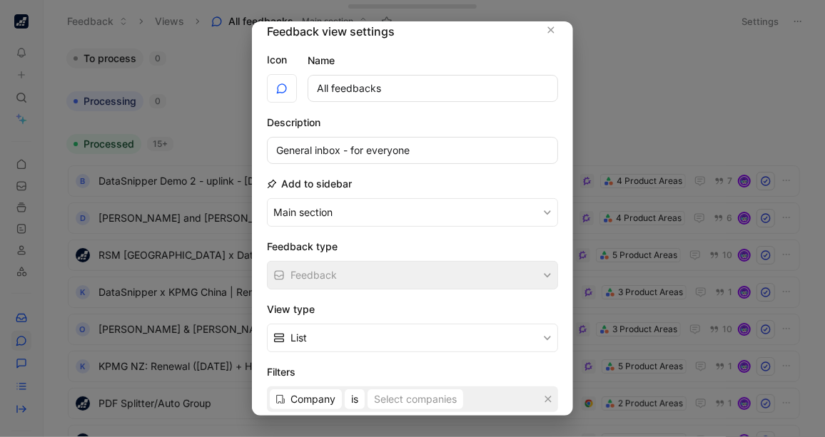
scroll to position [0, 0]
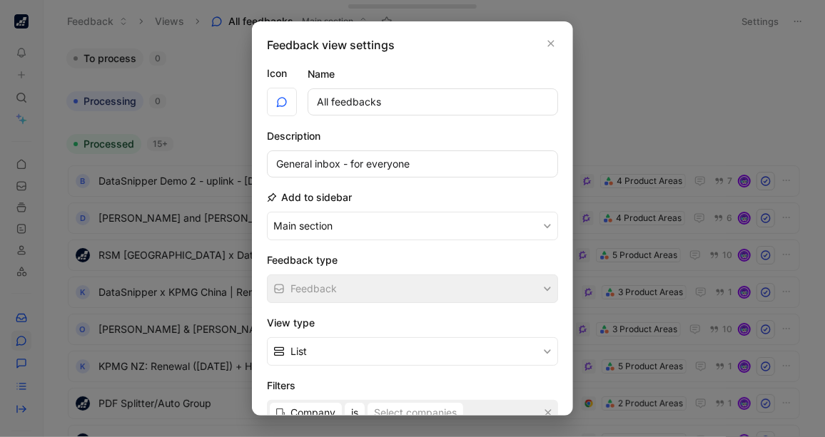
click at [615, 86] on div at bounding box center [412, 218] width 825 height 437
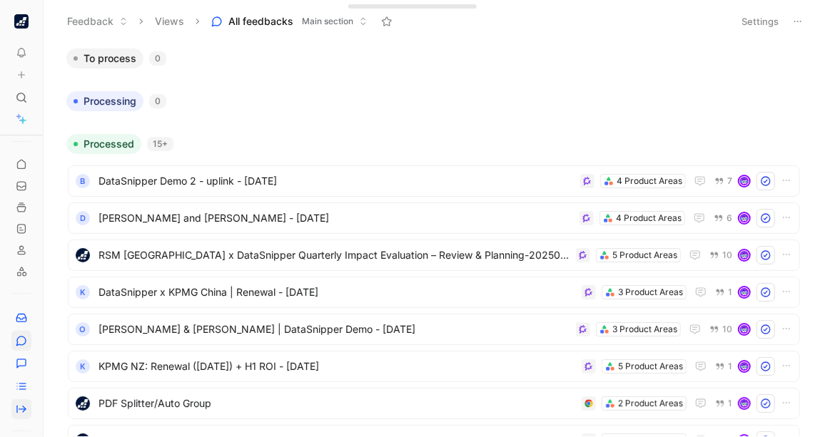
scroll to position [176, 0]
click at [26, 278] on icon at bounding box center [21, 279] width 11 height 11
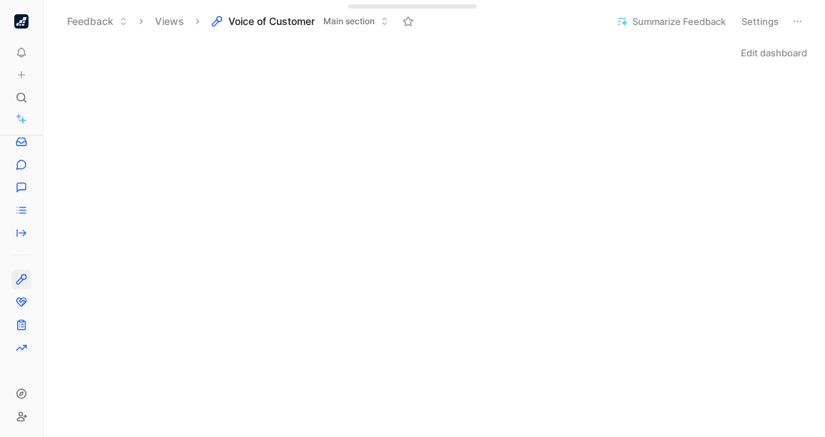
click at [769, 17] on button "Settings" at bounding box center [760, 21] width 50 height 20
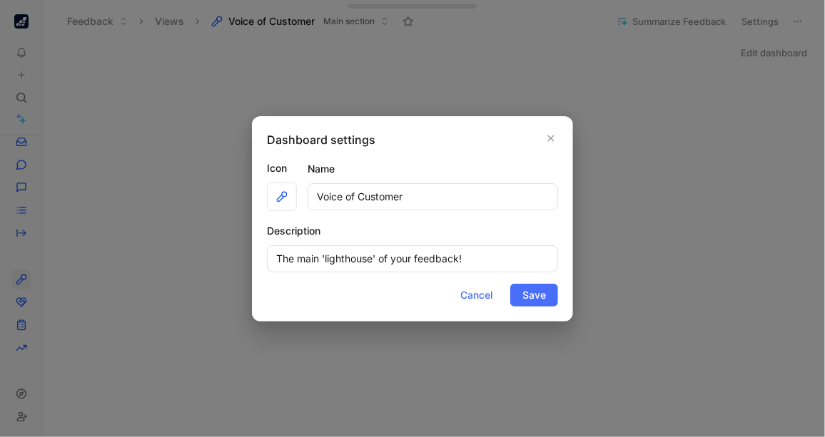
click at [657, 141] on div at bounding box center [412, 218] width 825 height 437
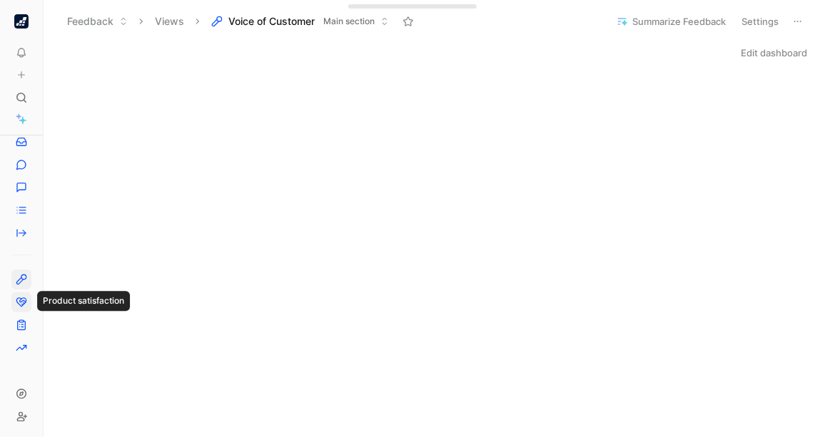
click at [22, 299] on icon at bounding box center [23, 301] width 6 height 4
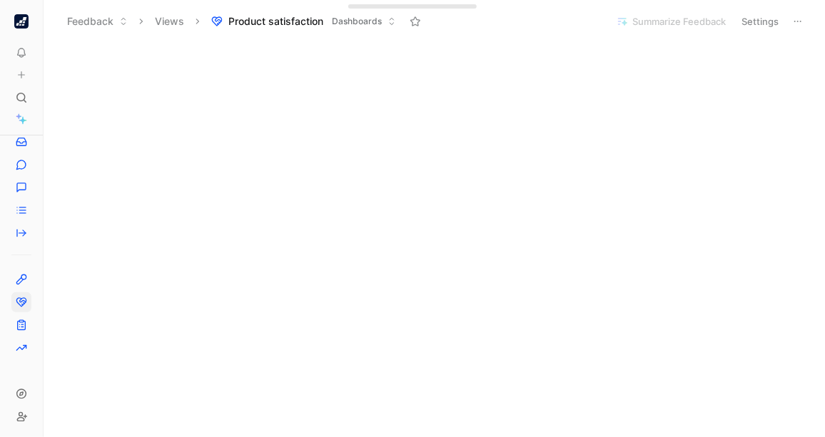
scroll to position [280, 0]
click at [24, 325] on icon at bounding box center [21, 325] width 11 height 11
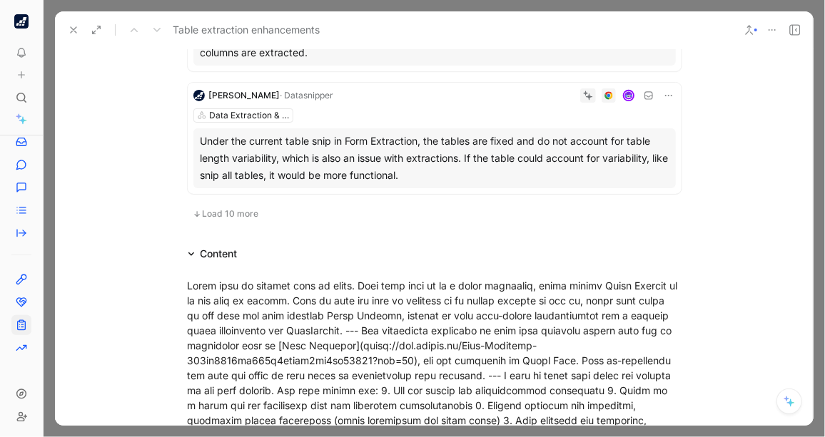
scroll to position [1108, 0]
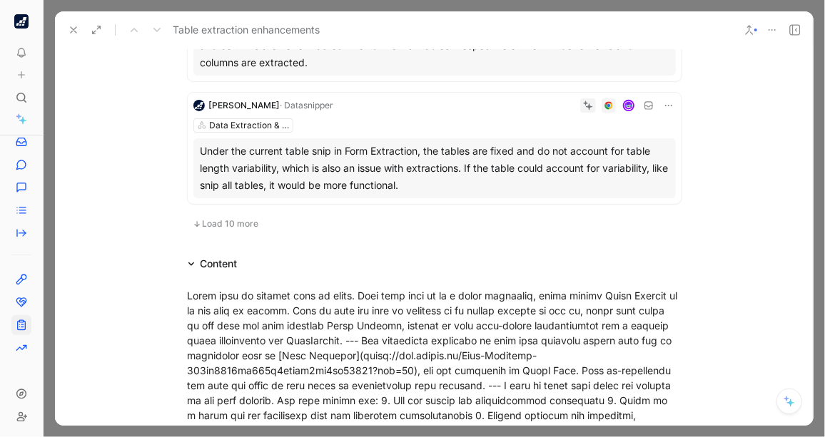
click at [72, 29] on icon at bounding box center [73, 29] width 11 height 11
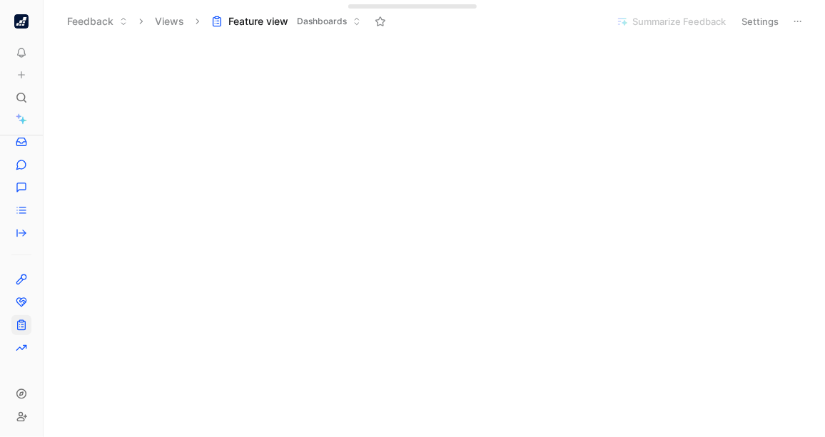
scroll to position [145, 0]
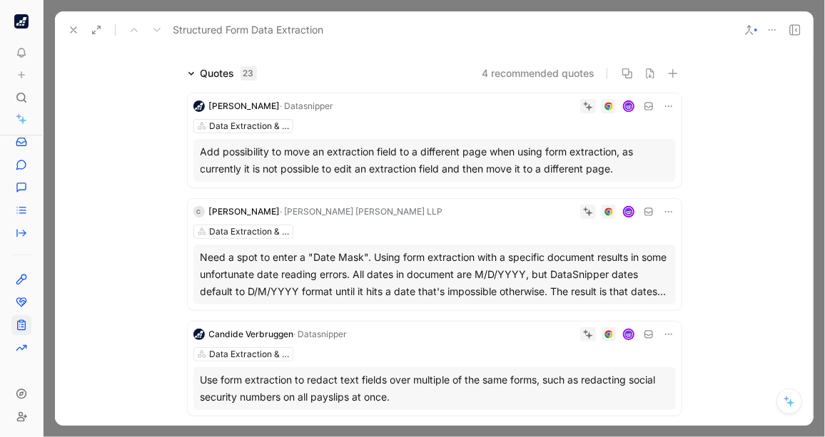
scroll to position [89, 0]
click at [475, 273] on div "Need a spot to enter a "Date Mask". Using form extraction with a specific docum…" at bounding box center [435, 273] width 468 height 51
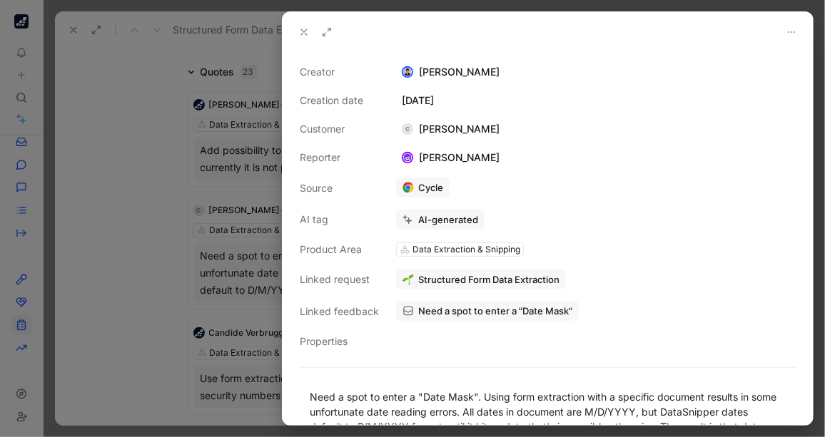
click at [127, 208] on div at bounding box center [412, 218] width 825 height 437
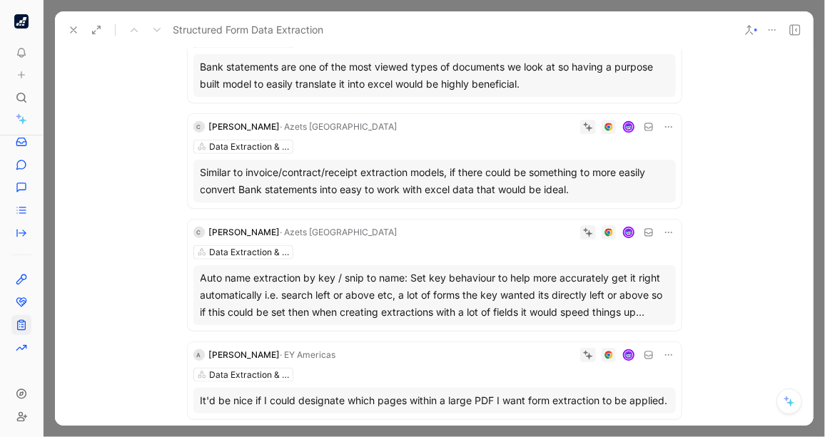
scroll to position [654, 0]
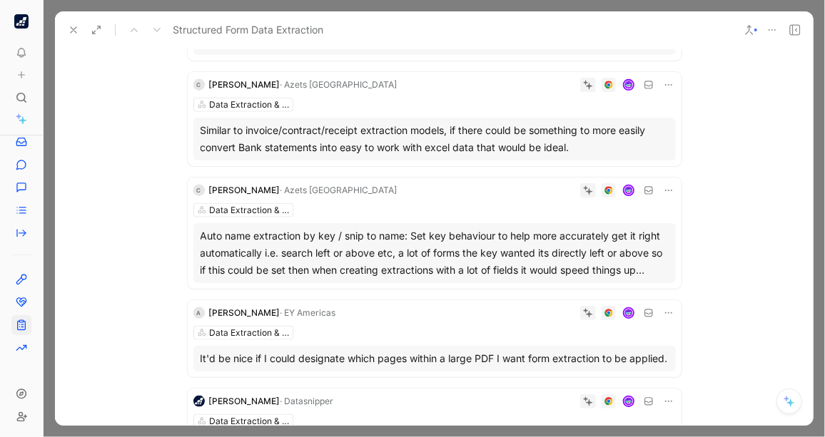
click at [356, 137] on div "Similar to invoice/contract/receipt extraction models, if there could be someth…" at bounding box center [435, 139] width 468 height 34
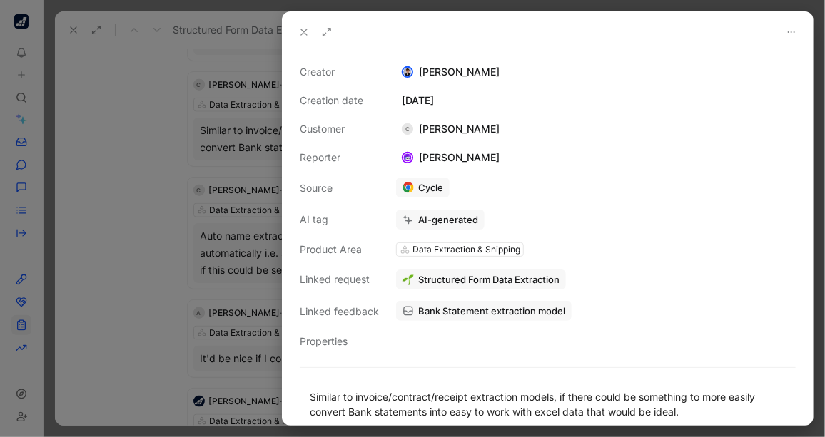
click at [158, 148] on div at bounding box center [412, 218] width 825 height 437
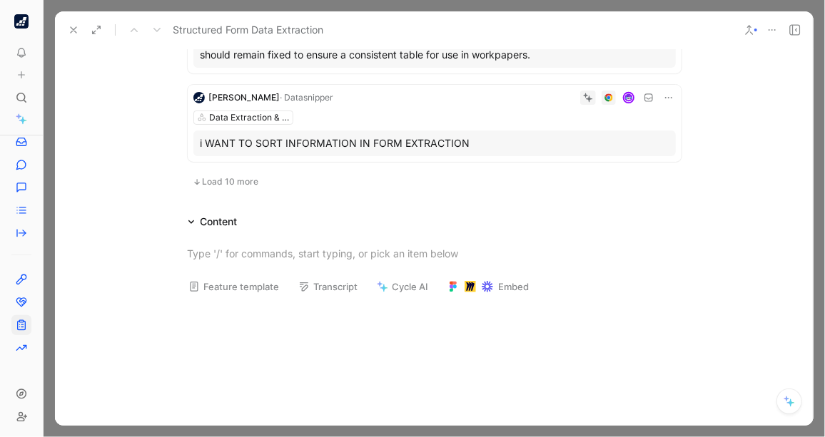
scroll to position [1093, 0]
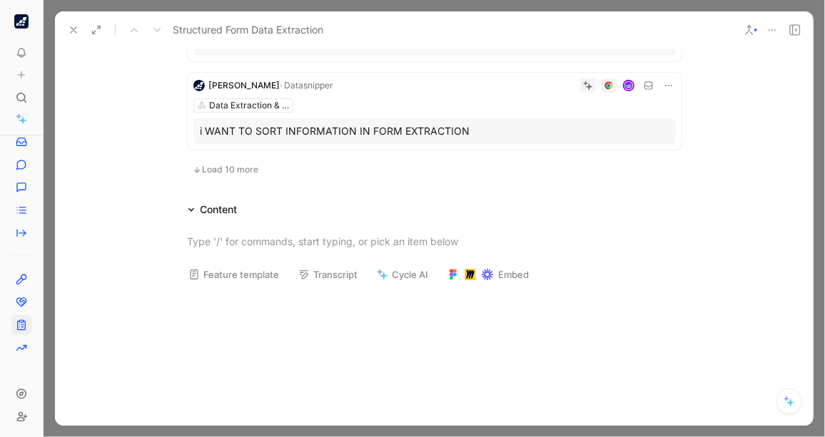
click at [348, 140] on div "i WANT TO SORT INFORMATION IN FORM EXTRACTION" at bounding box center [435, 131] width 468 height 17
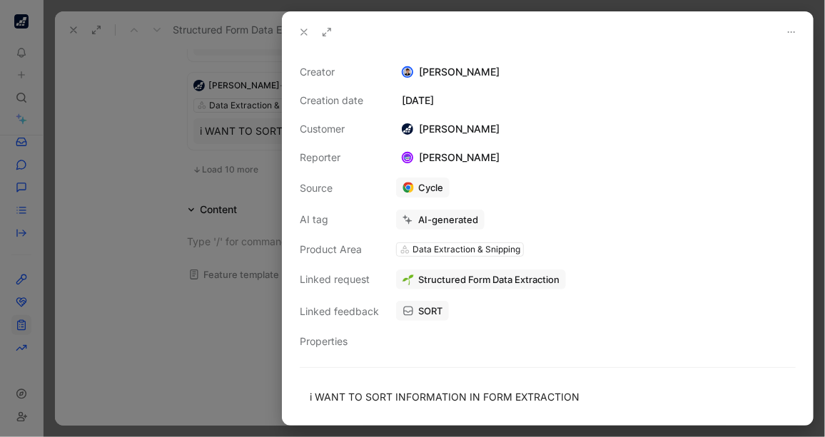
click at [136, 128] on div at bounding box center [412, 218] width 825 height 437
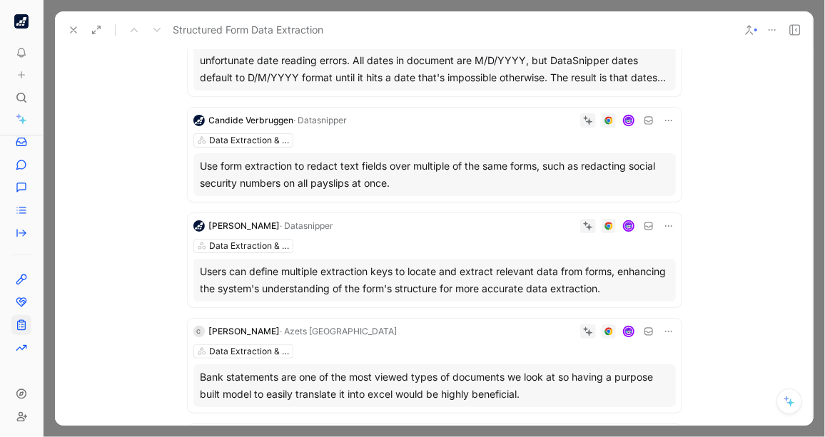
scroll to position [241, 0]
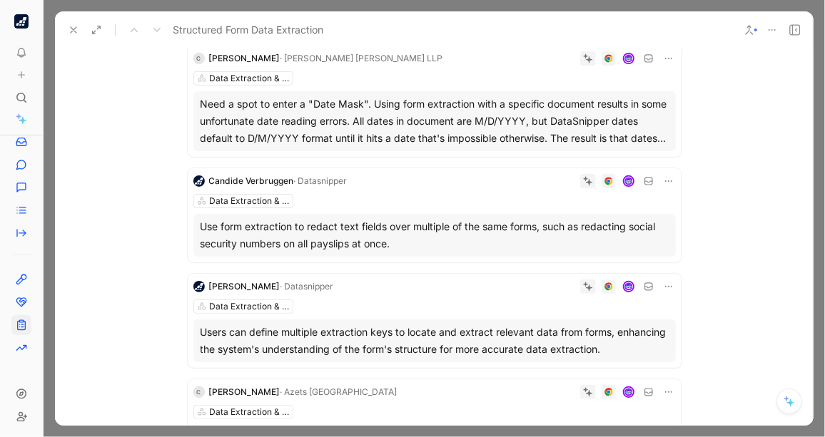
click at [66, 29] on button at bounding box center [74, 30] width 20 height 20
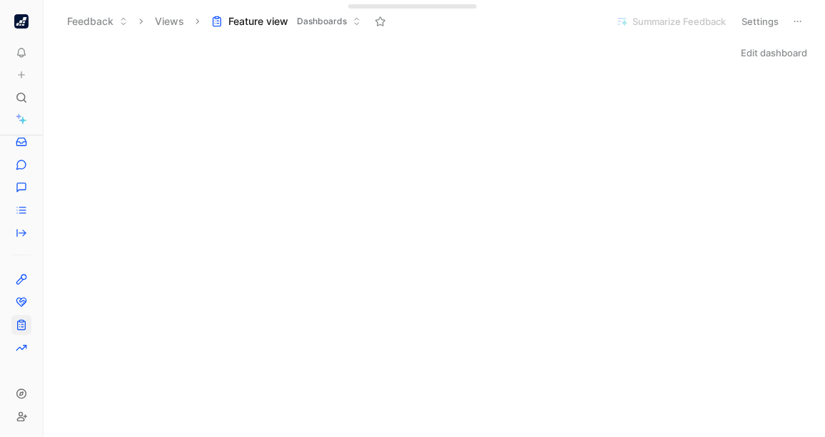
click at [21, 24] on img "button" at bounding box center [21, 21] width 14 height 14
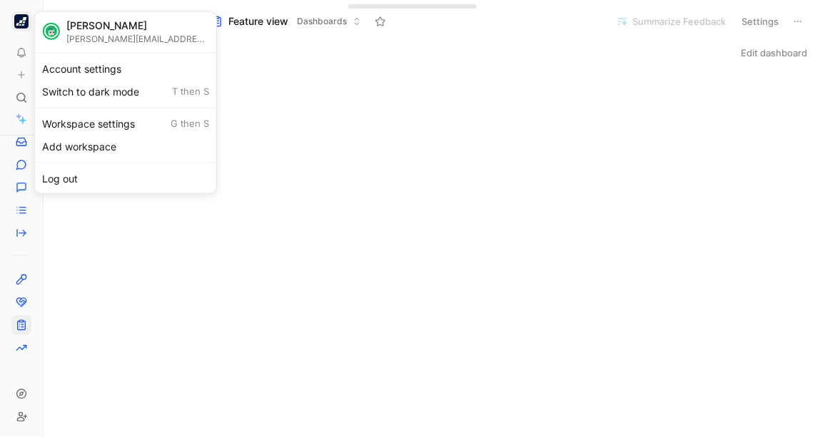
click at [6, 124] on div at bounding box center [412, 218] width 825 height 437
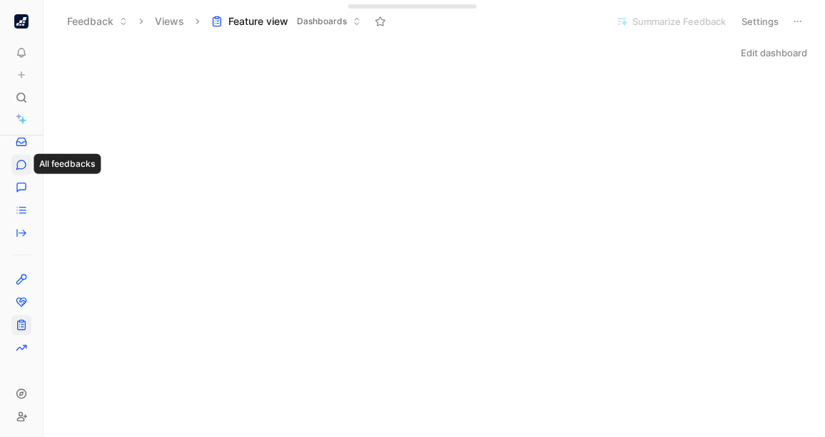
click at [21, 162] on icon at bounding box center [21, 164] width 11 height 11
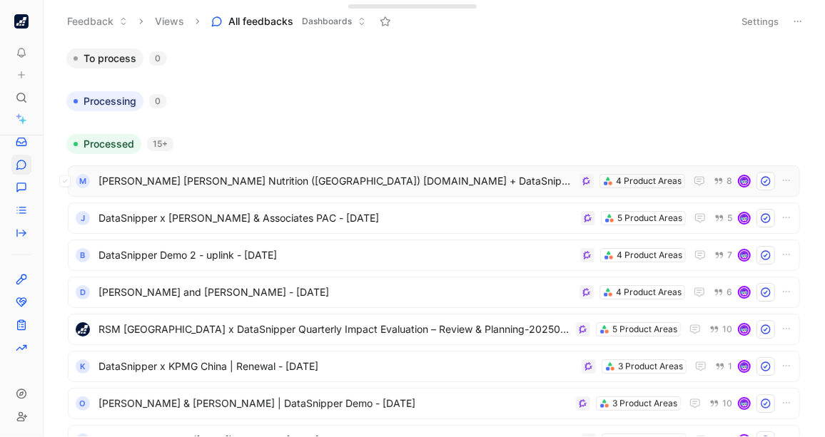
click at [416, 178] on span "[PERSON_NAME] [PERSON_NAME] Nutrition ([GEOGRAPHIC_DATA]) [DOMAIN_NAME] + DataS…" at bounding box center [335, 181] width 475 height 17
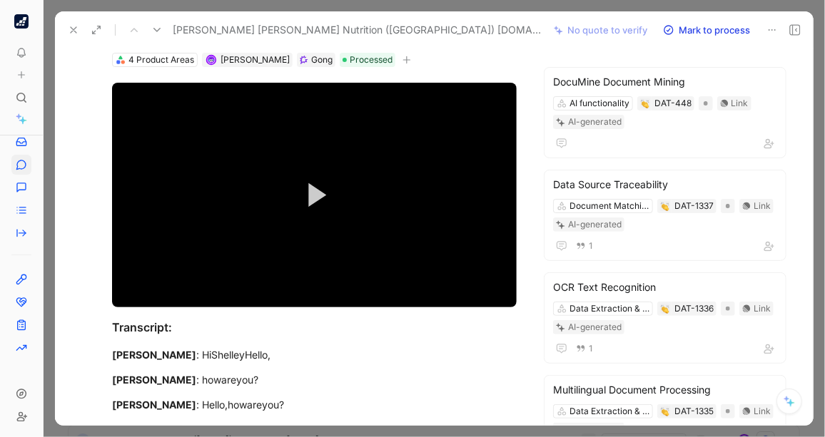
scroll to position [111, 0]
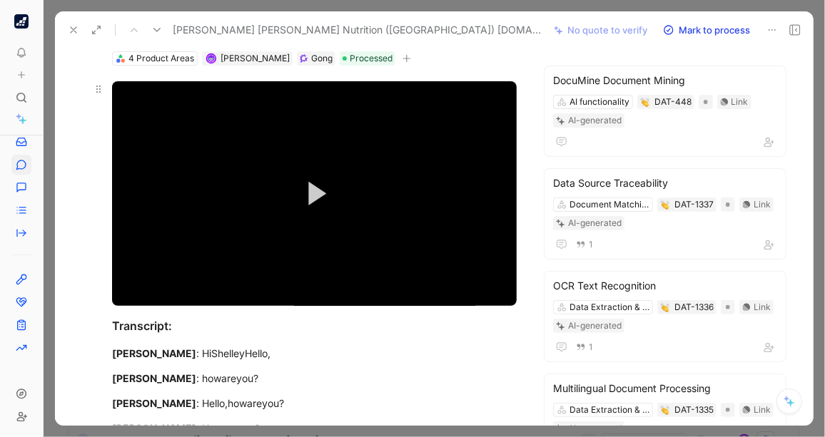
click at [309, 187] on button "Play Video" at bounding box center [314, 193] width 61 height 61
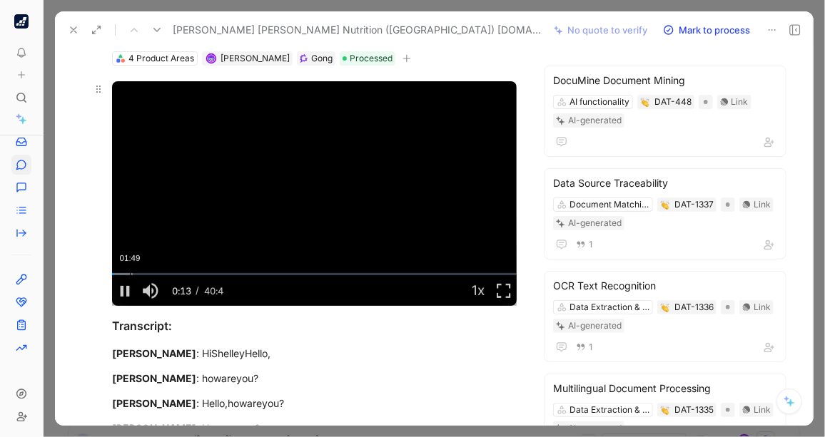
click at [129, 273] on div "Loaded : 5.10% 01:49 00:13" at bounding box center [314, 274] width 405 height 2
click at [138, 273] on div "Loaded : 9.93% 02:37 01:51" at bounding box center [314, 274] width 405 height 2
click at [171, 273] on div "Loaded : 13.12% 06:06 02:53" at bounding box center [314, 274] width 405 height 2
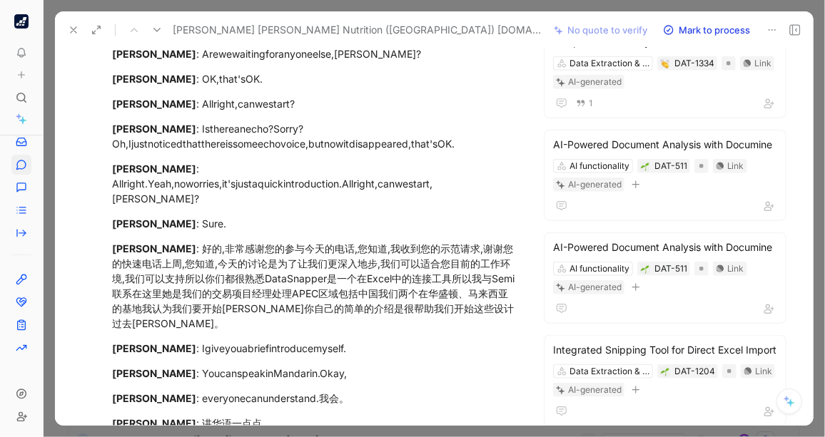
scroll to position [0, 0]
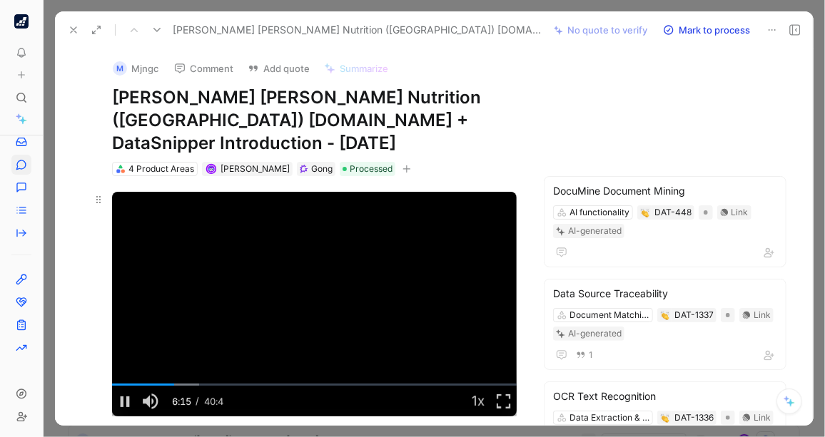
click at [284, 274] on video "Video Player" at bounding box center [314, 304] width 405 height 225
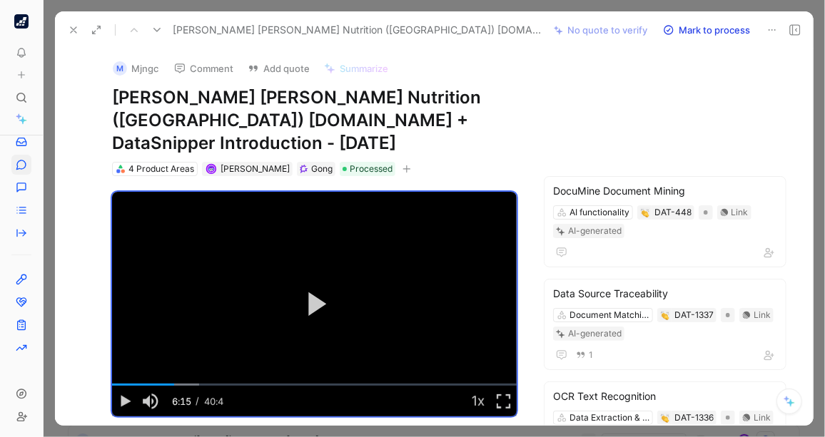
click at [775, 112] on div "M Mjngc Comment Add quote Summarize Mead Johnson Nutrition (China) Co.Ltd + Dat…" at bounding box center [434, 237] width 759 height 378
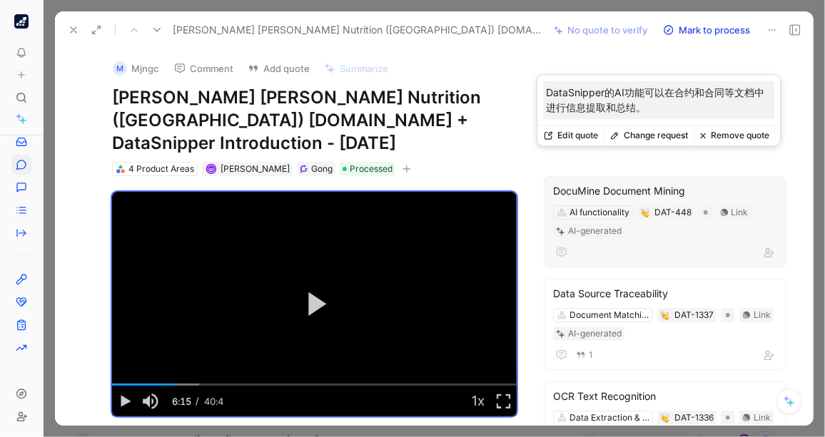
click at [639, 183] on div "DocuMine Document Mining" at bounding box center [665, 191] width 224 height 17
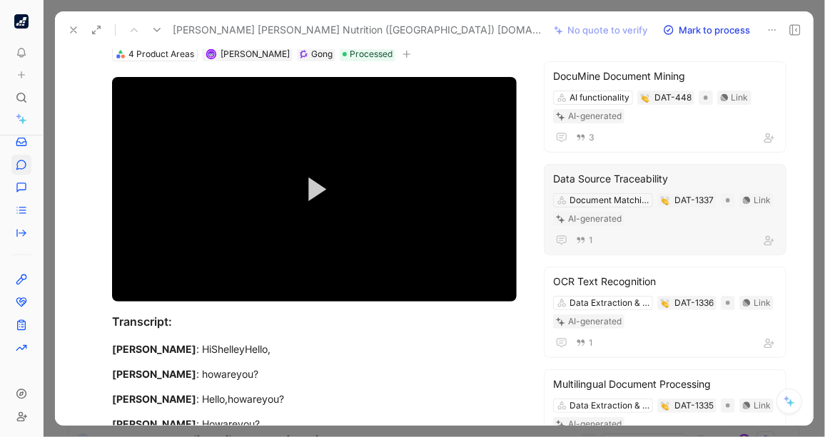
scroll to position [115, 0]
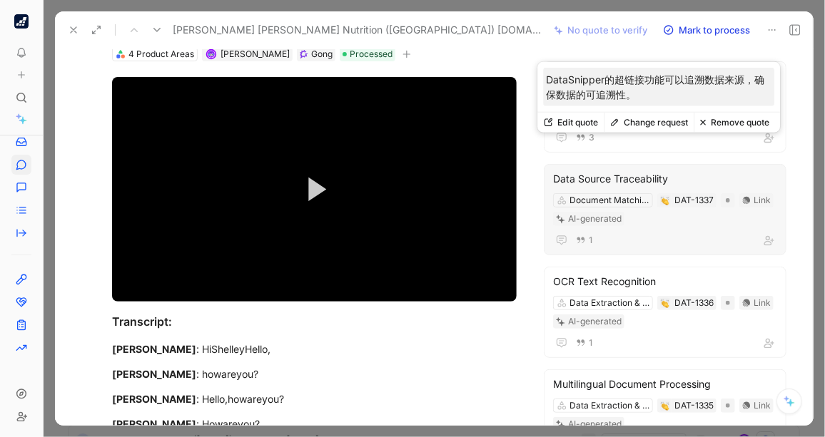
drag, startPoint x: 647, startPoint y: 94, endPoint x: 552, endPoint y: 82, distance: 95.0
click at [552, 82] on p "DataSnipper的超链接功能可以追溯数据来源，确保数据的可追溯性。" at bounding box center [659, 87] width 226 height 30
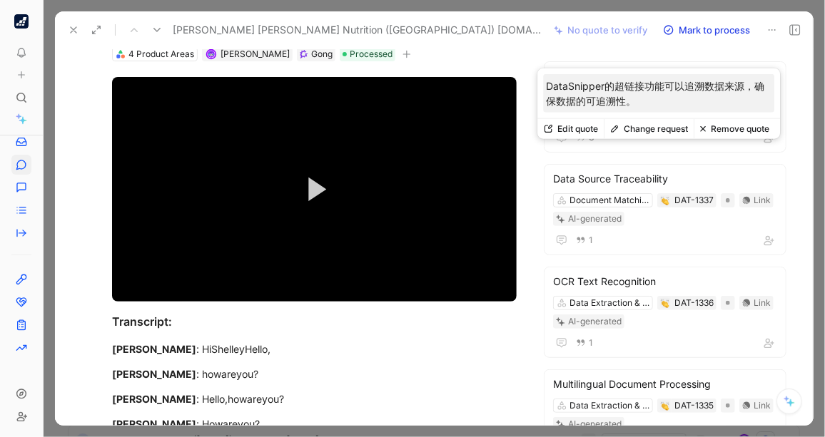
click at [796, 180] on div "M Mjngc Comment Add quote Summarize Mead Johnson Nutrition (China) Co.Ltd + Dat…" at bounding box center [434, 237] width 759 height 378
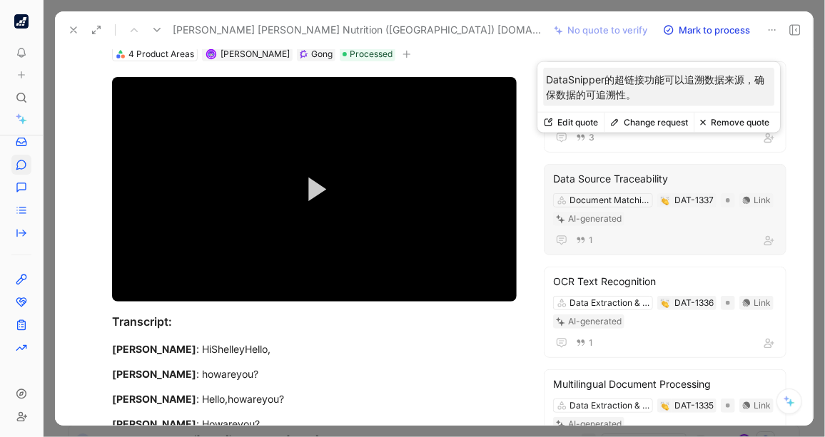
click at [577, 171] on div "Data Source Traceability" at bounding box center [665, 179] width 224 height 17
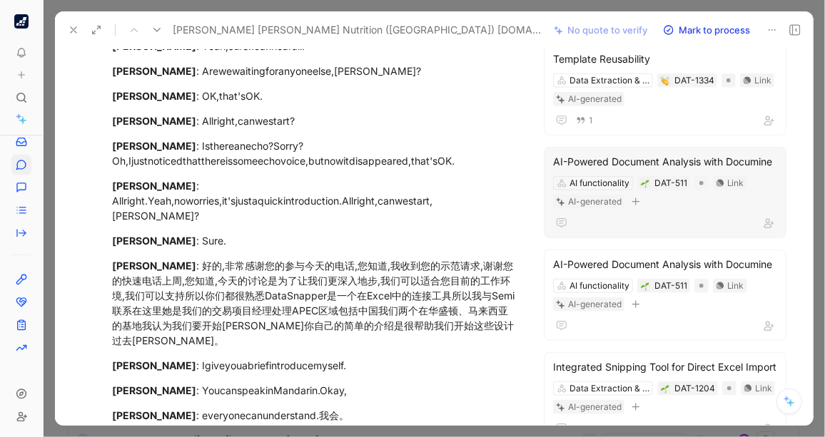
scroll to position [654, 0]
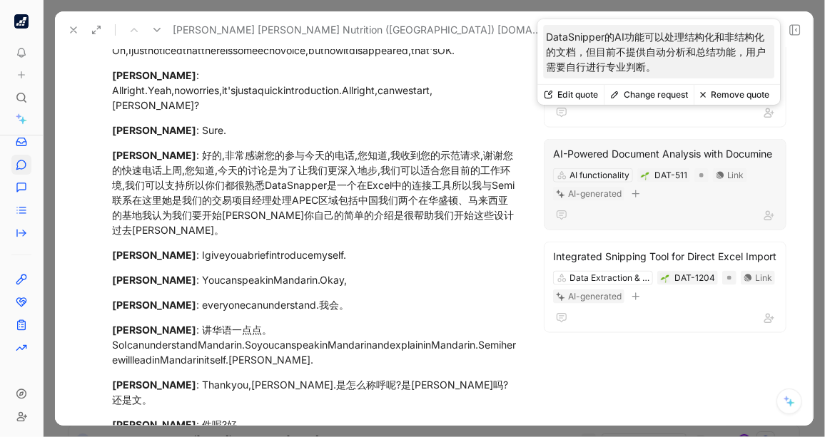
click at [602, 146] on div "AI-Powered Document Analysis with Documine" at bounding box center [665, 154] width 224 height 17
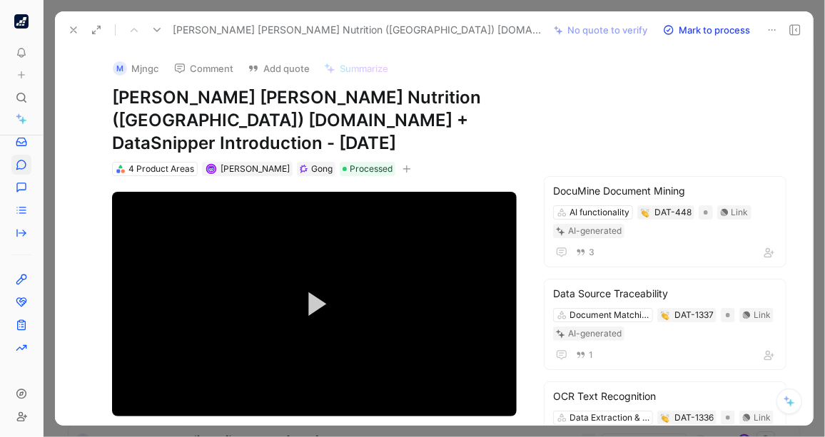
click at [786, 158] on div "M Mjngc Comment Add quote Summarize Mead Johnson Nutrition (China) Co.Ltd + Dat…" at bounding box center [434, 237] width 759 height 378
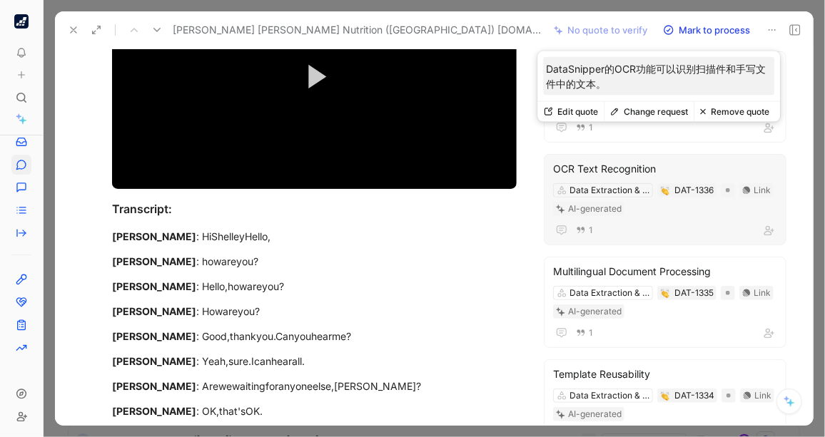
scroll to position [226, 0]
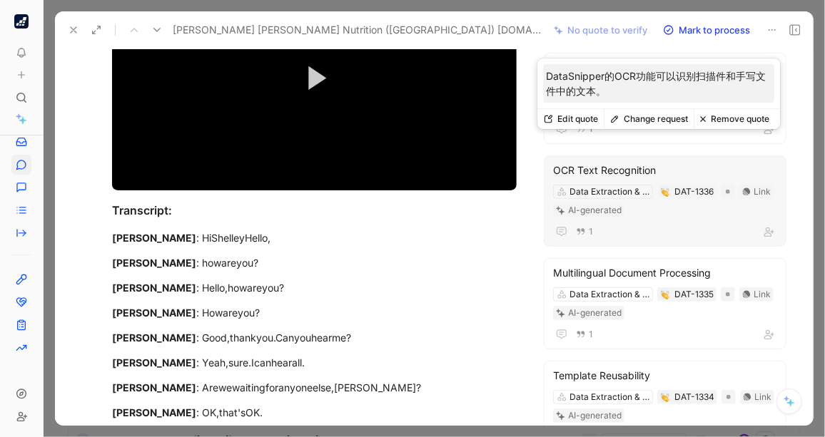
click at [637, 162] on div "OCR Text Recognition" at bounding box center [665, 170] width 224 height 17
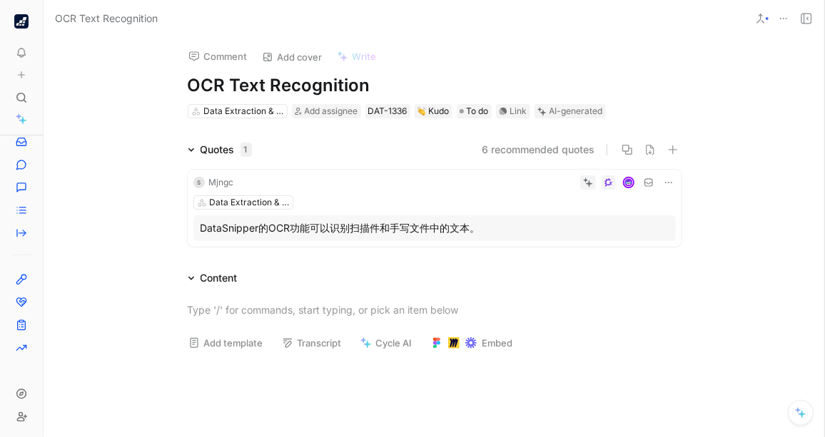
drag, startPoint x: 482, startPoint y: 229, endPoint x: 198, endPoint y: 233, distance: 284.8
click at [201, 233] on div "DataSnipper的OCR功能可以识别扫描件和手写文件中的文本。" at bounding box center [435, 228] width 468 height 17
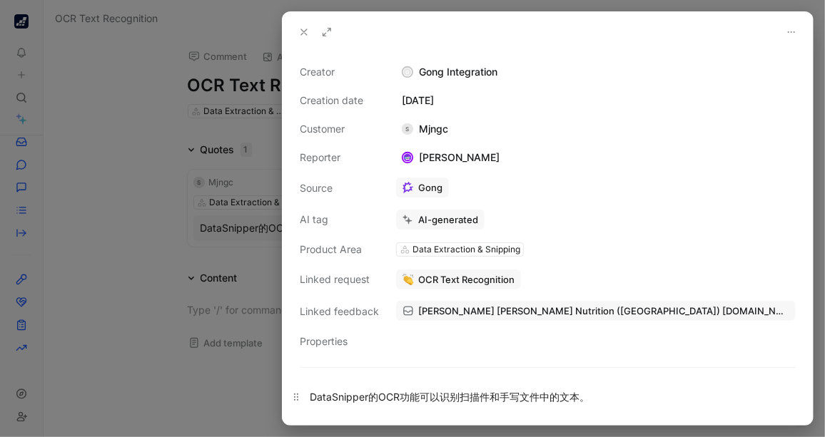
click at [592, 395] on div "DataSnipper的OCR功能可以识别扫描件和手写文件中的文本。" at bounding box center [548, 397] width 476 height 15
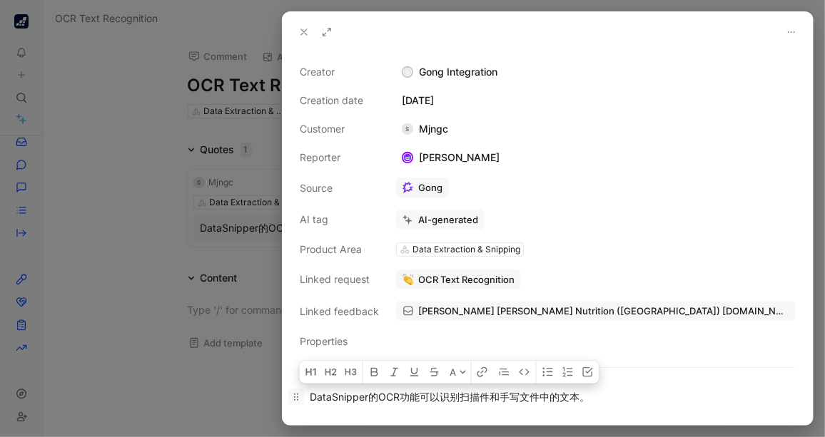
drag, startPoint x: 592, startPoint y: 395, endPoint x: 300, endPoint y: 396, distance: 291.9
click at [300, 396] on p "DataSnipper的OCR功能可以识别扫描件和手写文件中的文本。" at bounding box center [548, 397] width 530 height 24
copy div "DataSnipper的OCR功能可以识别扫描件和手写文件中的文本。"
click at [128, 255] on div at bounding box center [412, 218] width 825 height 437
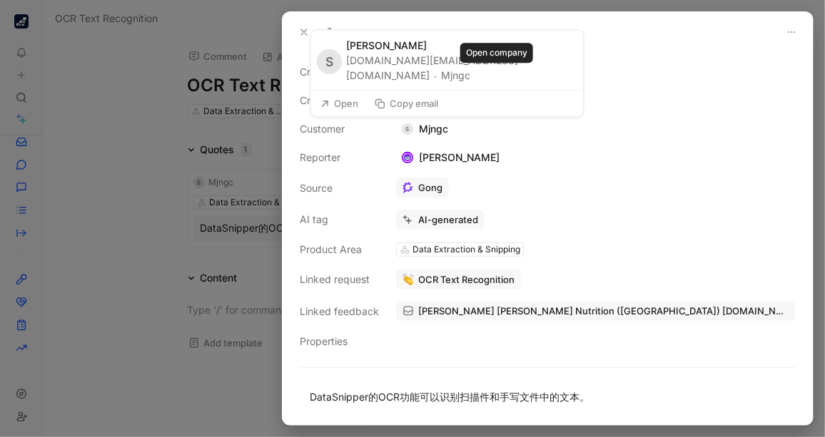
click at [471, 74] on button "Mjngc" at bounding box center [456, 76] width 29 height 17
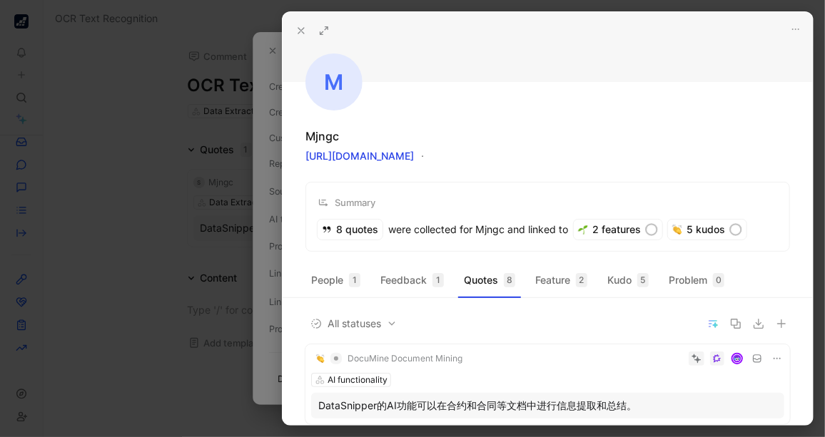
click at [328, 27] on icon at bounding box center [323, 30] width 11 height 11
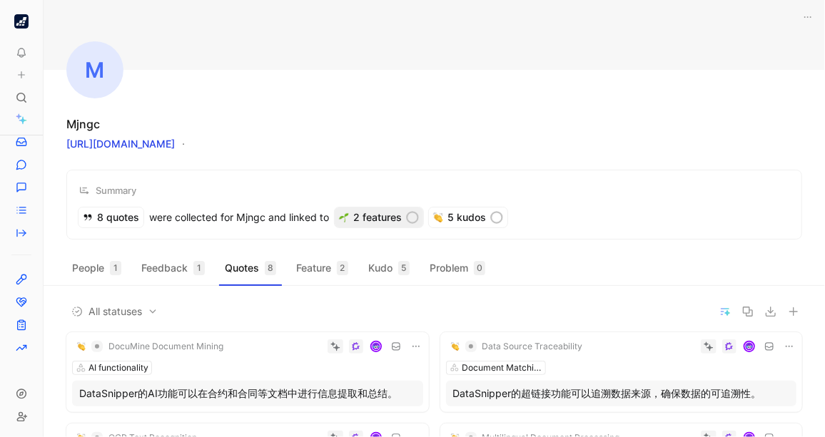
click at [373, 213] on div "2 features" at bounding box center [379, 218] width 88 height 20
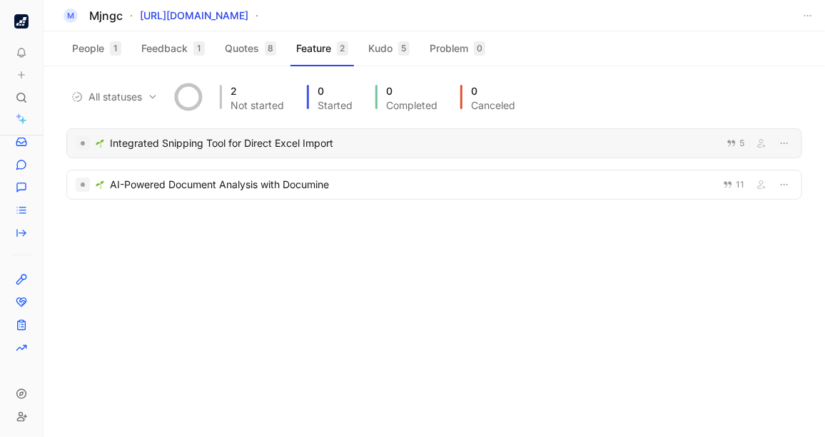
click at [323, 141] on div "Integrated Snipping Tool for Direct Excel Import" at bounding box center [414, 143] width 608 height 17
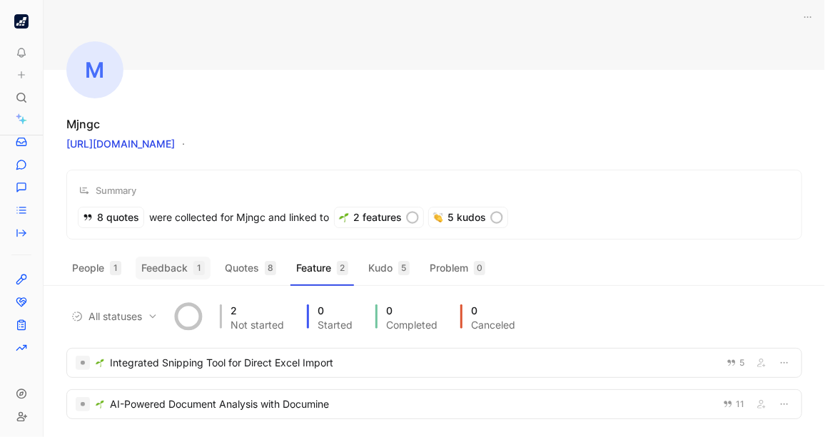
click at [166, 269] on button "Feedback 1" at bounding box center [173, 268] width 75 height 23
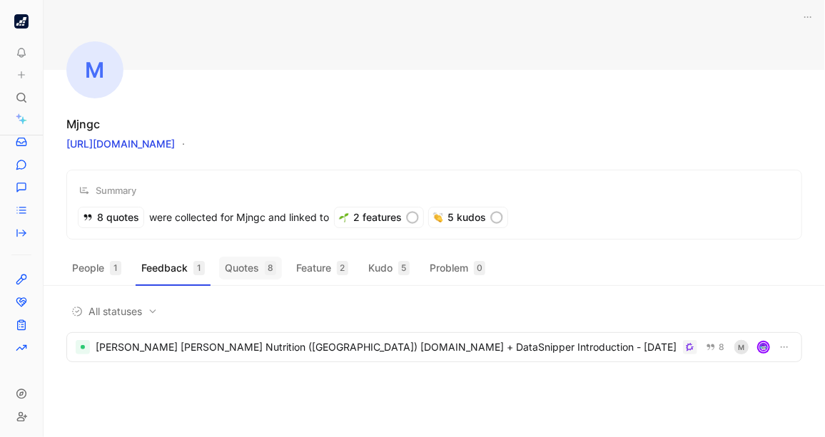
click at [241, 268] on button "Quotes 8" at bounding box center [250, 268] width 63 height 23
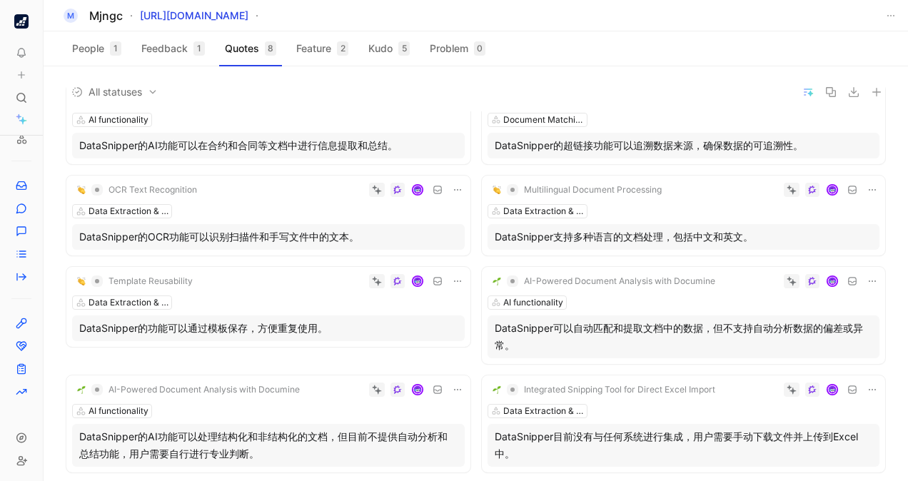
scroll to position [29, 0]
click at [824, 148] on div "All statuses DocuMine Document Mining AI functionality DataSnipper的AI功能可以在合约和合同…" at bounding box center [476, 282] width 864 height 472
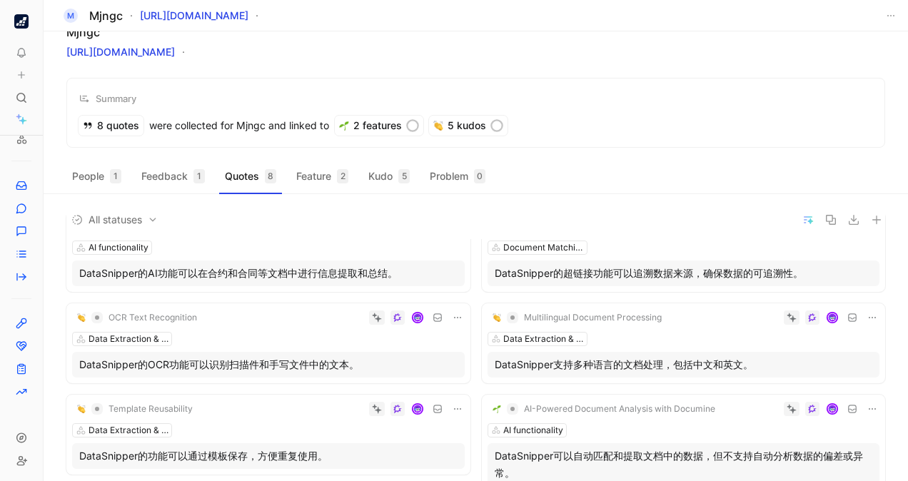
scroll to position [0, 0]
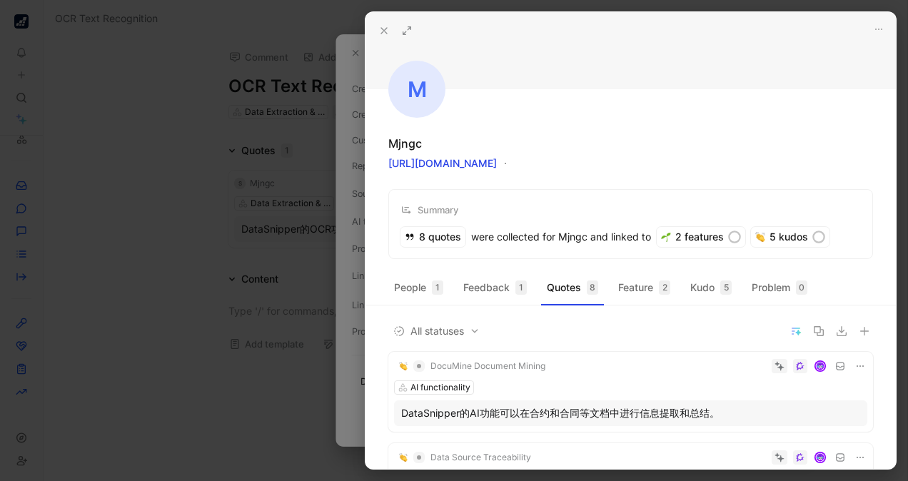
click at [140, 200] on div at bounding box center [454, 240] width 908 height 481
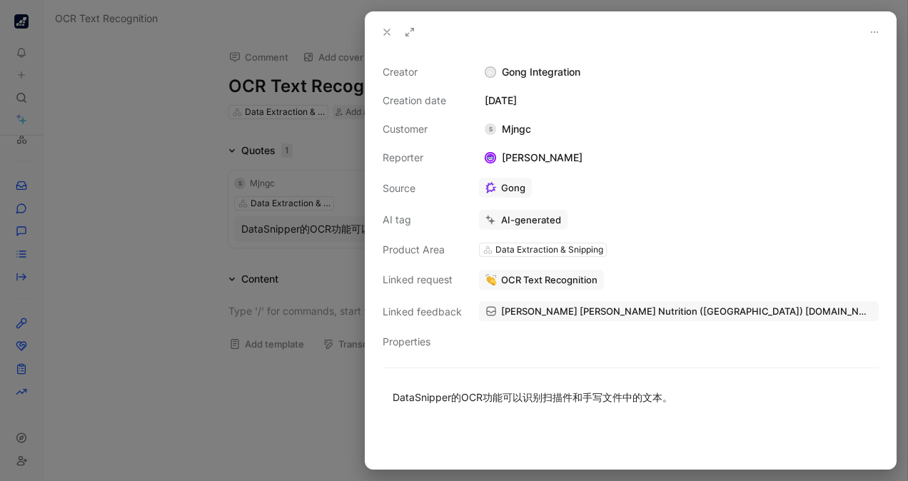
click at [94, 204] on div at bounding box center [454, 240] width 908 height 481
click at [163, 153] on div at bounding box center [454, 240] width 908 height 481
click at [97, 161] on div at bounding box center [454, 240] width 908 height 481
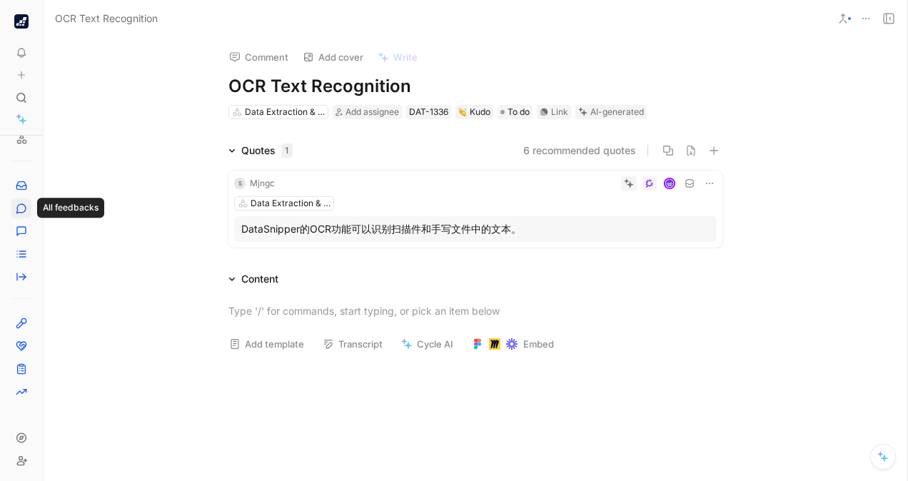
click at [21, 212] on icon at bounding box center [21, 208] width 11 height 11
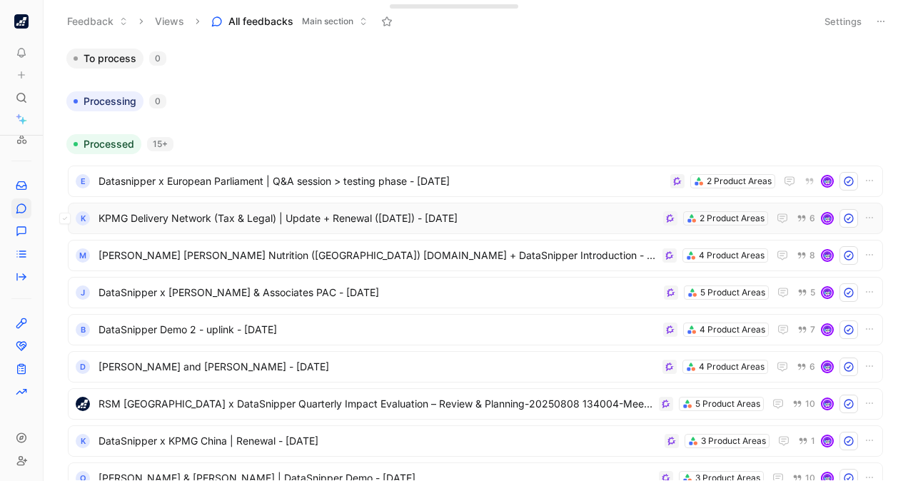
click at [333, 217] on span "KPMG Delivery Network (Tax & Legal) | Update + Renewal ([DATE]) - [DATE]" at bounding box center [377, 218] width 559 height 17
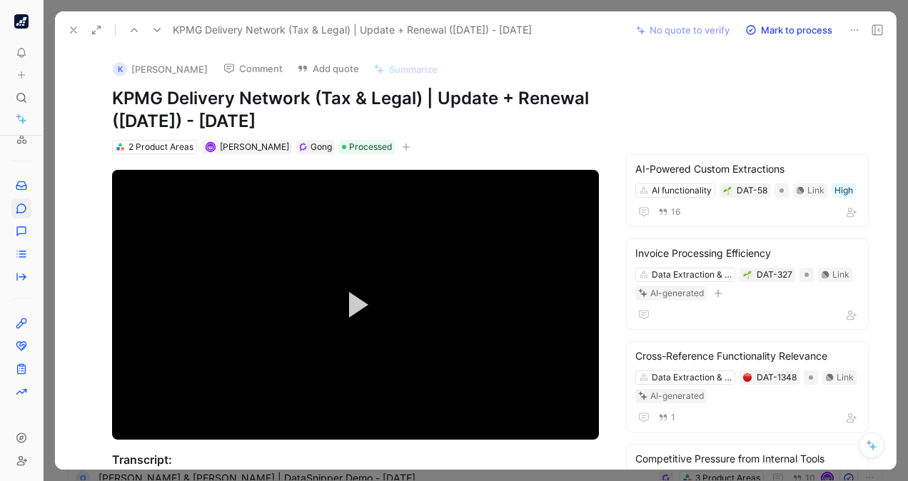
drag, startPoint x: 879, startPoint y: 218, endPoint x: 618, endPoint y: 118, distance: 279.9
click at [618, 118] on div "K Zoltán Peller Comment Add quote Summarize KPMG Delivery Network (Tax & Legal)…" at bounding box center [355, 102] width 541 height 107
click at [73, 28] on icon at bounding box center [73, 29] width 11 height 11
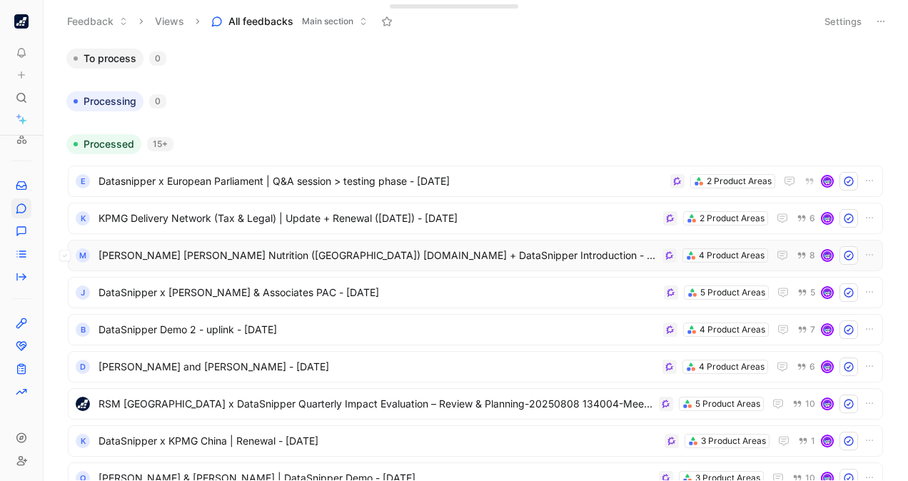
click at [315, 264] on div "M Mead Johnson Nutrition (China) Co.Ltd + DataSnipper Introduction - 8/11/2025 …" at bounding box center [475, 255] width 805 height 19
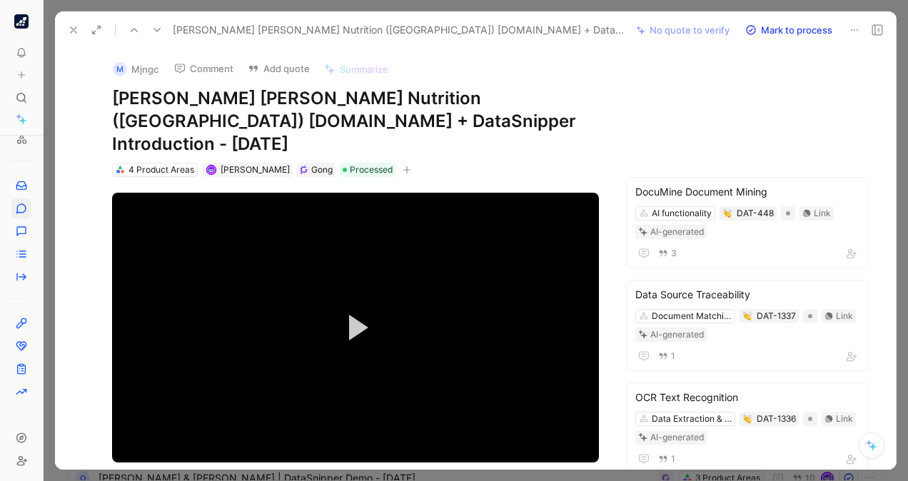
click at [62, 27] on div "[PERSON_NAME] [PERSON_NAME] Nutrition ([GEOGRAPHIC_DATA]) [DOMAIN_NAME] + DataS…" at bounding box center [343, 30] width 562 height 23
click at [70, 33] on icon at bounding box center [73, 29] width 11 height 11
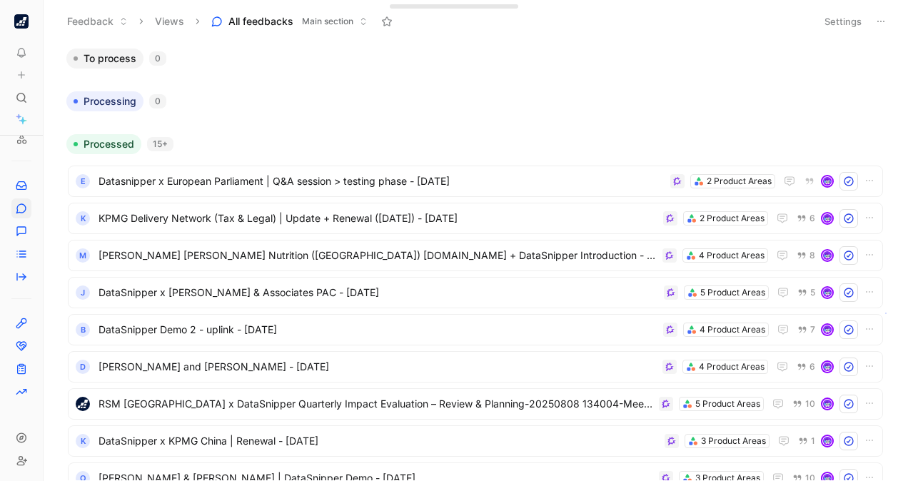
click at [824, 313] on body "To pick up a draggable item, press the space bar. While dragging, use the arrow…" at bounding box center [454, 240] width 908 height 481
click at [17, 19] on img "button" at bounding box center [21, 21] width 14 height 14
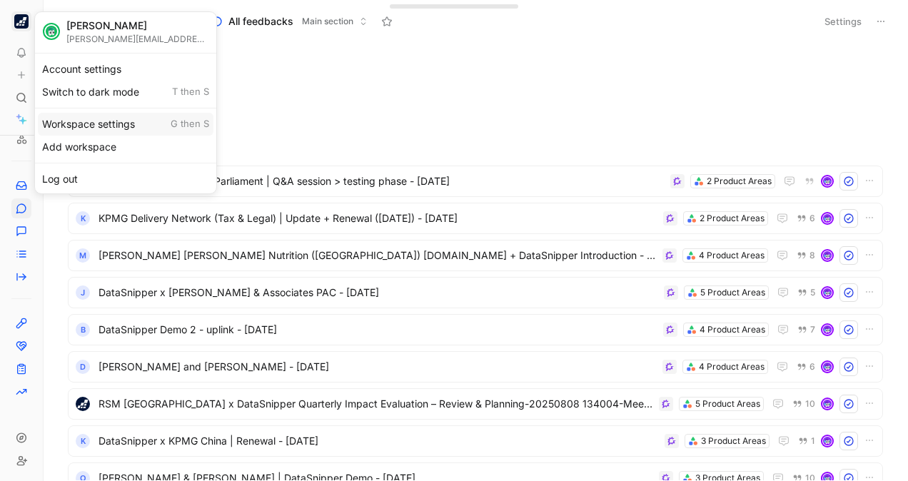
click at [84, 119] on div "Workspace settings G then S" at bounding box center [126, 124] width 176 height 23
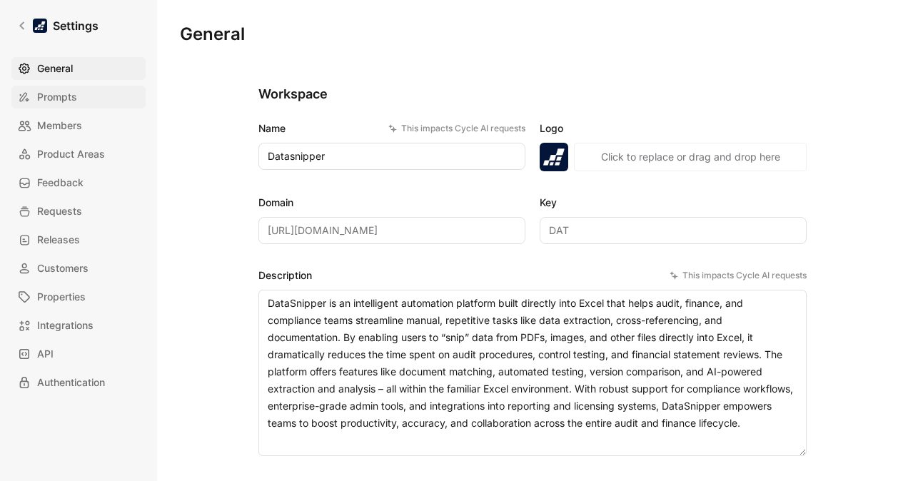
click at [65, 104] on span "Prompts" at bounding box center [57, 96] width 40 height 17
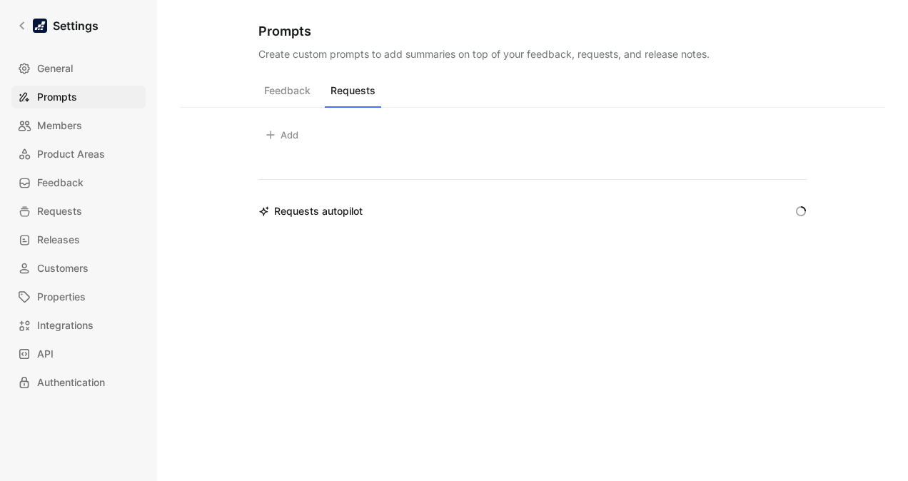
click at [360, 99] on button "Requests" at bounding box center [353, 94] width 56 height 27
click at [301, 89] on button "Feedback" at bounding box center [287, 94] width 58 height 27
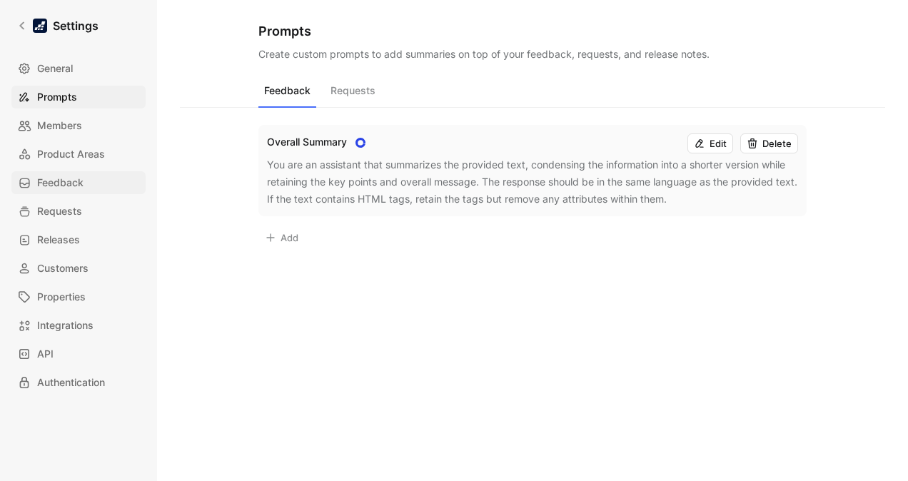
click at [69, 181] on span "Feedback" at bounding box center [60, 182] width 46 height 17
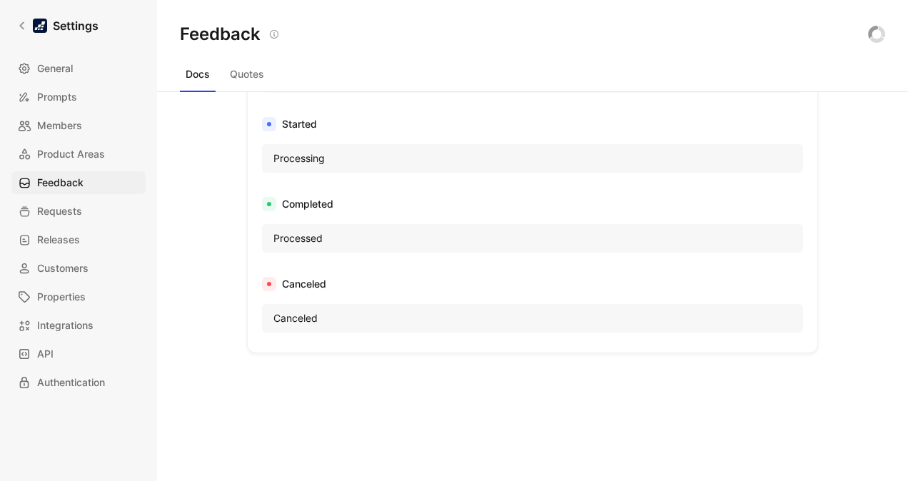
scroll to position [991, 0]
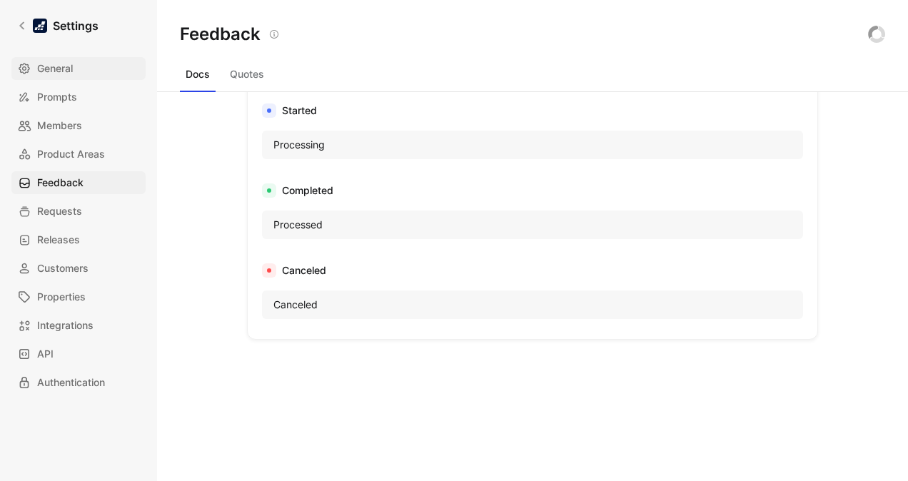
click at [51, 70] on span "General" at bounding box center [55, 68] width 36 height 17
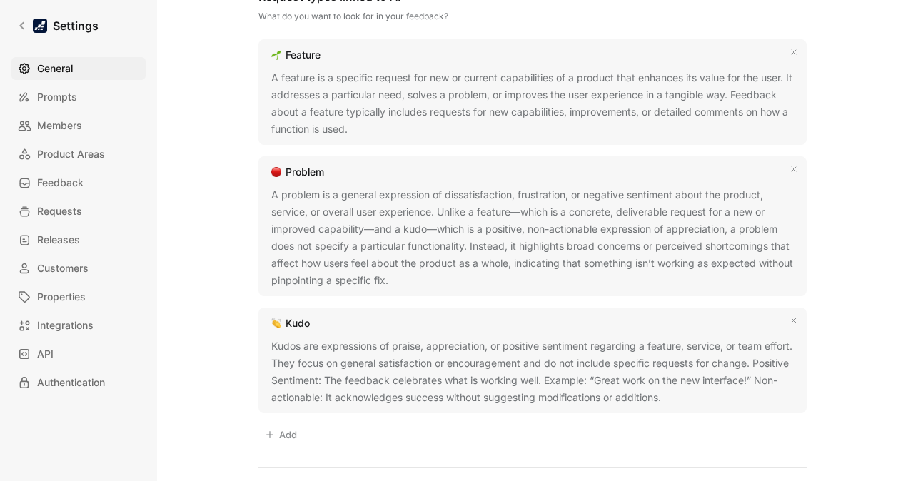
scroll to position [948, 0]
drag, startPoint x: 421, startPoint y: 280, endPoint x: 254, endPoint y: 194, distance: 188.0
click at [258, 194] on div "Problem A problem is a general expression of dissatisfaction, frustration, or n…" at bounding box center [532, 227] width 548 height 140
copy div "A problem is a general expression of dissatisfaction, frustration, or negative …"
click at [214, 254] on div "General Saved Workspace Name This impacts Cycle AI requests Datasnipper Logo «r…" at bounding box center [532, 32] width 705 height 1915
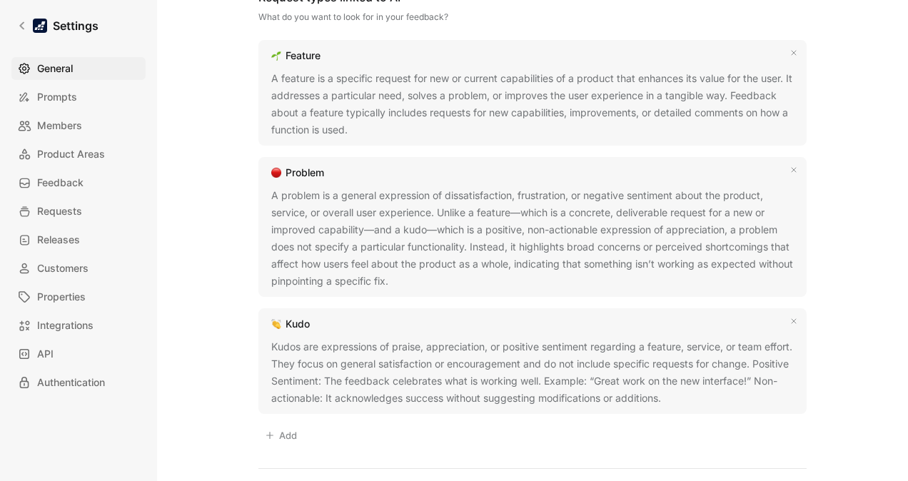
click at [824, 59] on div "General Saved Workspace Name This impacts Cycle AI requests Datasnipper Logo «r…" at bounding box center [532, 32] width 705 height 1915
click at [824, 222] on div "General Saved Workspace Name This impacts Cycle AI requests Datasnipper Logo «r…" at bounding box center [532, 32] width 705 height 1915
click at [19, 21] on icon at bounding box center [22, 26] width 10 height 10
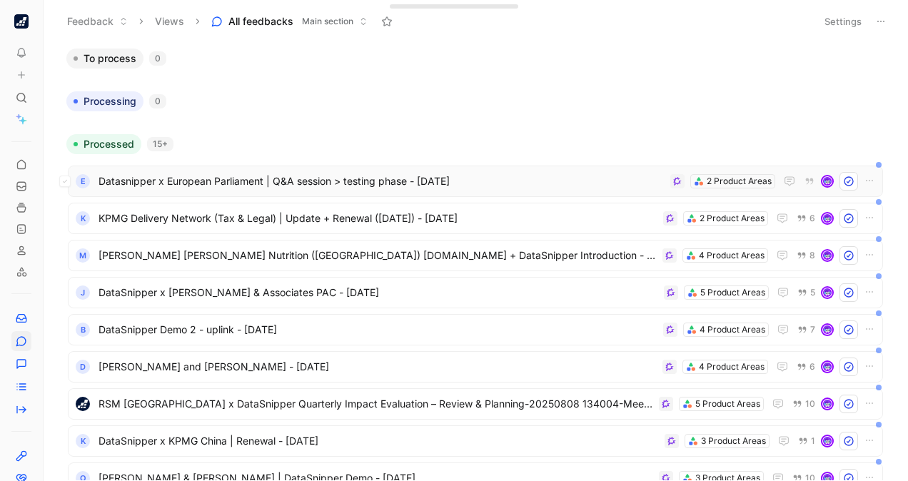
click at [333, 171] on div "E Datasnipper x European Parliament | Q&A session > testing phase - 8/11/2025 2…" at bounding box center [475, 181] width 815 height 31
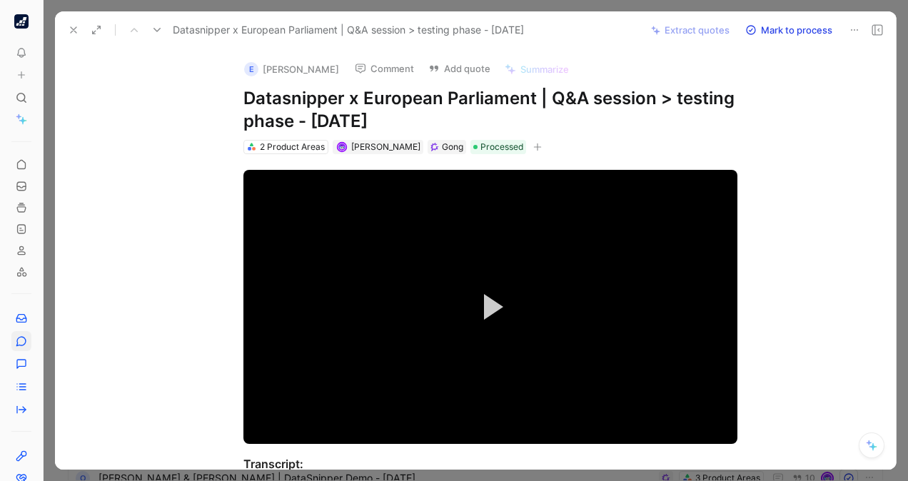
click at [76, 23] on button at bounding box center [74, 30] width 20 height 20
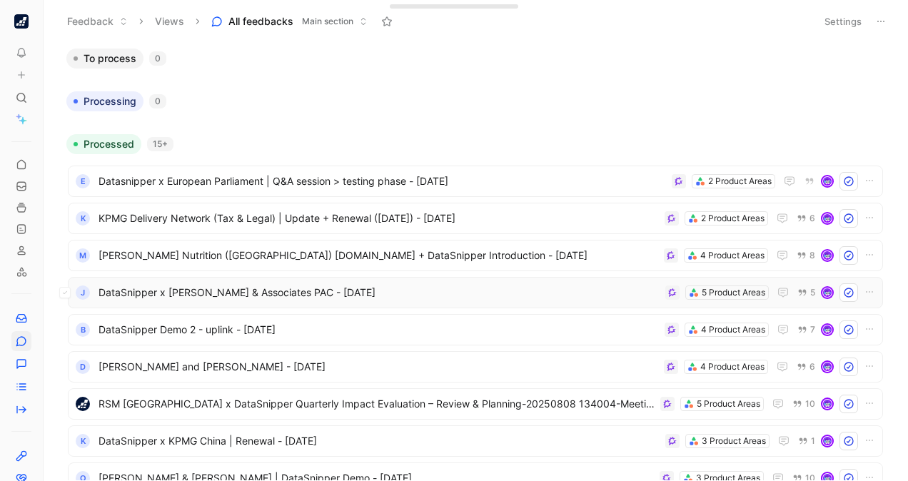
click at [418, 288] on span "DataSnipper x Joe Tan & Associates PAC - 8/11/2025" at bounding box center [378, 292] width 561 height 17
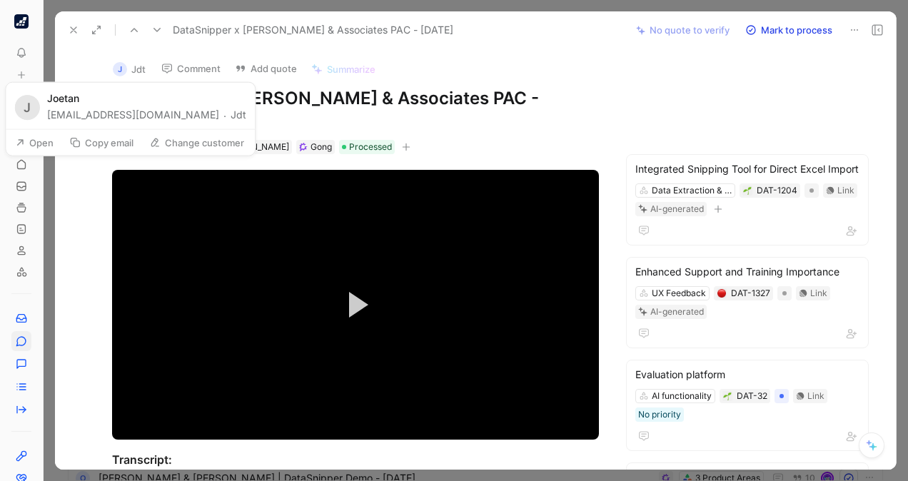
click at [231, 112] on button "Jdt" at bounding box center [239, 114] width 16 height 17
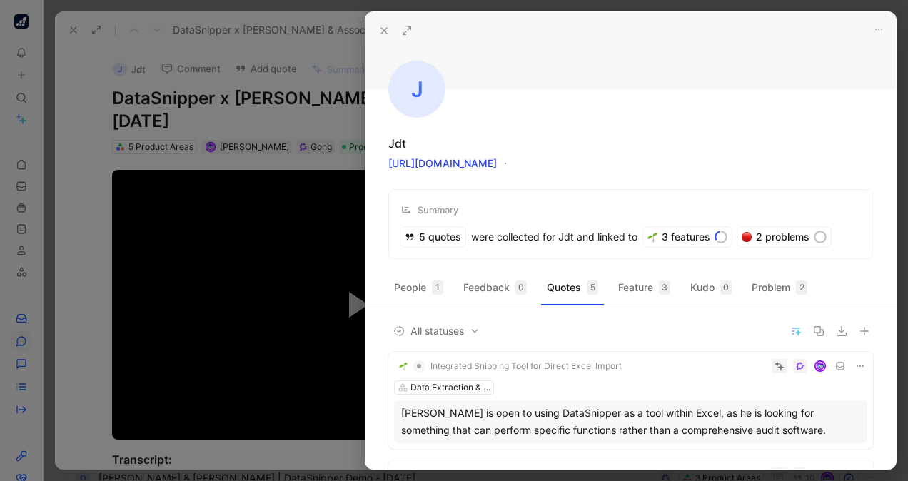
click at [381, 21] on button at bounding box center [384, 31] width 20 height 20
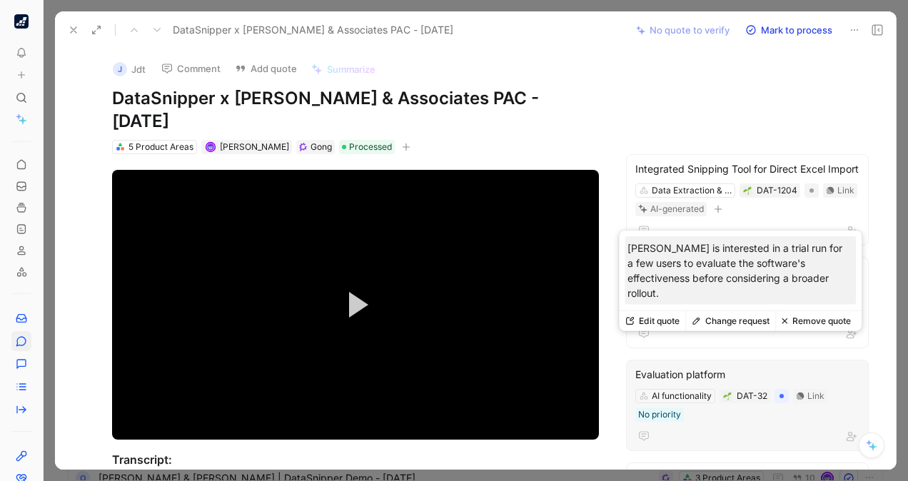
click at [697, 366] on div "Evaluation platform" at bounding box center [747, 374] width 224 height 17
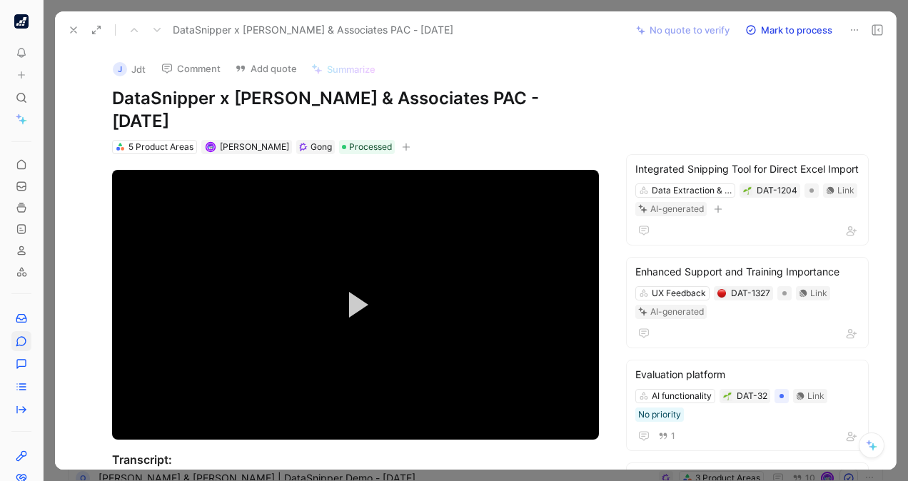
click at [134, 73] on button "J Jdt" at bounding box center [129, 69] width 46 height 21
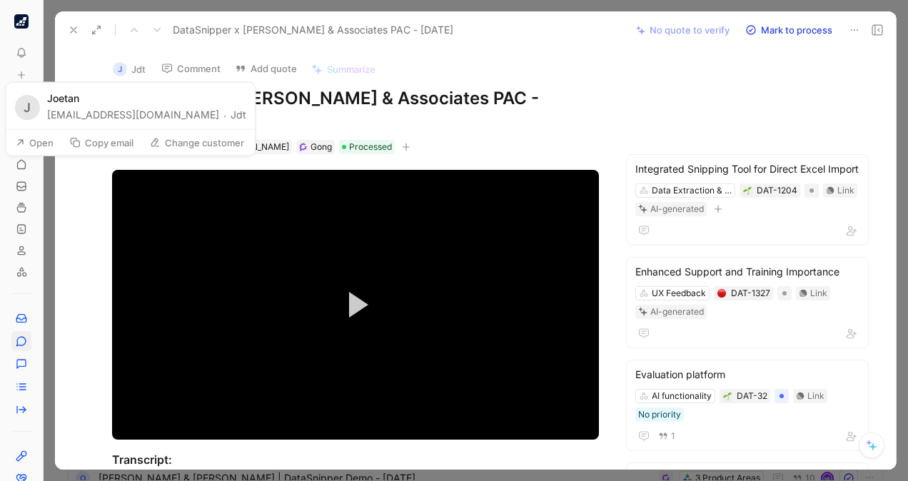
click at [113, 70] on div "J" at bounding box center [120, 69] width 14 height 14
click at [231, 116] on button "Jdt" at bounding box center [239, 114] width 16 height 17
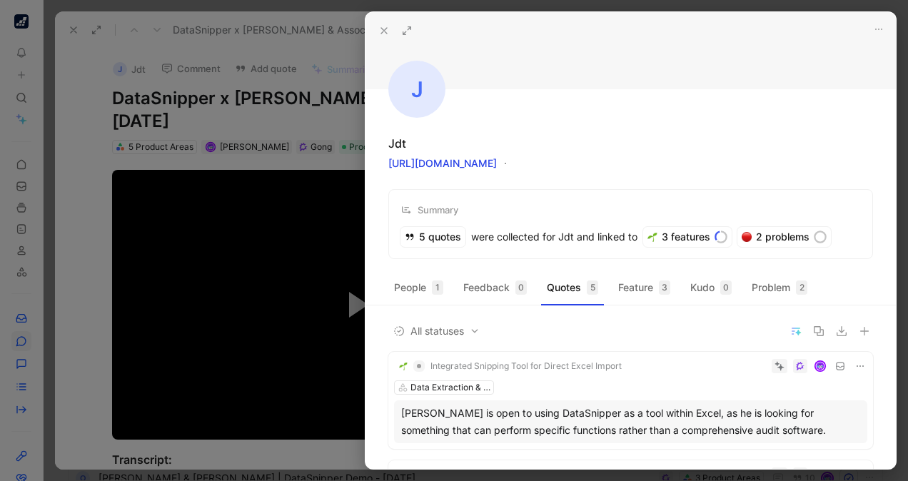
click at [78, 145] on div at bounding box center [454, 240] width 908 height 481
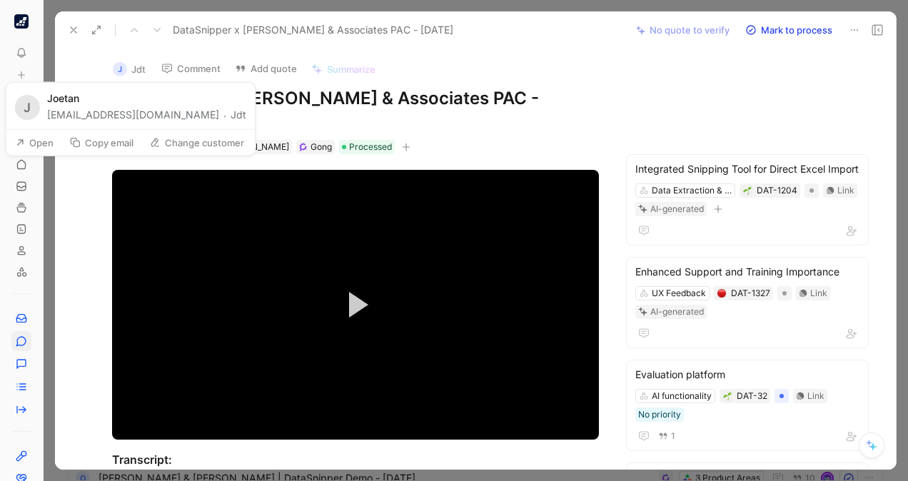
click at [143, 63] on button "J Jdt" at bounding box center [129, 69] width 46 height 21
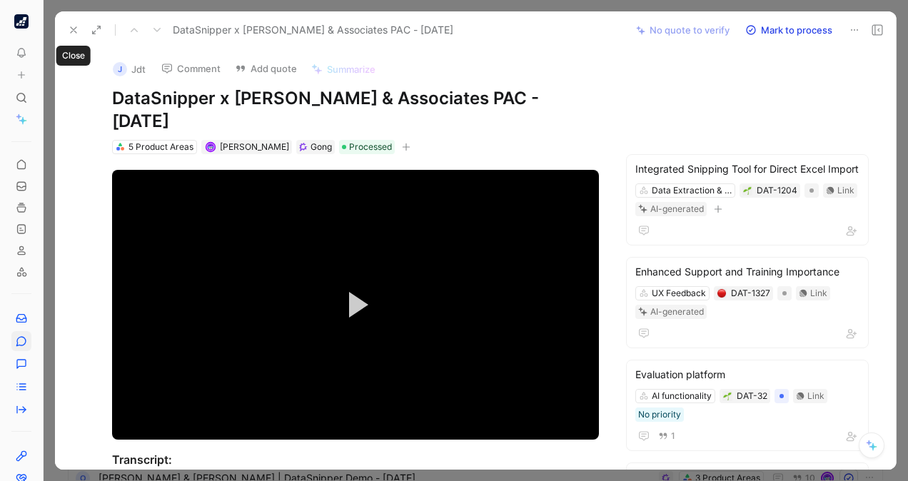
click at [73, 31] on icon at bounding box center [73, 29] width 11 height 11
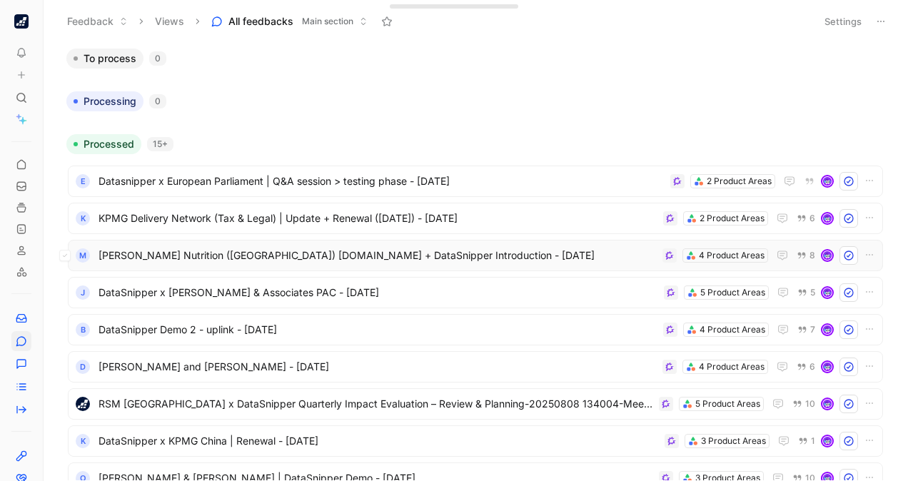
click at [315, 248] on span "[PERSON_NAME] [PERSON_NAME] Nutrition ([GEOGRAPHIC_DATA]) [DOMAIN_NAME] + DataS…" at bounding box center [377, 255] width 558 height 17
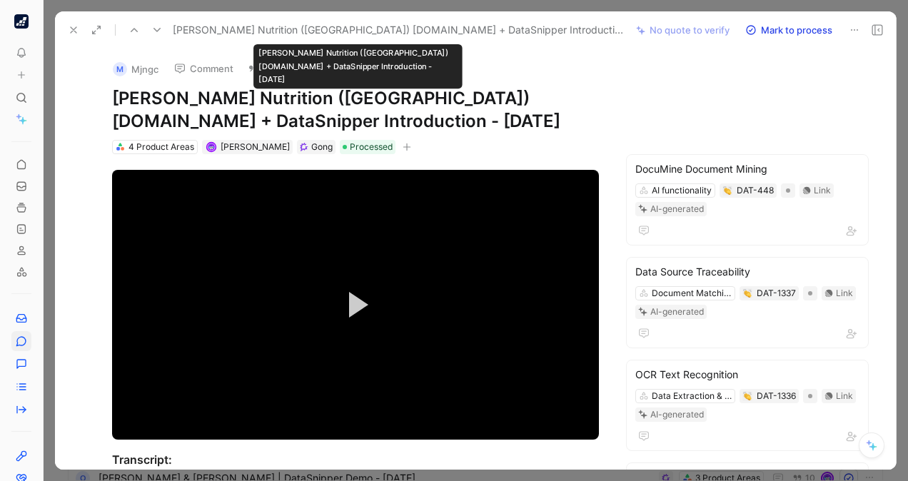
click at [318, 25] on span "[PERSON_NAME] [PERSON_NAME] Nutrition ([GEOGRAPHIC_DATA]) [DOMAIN_NAME] + DataS…" at bounding box center [398, 29] width 451 height 17
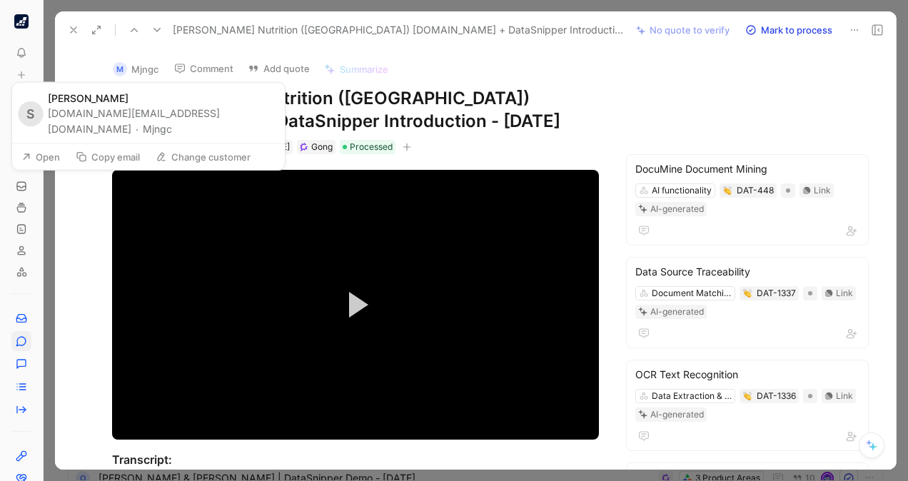
click at [172, 120] on button "Mjngc" at bounding box center [157, 128] width 29 height 17
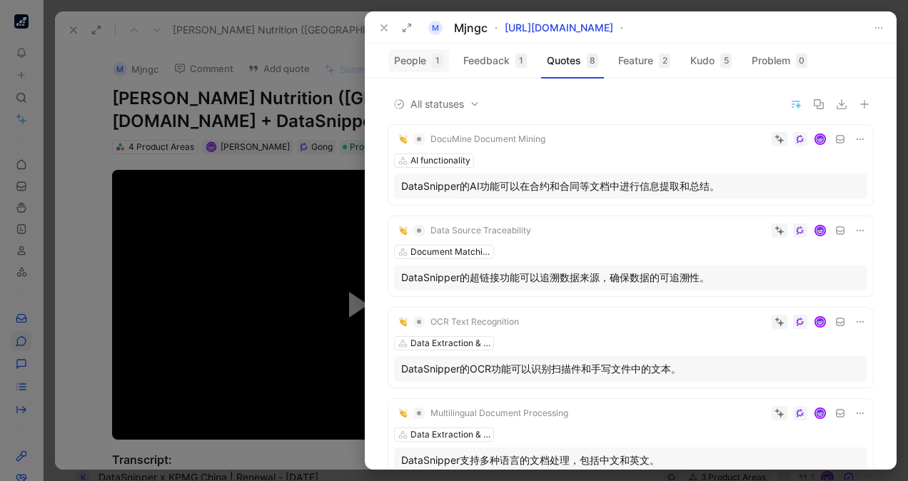
click at [421, 61] on button "People 1" at bounding box center [418, 60] width 61 height 23
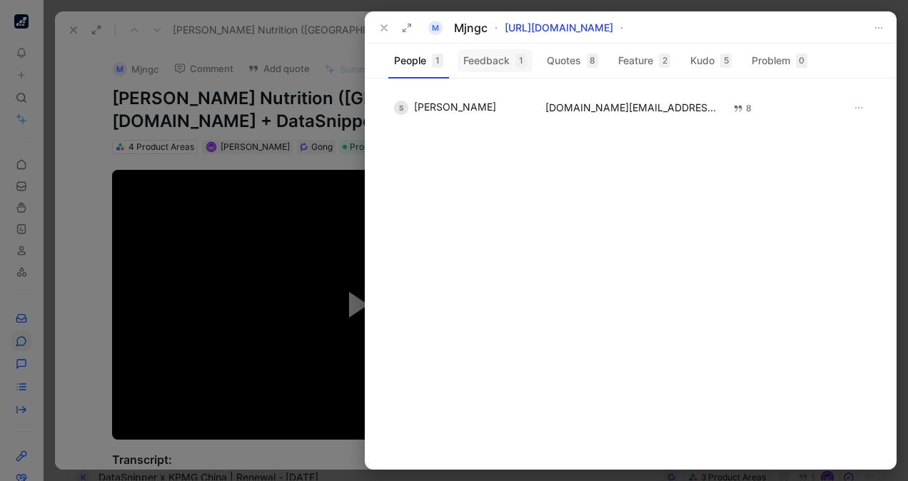
click at [493, 64] on button "Feedback 1" at bounding box center [494, 60] width 75 height 23
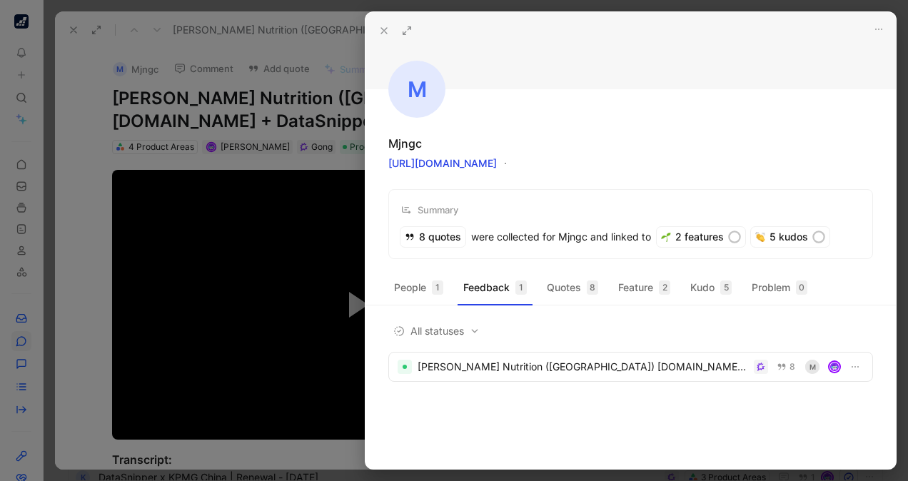
click at [383, 27] on icon at bounding box center [383, 30] width 11 height 11
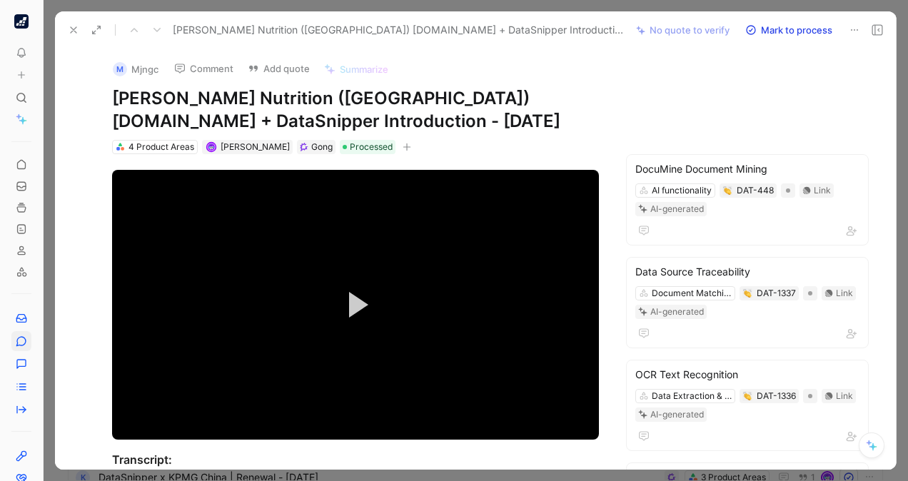
click at [68, 25] on icon at bounding box center [73, 29] width 11 height 11
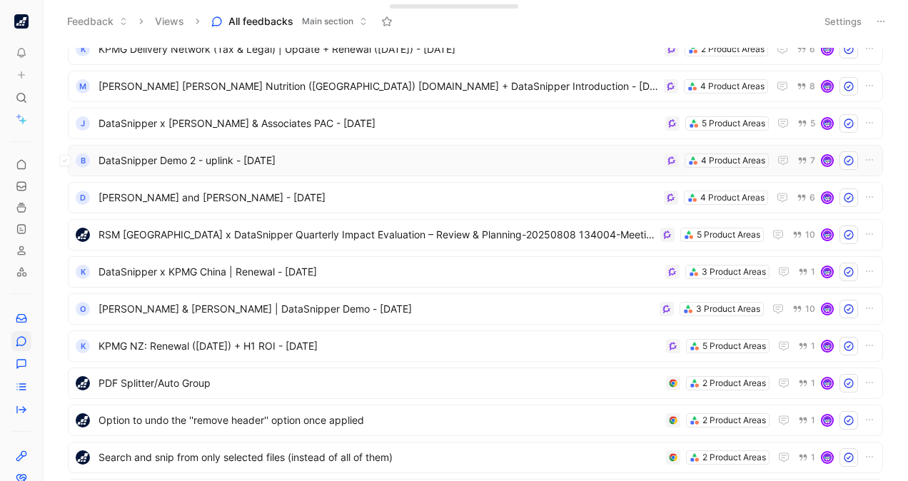
scroll to position [208, 0]
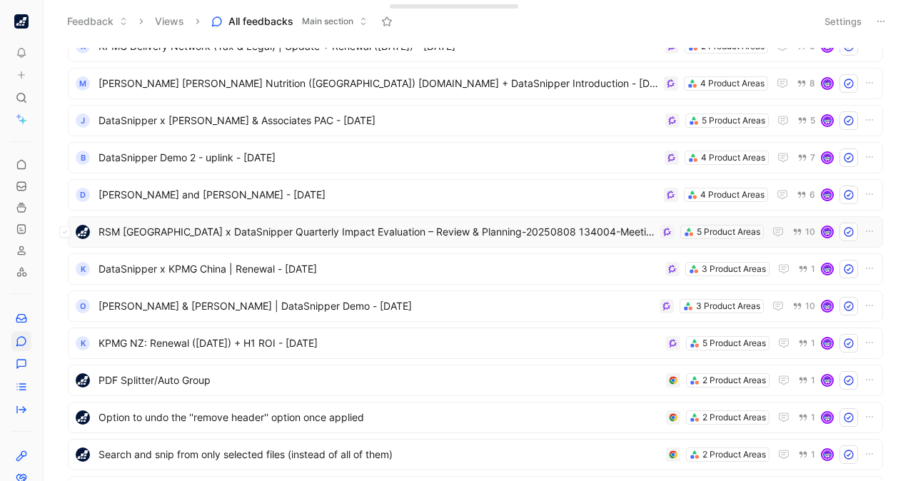
click at [382, 225] on span "RSM [GEOGRAPHIC_DATA] x DataSnipper Quarterly Impact Evaluation – Review & Plan…" at bounding box center [376, 231] width 556 height 17
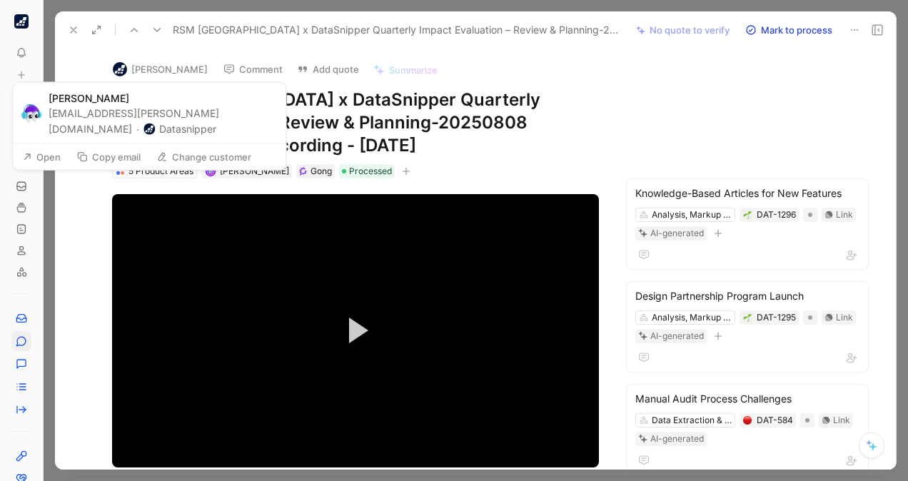
click at [213, 150] on button "Change customer" at bounding box center [204, 156] width 108 height 20
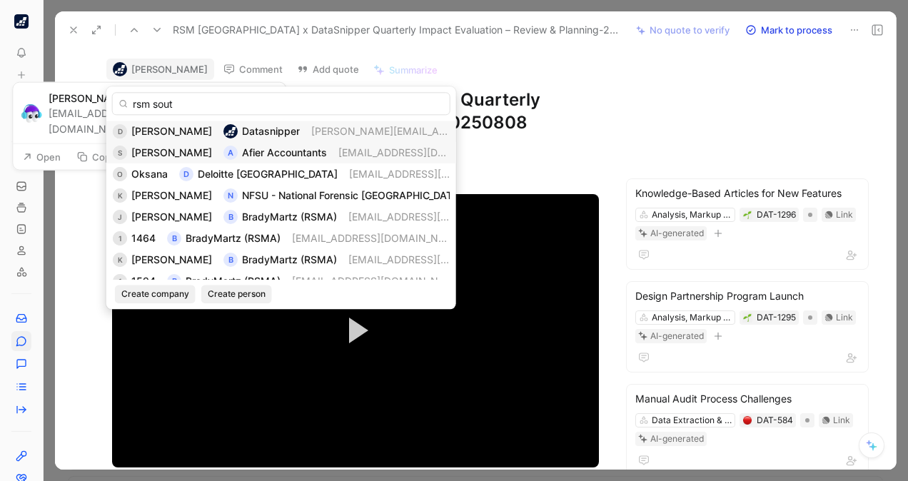
type input "rsm south"
click at [210, 97] on input "rsm south" at bounding box center [281, 103] width 338 height 23
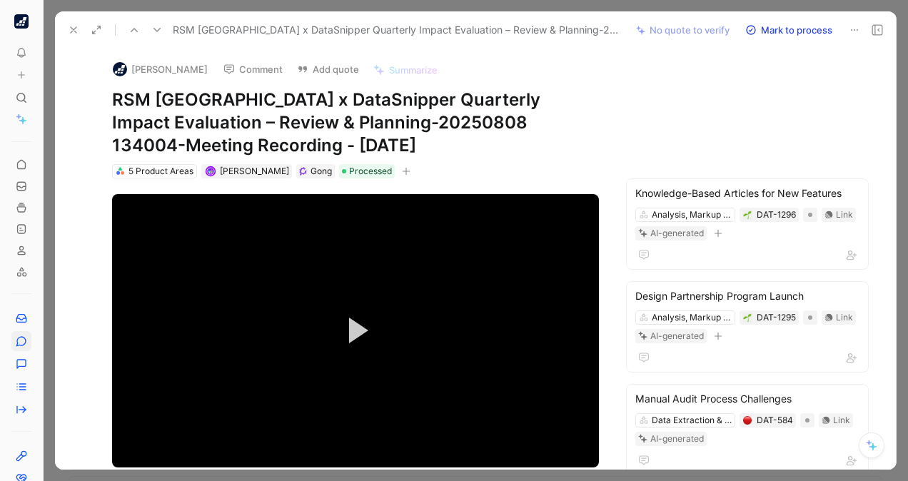
click at [769, 151] on div "[PERSON_NAME] Comment Add quote Summarize RSM [GEOGRAPHIC_DATA] x DataSnipper Q…" at bounding box center [475, 259] width 841 height 421
click at [866, 175] on div "[PERSON_NAME] Comment Add quote Summarize RSM [GEOGRAPHIC_DATA] x DataSnipper Q…" at bounding box center [475, 259] width 841 height 421
click at [352, 336] on span "Video Player" at bounding box center [358, 331] width 19 height 26
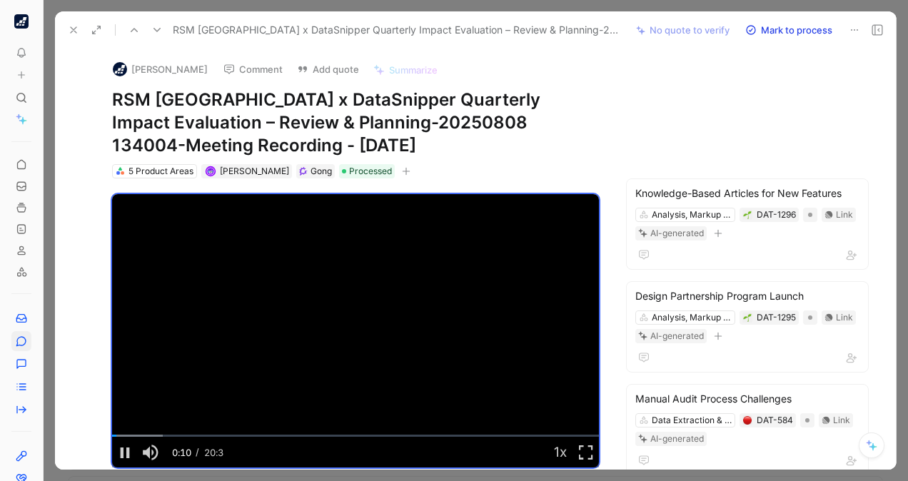
click at [168, 69] on button "[PERSON_NAME]" at bounding box center [160, 69] width 108 height 21
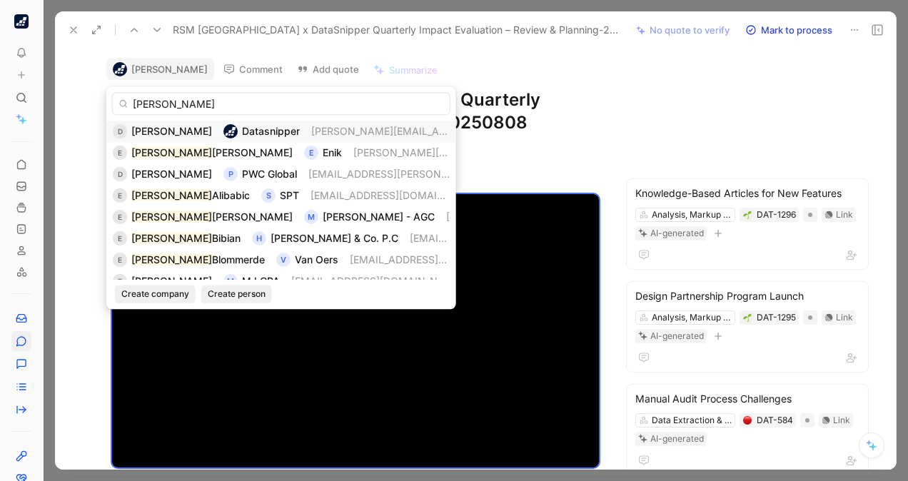
type input "[PERSON_NAME]"
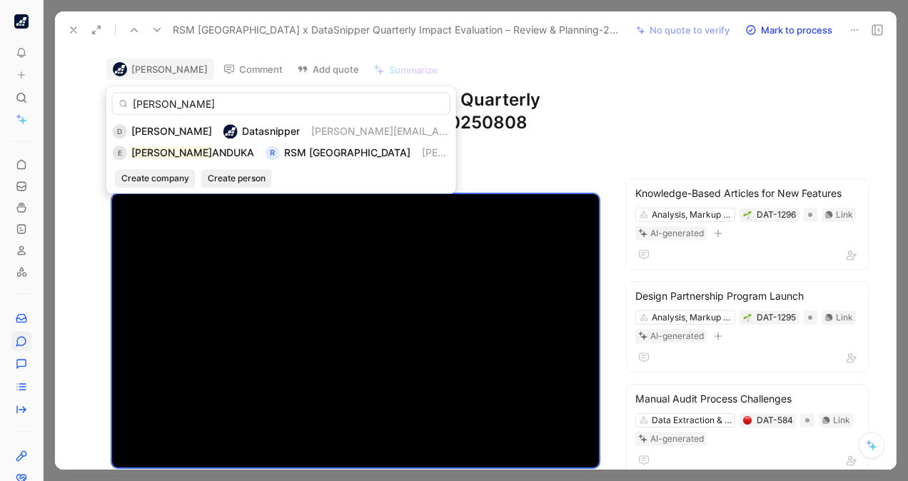
click at [226, 107] on input "[PERSON_NAME]" at bounding box center [281, 103] width 338 height 23
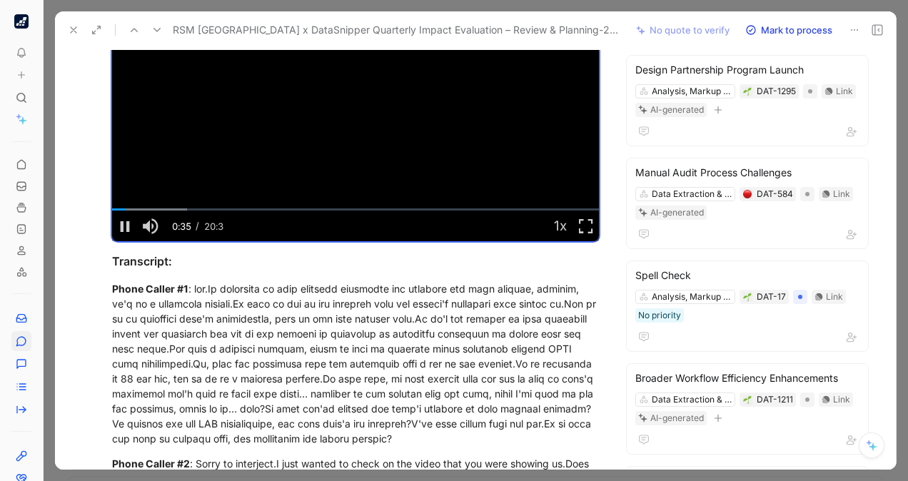
scroll to position [226, 0]
click at [120, 227] on span "Video Player" at bounding box center [125, 227] width 26 height 0
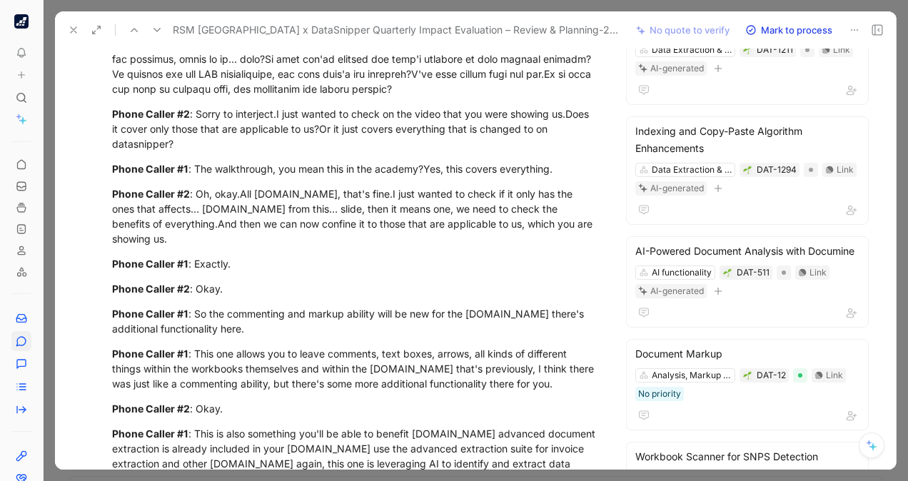
scroll to position [0, 0]
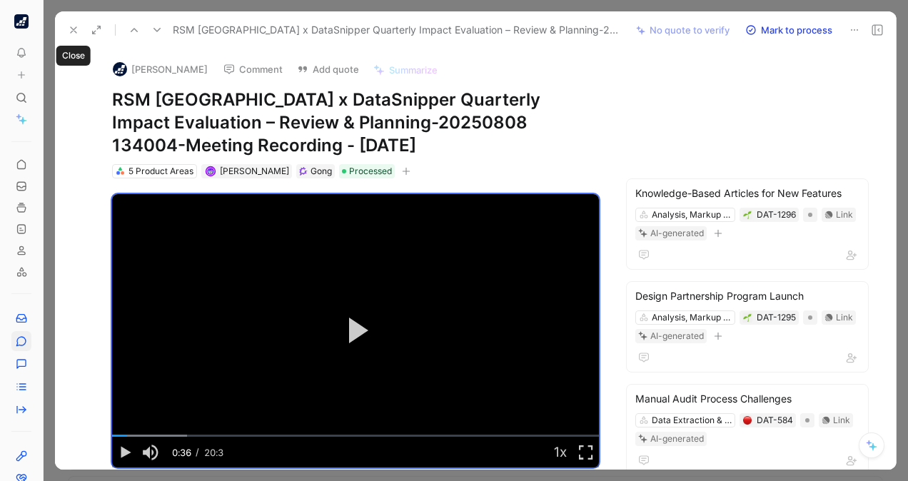
click at [73, 32] on icon at bounding box center [73, 29] width 11 height 11
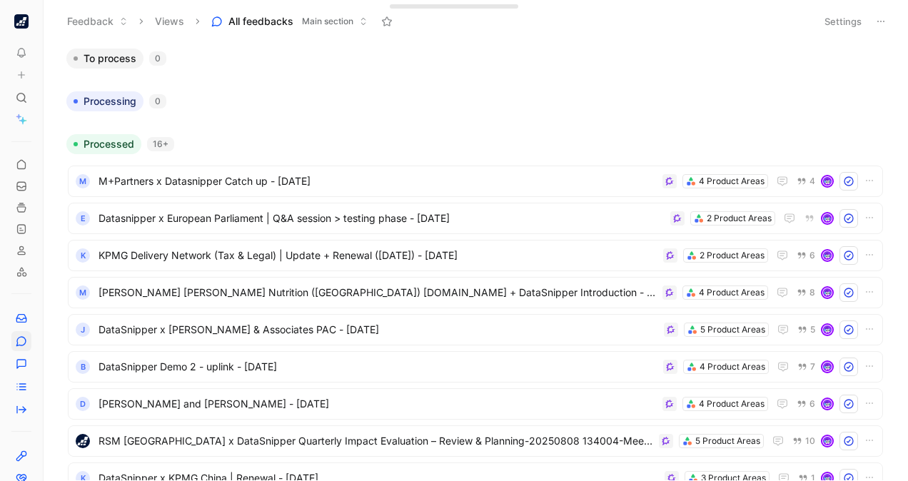
click at [602, 100] on div "Processing 0" at bounding box center [475, 101] width 829 height 20
